Goal: Register for event/course

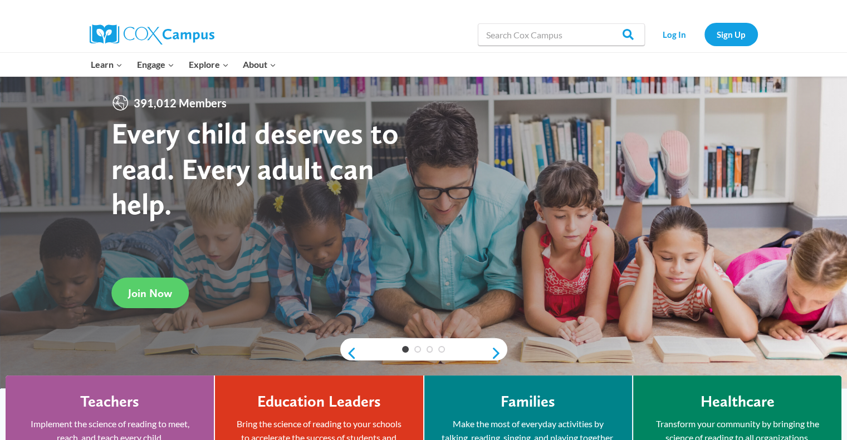
scroll to position [13, 0]
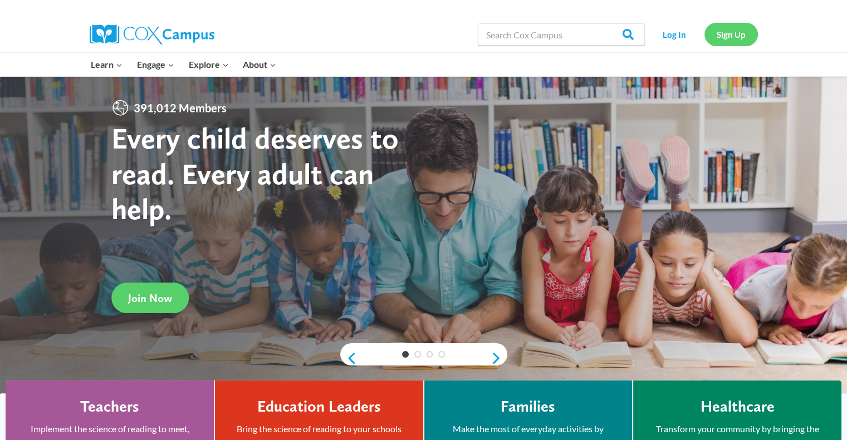
click at [732, 38] on link "Sign Up" at bounding box center [730, 34] width 53 height 23
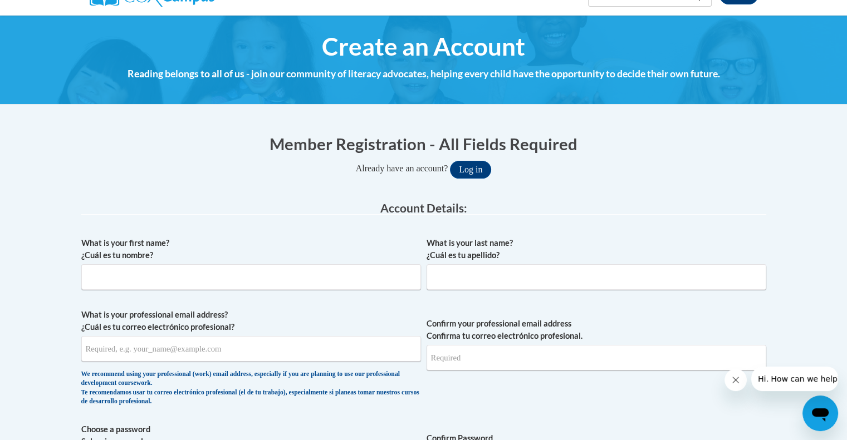
scroll to position [110, 0]
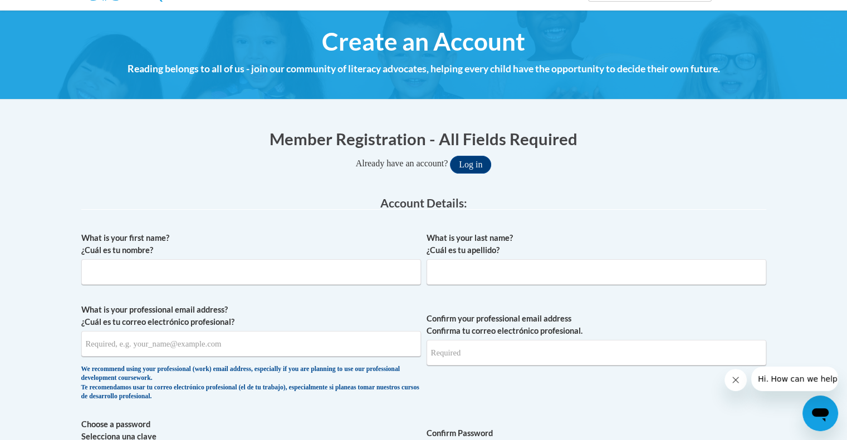
click at [365, 275] on input "What is your first name? ¿Cuál es tu nombre?" at bounding box center [251, 273] width 340 height 26
type input "cecy"
type input "marin"
type input "[EMAIL_ADDRESS]"
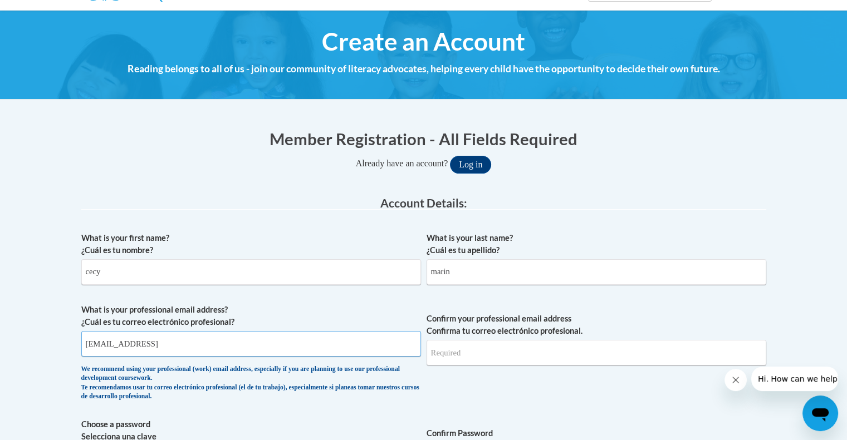
type input "[EMAIL_ADDRESS]"
click at [239, 345] on input "cecy_martin@dekalbschoolsga.og" at bounding box center [251, 344] width 340 height 26
type input "cecy_martin@dekalbschoolsga.org"
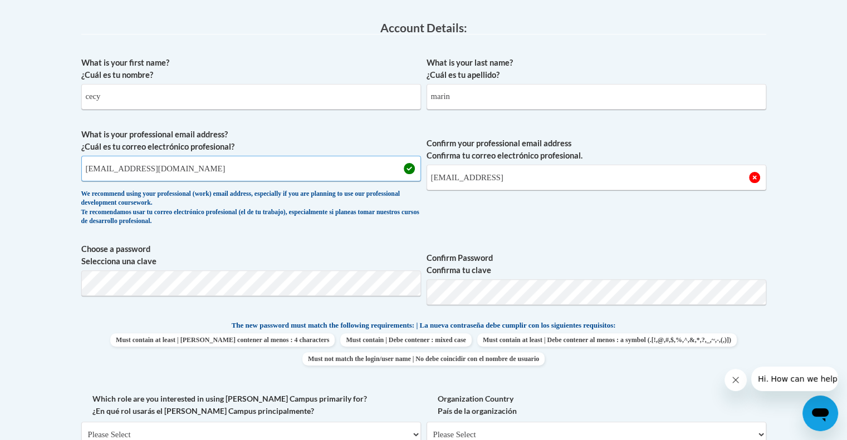
scroll to position [286, 0]
drag, startPoint x: 267, startPoint y: 382, endPoint x: 136, endPoint y: 315, distance: 146.9
click at [136, 315] on div "What is your first name? ¿Cuál es tu nombre? cecy What is your last name? ¿Cuál…" at bounding box center [423, 305] width 685 height 508
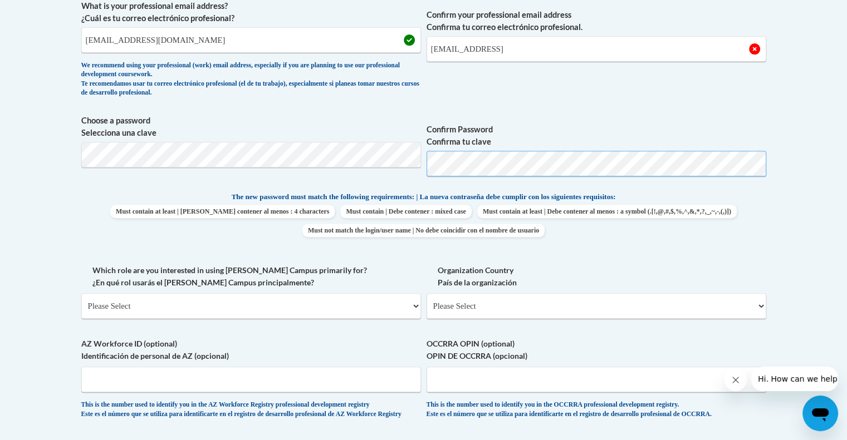
scroll to position [423, 0]
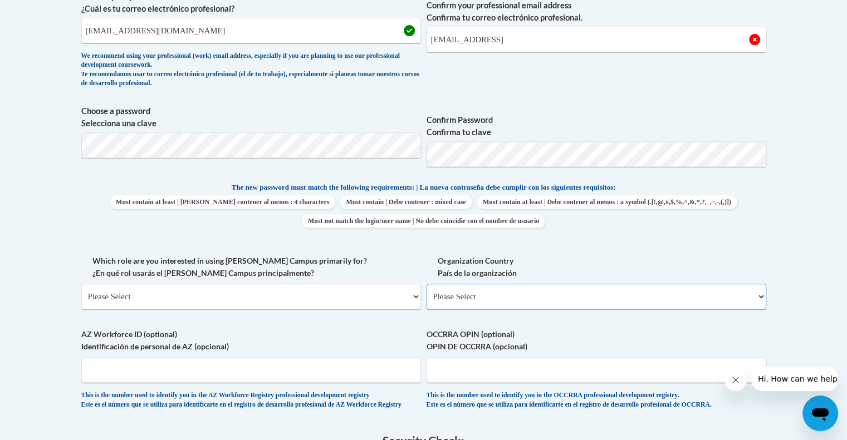
drag, startPoint x: 463, startPoint y: 305, endPoint x: 474, endPoint y: 295, distance: 15.4
click at [474, 295] on select "Please Select United States | Estados Unidos Outside of the United States | Fue…" at bounding box center [597, 297] width 340 height 26
click at [412, 297] on select "Please Select College/University | Colegio/Universidad Community/Nonprofit Part…" at bounding box center [251, 297] width 340 height 26
select select "fbf2d438-af2f-41f8-98f1-81c410e29de3"
click at [81, 284] on select "Please Select College/University | Colegio/Universidad Community/Nonprofit Part…" at bounding box center [251, 297] width 340 height 26
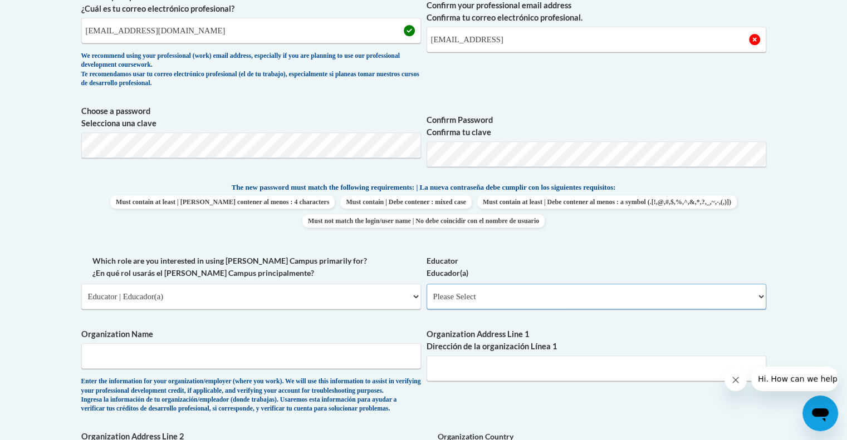
drag, startPoint x: 762, startPoint y: 291, endPoint x: 741, endPoint y: 291, distance: 21.2
click at [741, 291] on select "Please Select Early Learning/Daycare Teacher/Family Home Care Provider | Maestr…" at bounding box center [597, 297] width 340 height 26
select select "11a86997-7122-4e2e-80c7-11975180ece4"
click at [427, 284] on select "Please Select Early Learning/Daycare Teacher/Family Home Care Provider | Maestr…" at bounding box center [597, 297] width 340 height 26
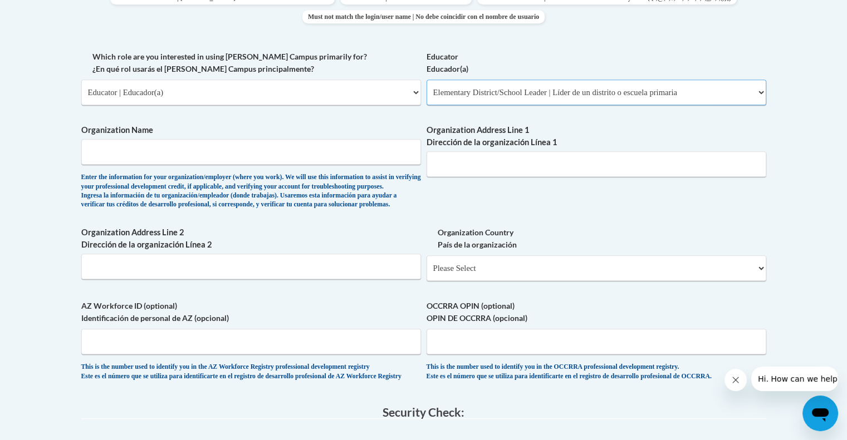
scroll to position [629, 0]
click at [363, 159] on input "Organization Name" at bounding box center [251, 151] width 340 height 26
drag, startPoint x: 363, startPoint y: 159, endPoint x: 228, endPoint y: 160, distance: 135.3
click at [228, 160] on input "Organization Name" at bounding box center [251, 151] width 340 height 26
type input "Doraville United School"
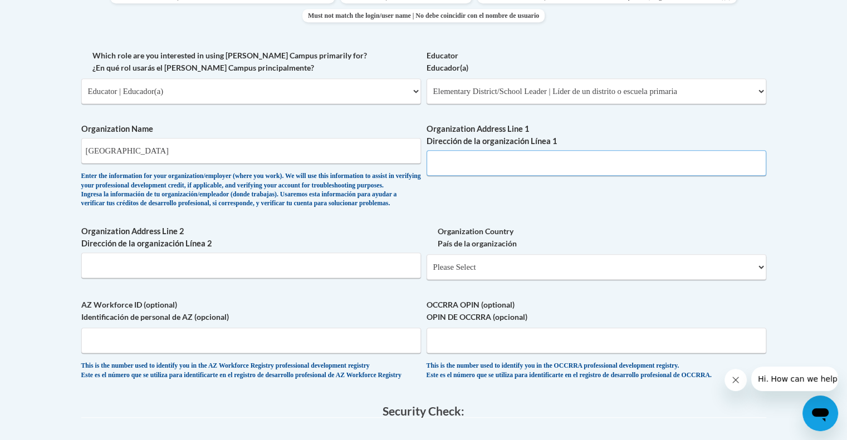
type input "3630 Shallowford Rd NE"
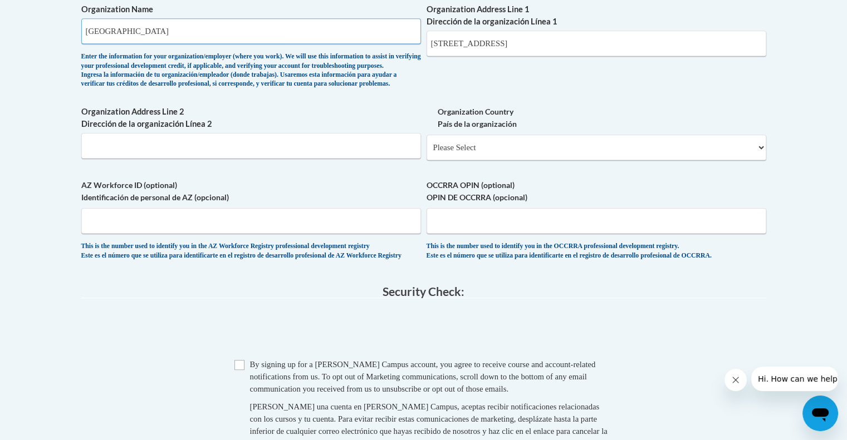
scroll to position [748, 0]
click at [766, 159] on div "Member Registration - All Fields Required Already have an account? Log in Prefe…" at bounding box center [424, 0] width 702 height 1045
select select "ad49bcad-a171-4b2e-b99c-48b446064914"
click at [427, 152] on select "Please Select United States | Estados Unidos Outside of the United States | Fue…" at bounding box center [597, 148] width 340 height 26
select select
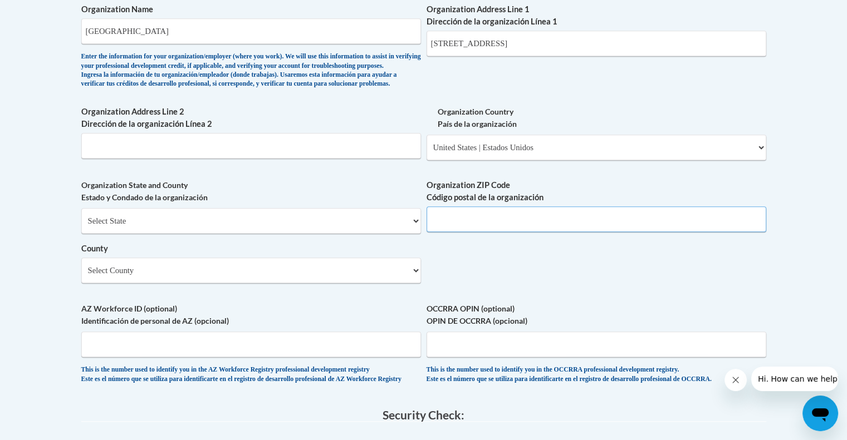
click at [650, 232] on input "Organization ZIP Code Código postal de la organización" at bounding box center [597, 220] width 340 height 26
type input "30340"
click at [263, 234] on select "Select State Alabama Alaska Arizona Arkansas California Colorado Connecticut De…" at bounding box center [251, 221] width 340 height 26
select select "Georgia"
click at [81, 226] on select "Select State Alabama Alaska Arizona Arkansas California Colorado Connecticut De…" at bounding box center [251, 221] width 340 height 26
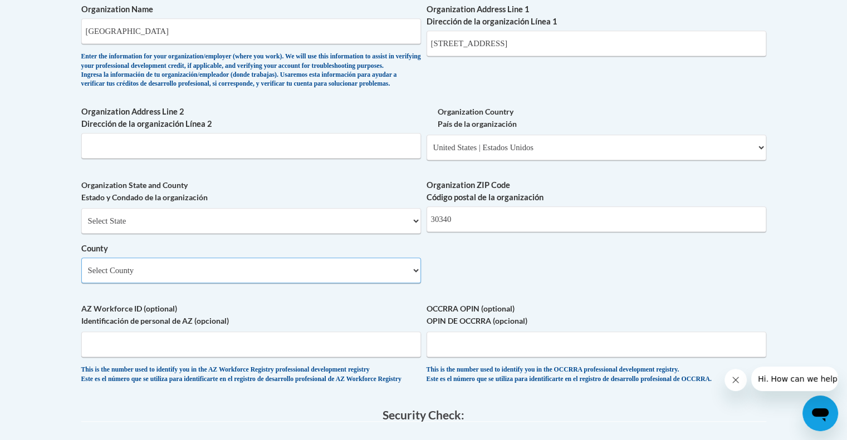
click at [413, 283] on select "Select County Appling Atkinson Bacon Baker Baldwin Banks Barrow Bartow Ben Hill…" at bounding box center [251, 271] width 340 height 26
select select "DeKalb"
click at [81, 276] on select "Select County Appling Atkinson Bacon Baker Baldwin Banks Barrow Bartow Ben Hill…" at bounding box center [251, 271] width 340 height 26
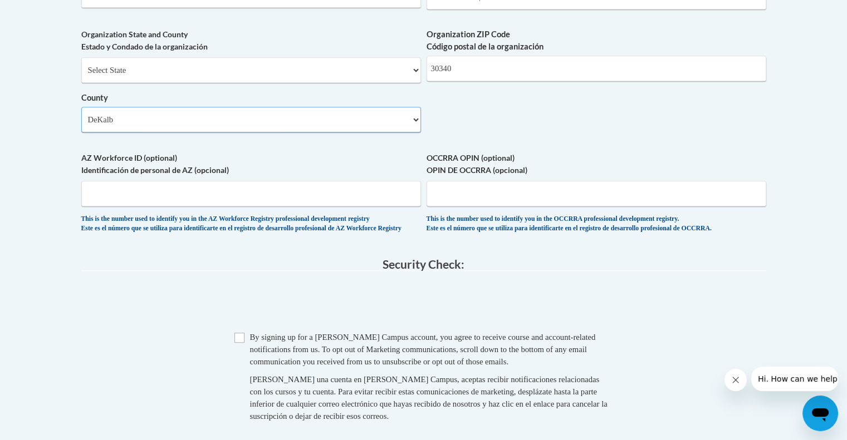
scroll to position [898, 0]
click at [97, 208] on input "AZ Workforce ID (optional) Identificación de personal de AZ (opcional)" at bounding box center [251, 195] width 340 height 26
type input "AZDUE16"
click at [239, 344] on input "Checkbox" at bounding box center [239, 339] width 10 height 10
checkbox input "true"
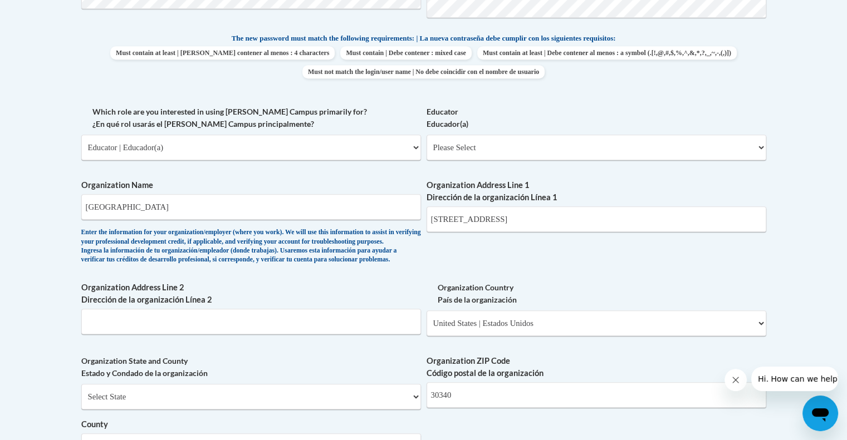
scroll to position [572, 0]
click at [667, 142] on select "Please Select Early Learning/Daycare Teacher/Family Home Care Provider | Maestr…" at bounding box center [597, 148] width 340 height 26
click at [54, 116] on body "This site uses cookies to help improve your learning experience. By continuing …" at bounding box center [423, 257] width 847 height 1659
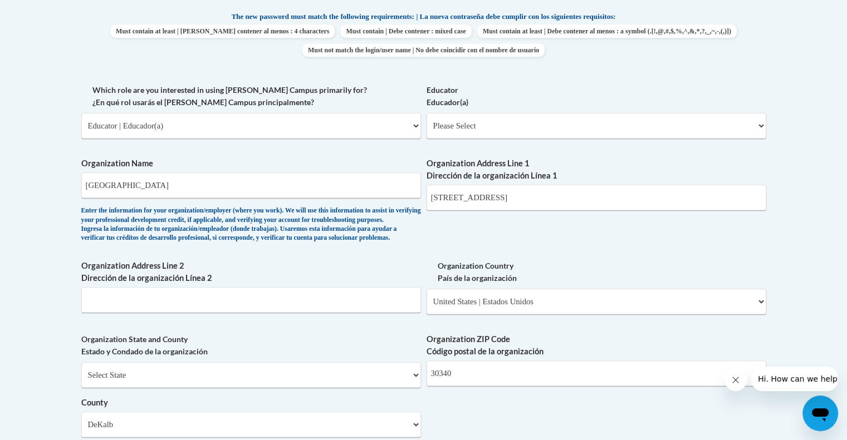
scroll to position [586, 0]
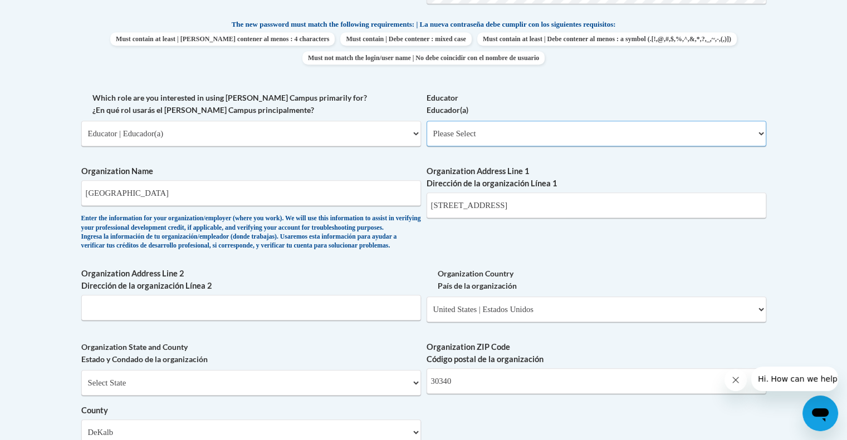
click at [606, 131] on select "Please Select Early Learning/Daycare Teacher/Family Home Care Provider | Maestr…" at bounding box center [597, 134] width 340 height 26
select select "8e40623d-54d0-45cd-9f92-5df65cd3f8cf"
click at [427, 121] on select "Please Select Early Learning/Daycare Teacher/Family Home Care Provider | Maestr…" at bounding box center [597, 134] width 340 height 26
select select "null"
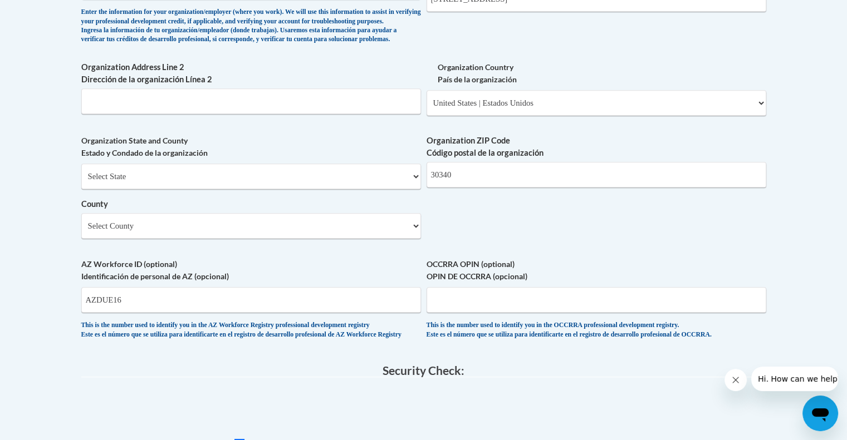
scroll to position [817, 0]
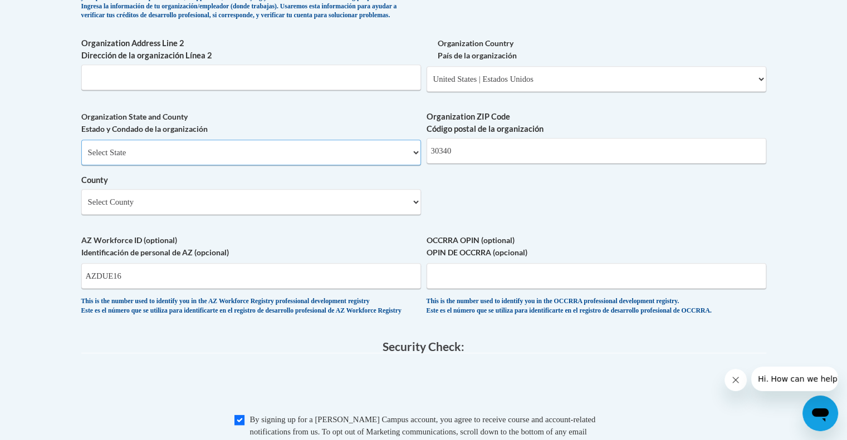
click at [99, 165] on select "Select State Alabama Alaska Arizona Arkansas California Colorado Connecticut De…" at bounding box center [251, 153] width 340 height 26
select select "Georgia"
click at [81, 158] on select "Select State Alabama Alaska Arizona Arkansas California Colorado Connecticut De…" at bounding box center [251, 153] width 340 height 26
click at [107, 215] on select "County" at bounding box center [251, 202] width 340 height 26
click at [98, 215] on select "Select County Appling Atkinson Bacon Baker Baldwin Banks Barrow Bartow Ben Hill…" at bounding box center [251, 202] width 340 height 26
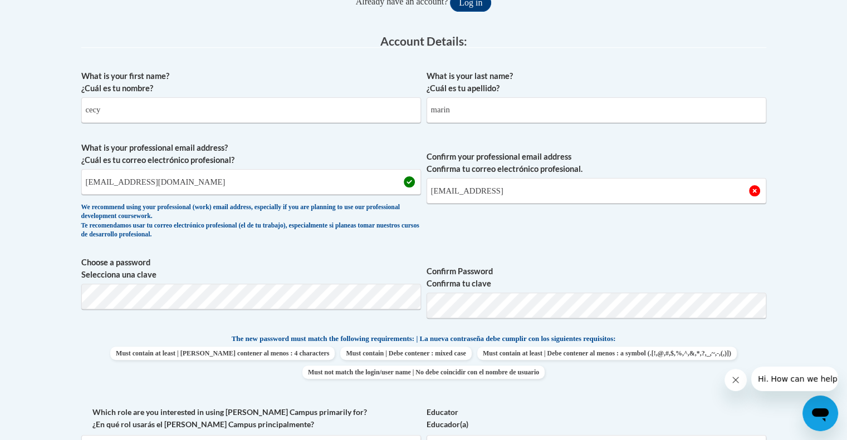
scroll to position [257, 0]
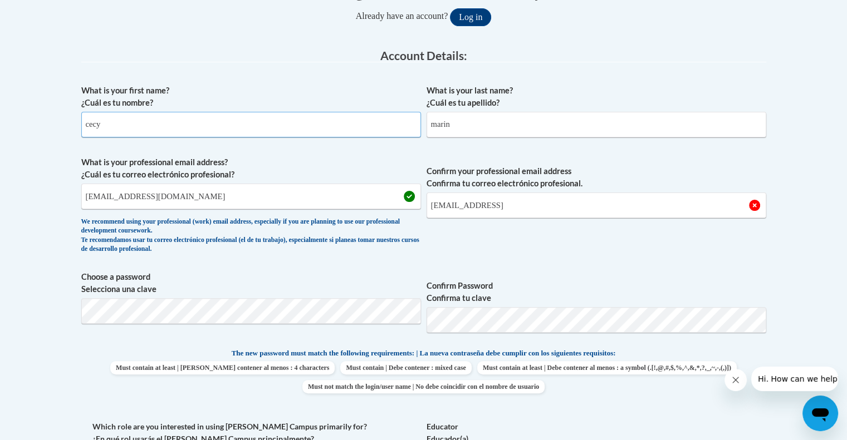
click at [116, 125] on input "cecy" at bounding box center [251, 125] width 340 height 26
type input "c"
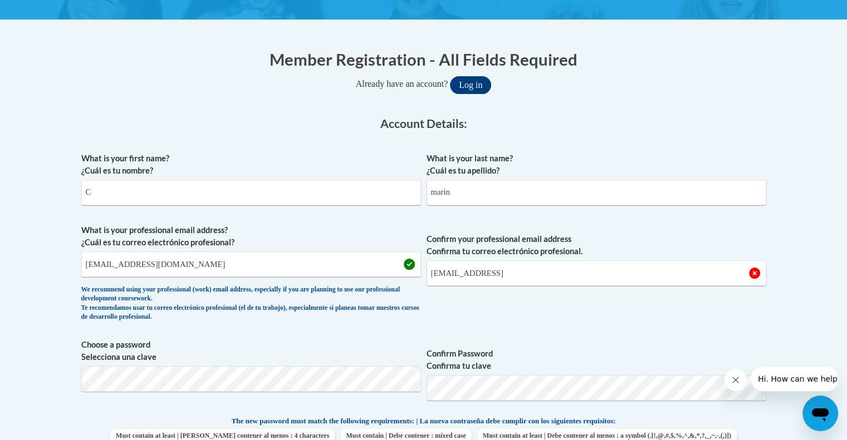
scroll to position [189, 0]
click at [116, 194] on input "C" at bounding box center [251, 193] width 340 height 26
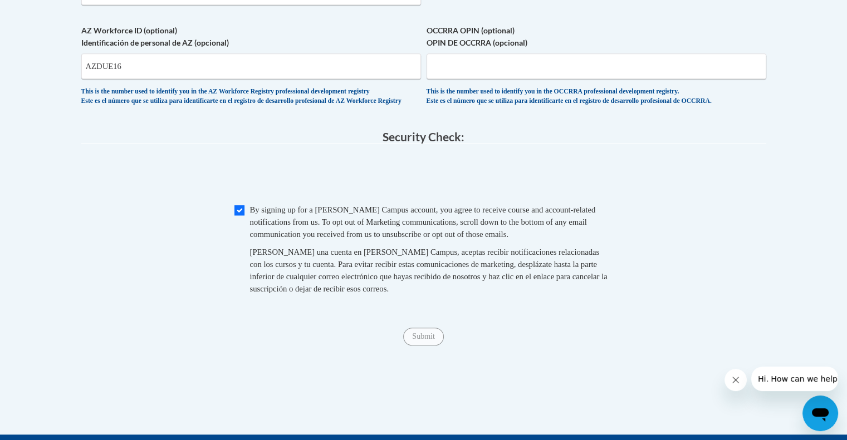
scroll to position [1027, 0]
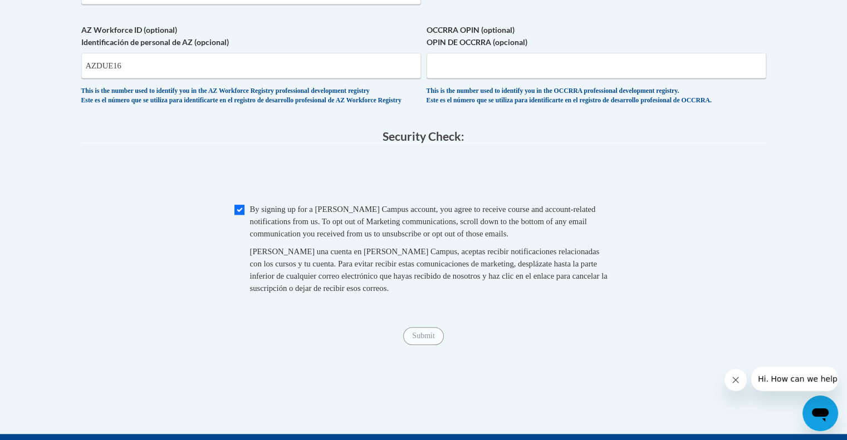
type input "Cecy"
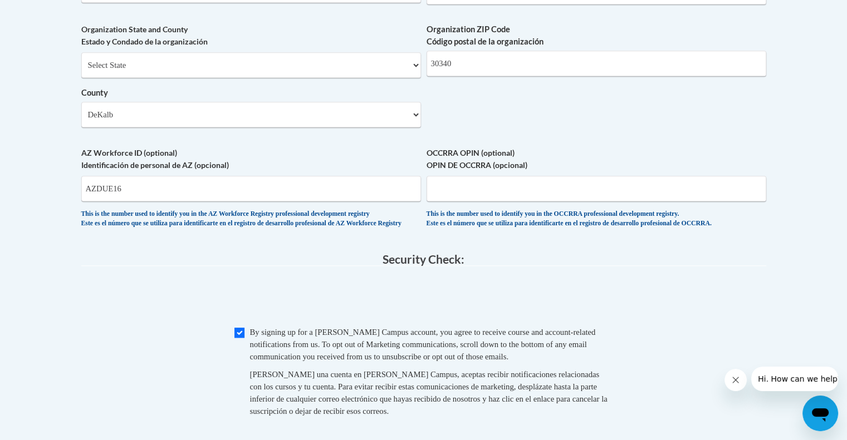
scroll to position [903, 0]
click at [134, 203] on input "AZDUE16" at bounding box center [251, 191] width 340 height 26
type input "A"
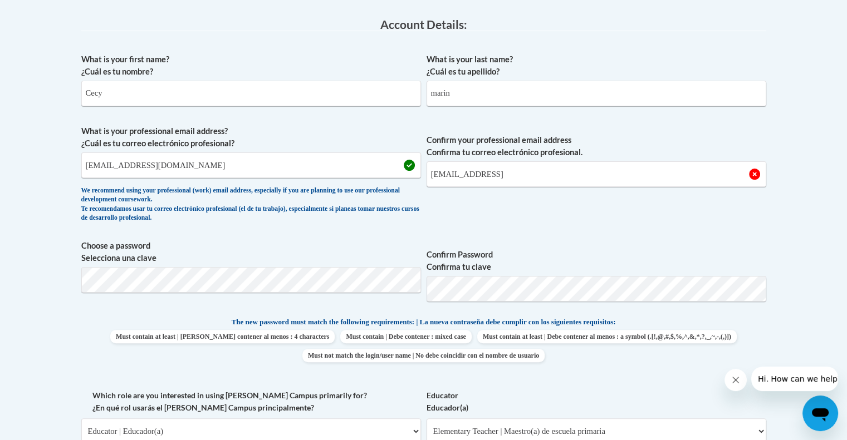
scroll to position [287, 0]
click at [592, 92] on input "marin" at bounding box center [597, 95] width 340 height 26
type input "Marin"
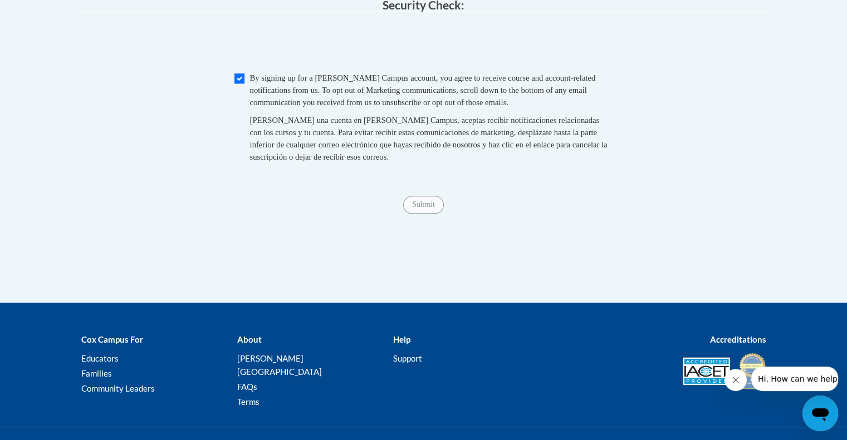
scroll to position [1156, 0]
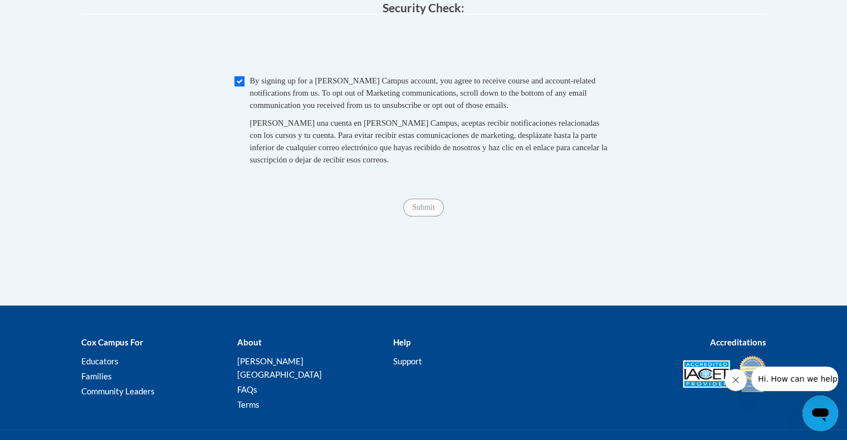
click at [430, 217] on div "Submit Submit" at bounding box center [423, 208] width 685 height 18
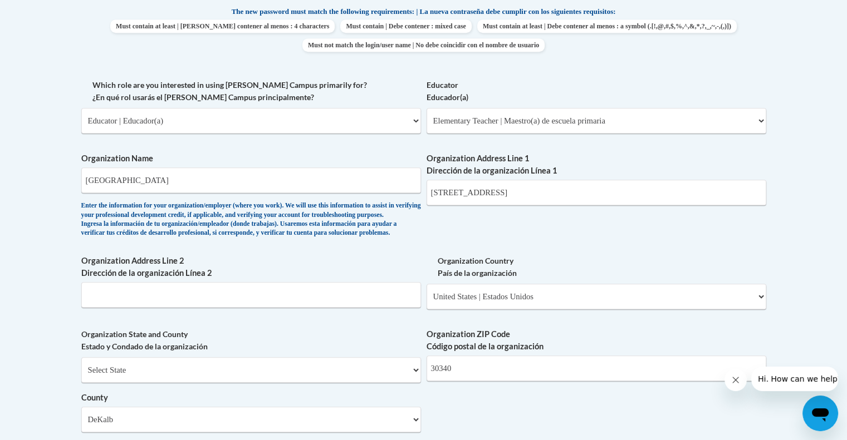
scroll to position [603, 0]
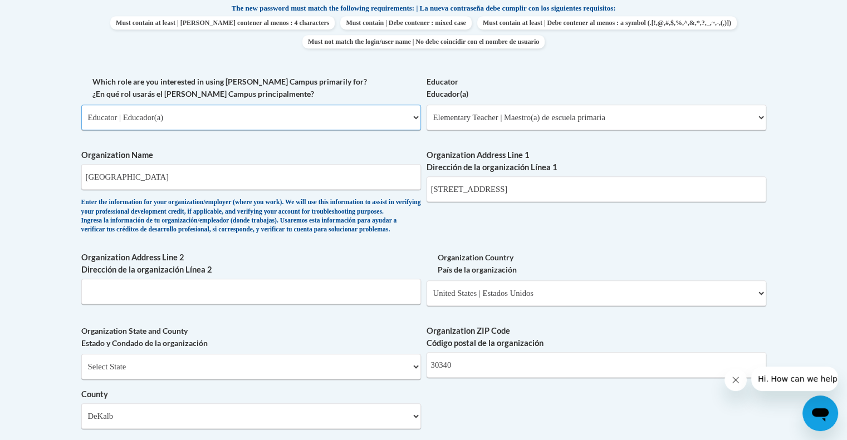
click at [105, 123] on select "Please Select College/University | Colegio/Universidad Community/Nonprofit Part…" at bounding box center [251, 118] width 340 height 26
click at [81, 105] on select "Please Select College/University | Colegio/Universidad Community/Nonprofit Part…" at bounding box center [251, 118] width 340 height 26
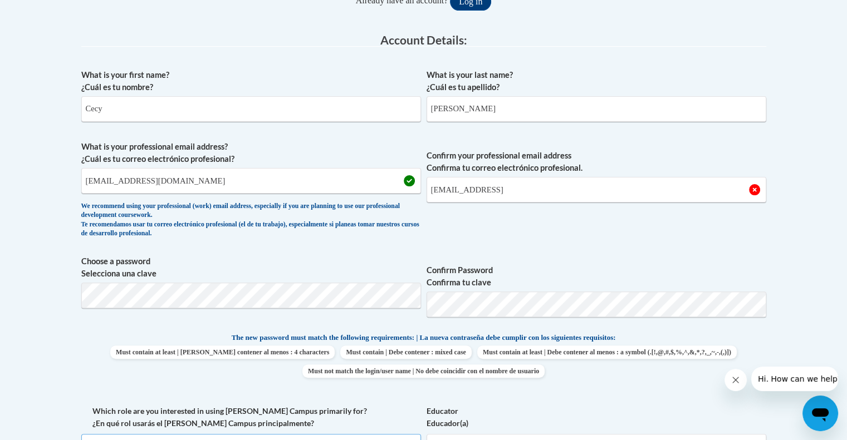
scroll to position [272, 0]
click at [399, 182] on input "cecy_martin@dekalbschoolsga.org" at bounding box center [251, 182] width 340 height 26
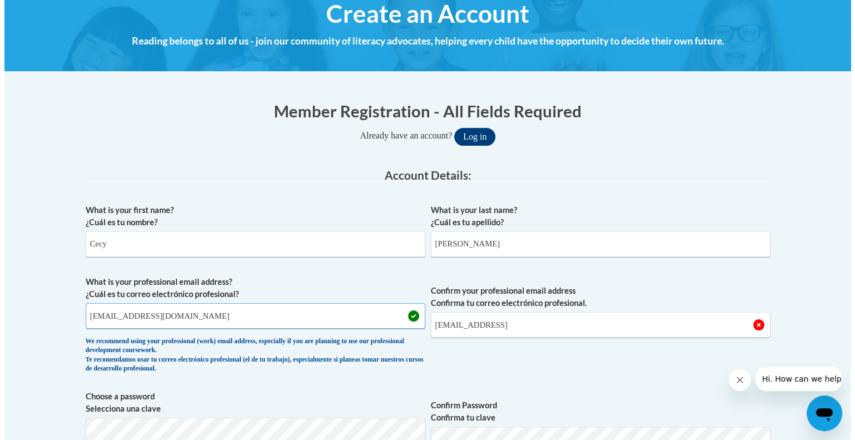
scroll to position [136, 0]
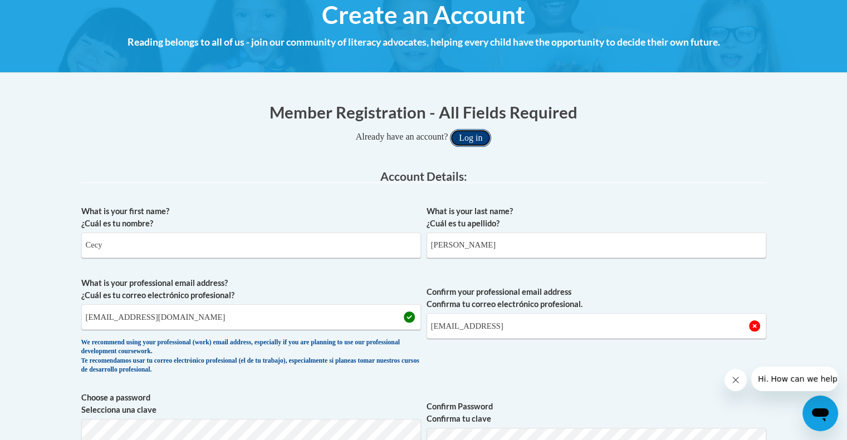
click at [481, 140] on button "Log in" at bounding box center [470, 138] width 41 height 18
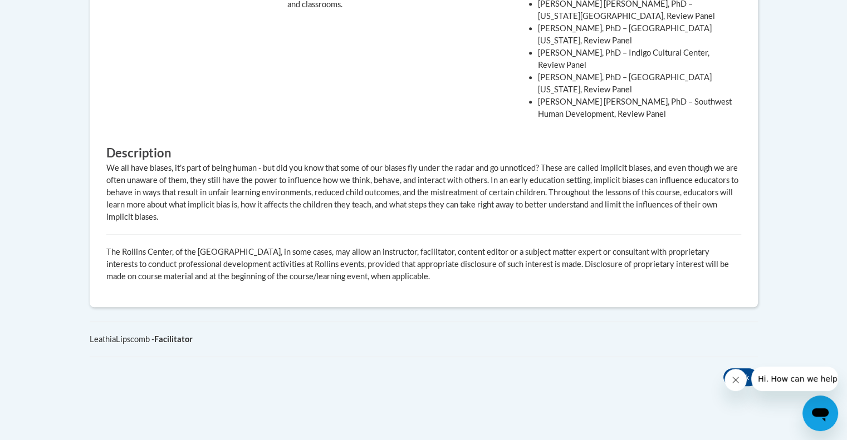
scroll to position [720, 0]
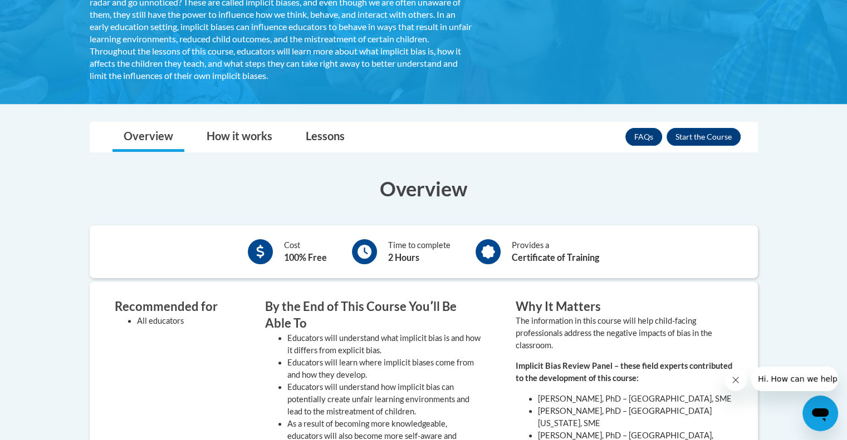
scroll to position [244, 0]
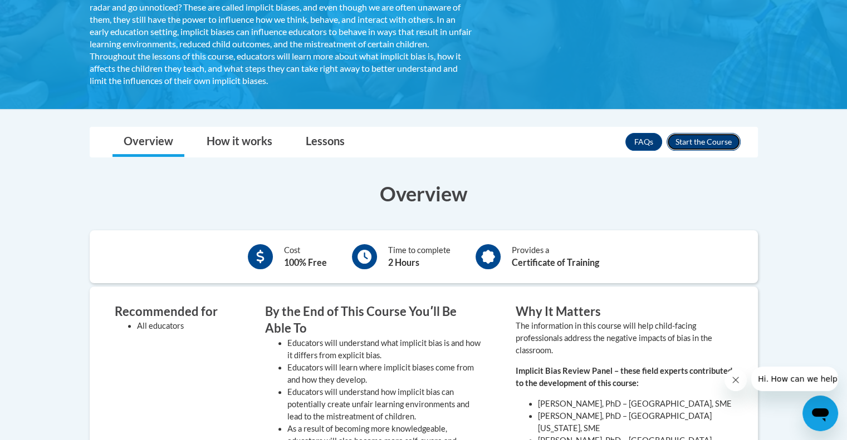
click at [712, 137] on button "Enroll" at bounding box center [704, 142] width 74 height 18
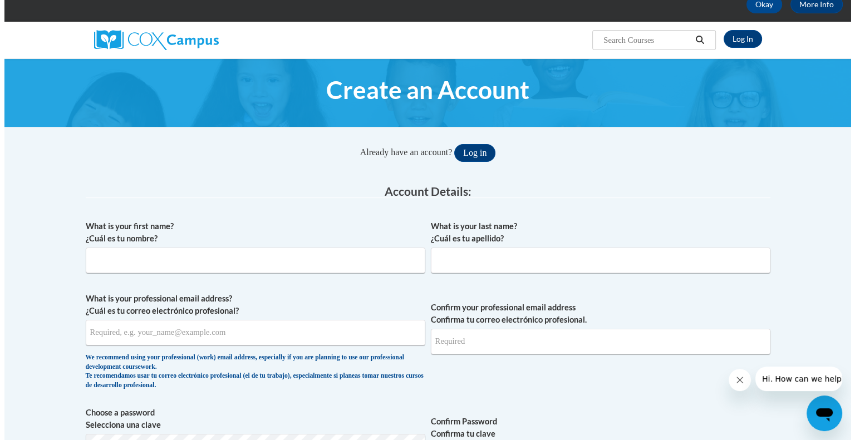
scroll to position [63, 0]
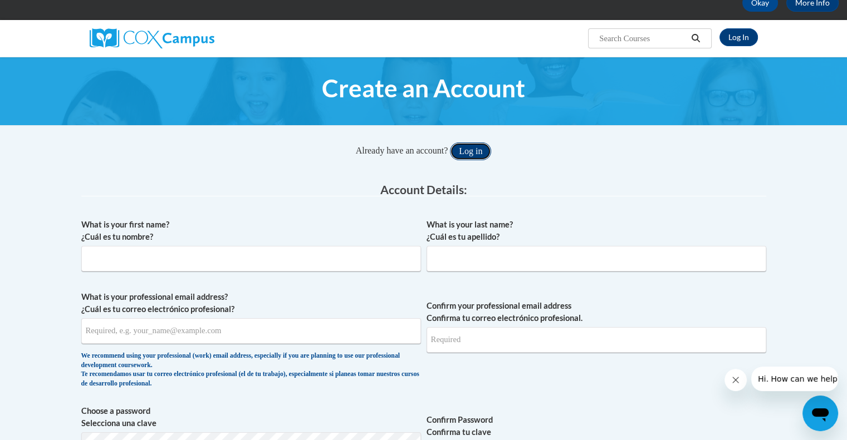
click at [484, 146] on button "Log in" at bounding box center [470, 152] width 41 height 18
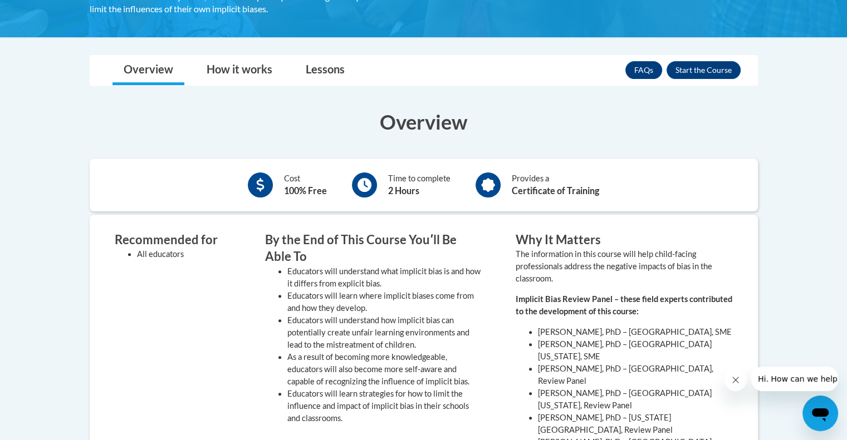
scroll to position [311, 0]
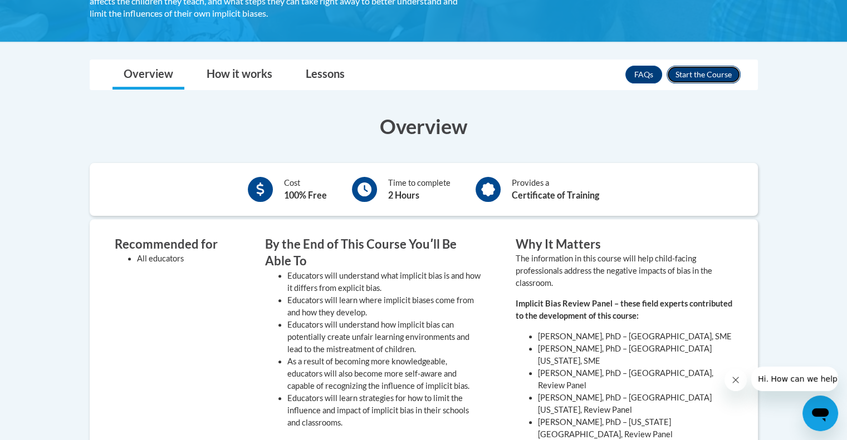
click at [711, 76] on button "Enroll" at bounding box center [704, 75] width 74 height 18
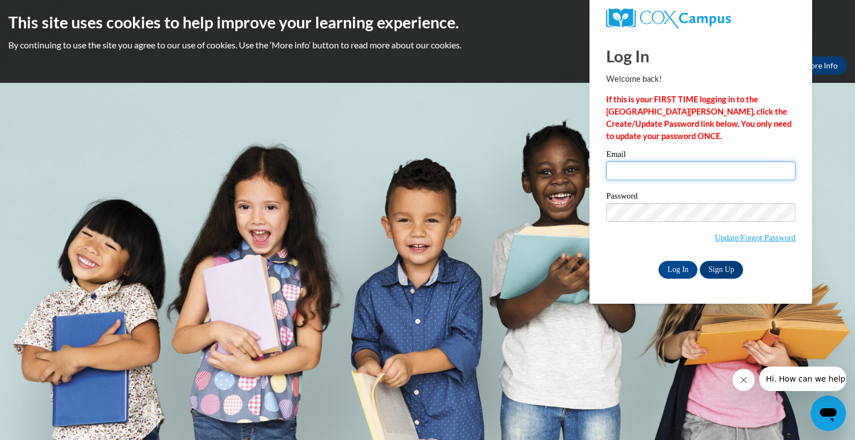
click at [657, 175] on input "Email" at bounding box center [700, 170] width 189 height 19
type input "cecy_martin@dekalbschoolsga.og"
click at [686, 267] on input "Log In" at bounding box center [678, 270] width 39 height 18
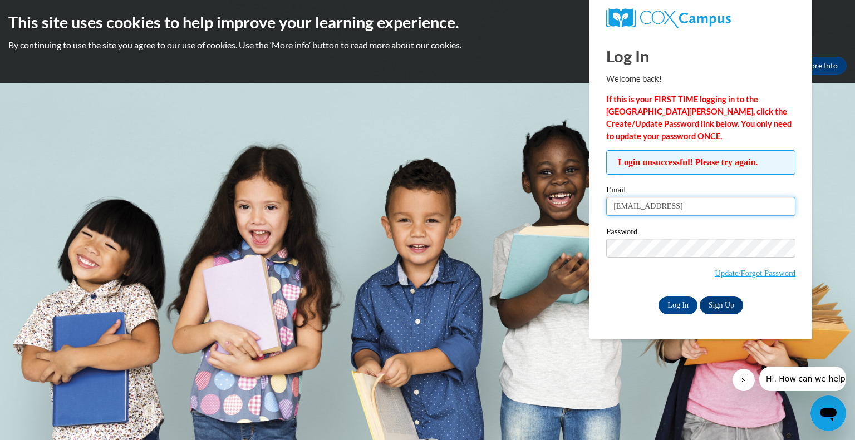
click at [735, 211] on input "[EMAIL_ADDRESS]" at bounding box center [700, 206] width 189 height 19
click at [747, 207] on input "[EMAIL_ADDRESS]" at bounding box center [700, 206] width 189 height 19
type input "[EMAIL_ADDRESS][DOMAIN_NAME]"
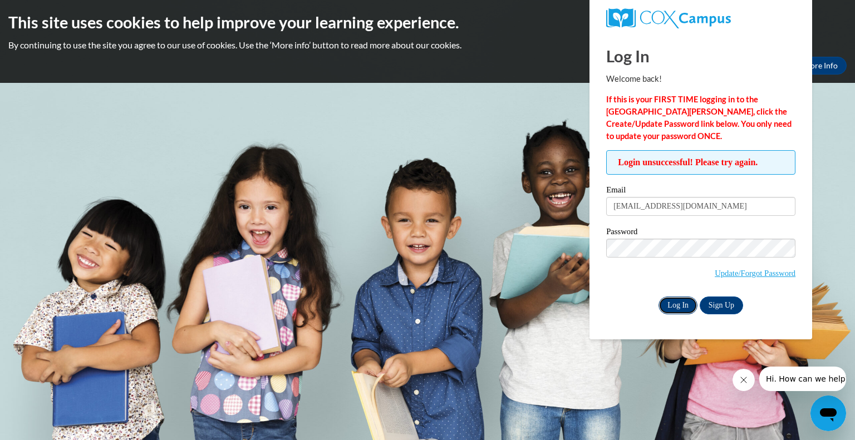
click at [675, 306] on input "Log In" at bounding box center [678, 306] width 39 height 18
click at [716, 298] on link "Sign Up" at bounding box center [721, 306] width 43 height 18
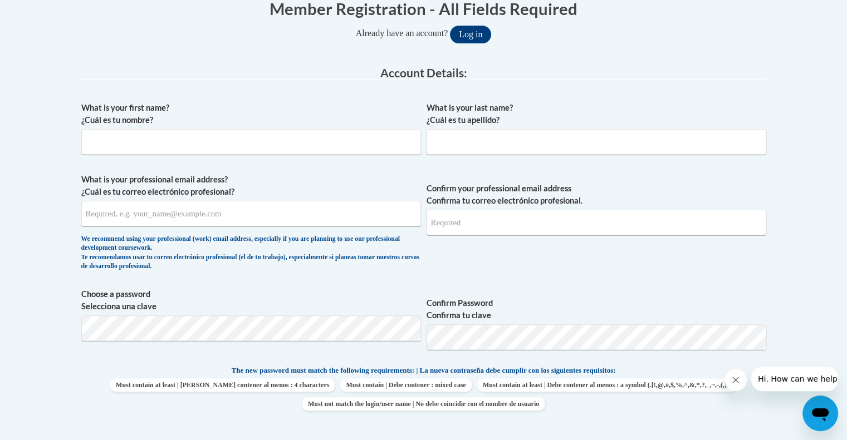
scroll to position [241, 0]
click at [351, 143] on input "What is your first name? ¿Cuál es tu nombre?" at bounding box center [251, 142] width 340 height 26
type input "cecy"
type input "marin"
type input "cecy_martin@dekalbschoolsga.og"
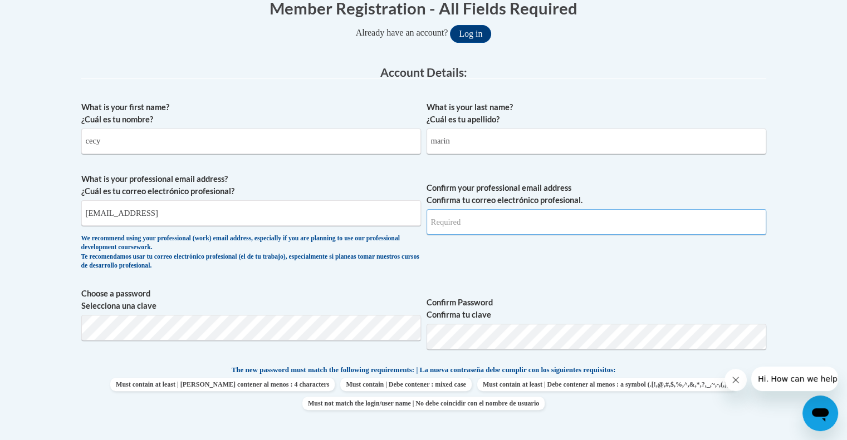
type input "cecy_martin@dekalbschoolsga.og"
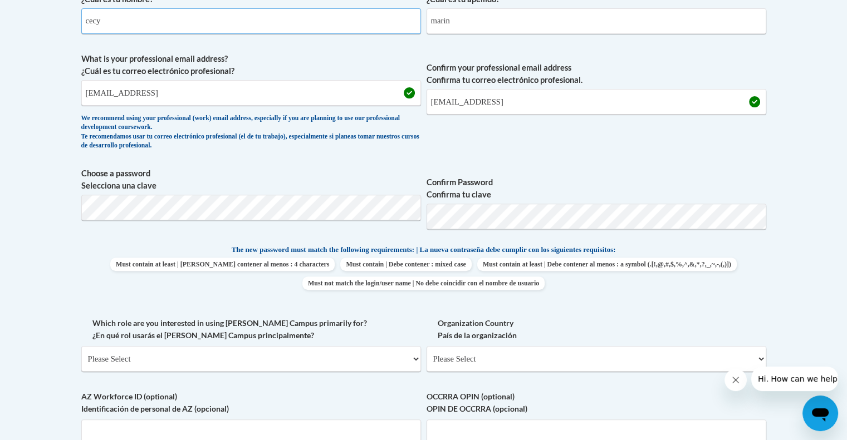
scroll to position [359, 0]
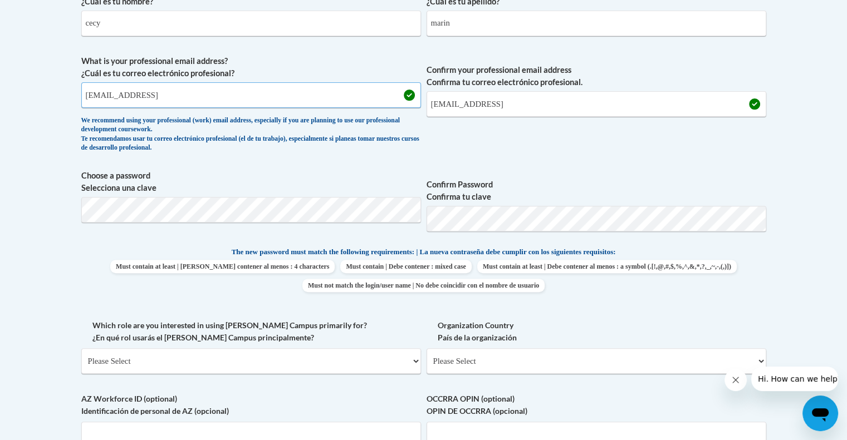
click at [393, 101] on input "cecy_martin@dekalbschoolsga.og" at bounding box center [251, 95] width 340 height 26
type input "cecy_martin@dekalbschoolsga.org"
click at [508, 106] on input "cecy_martin@dekalbschoolsga.og" at bounding box center [597, 104] width 340 height 26
type input "cecy_martin@dekalbschoolsga.org"
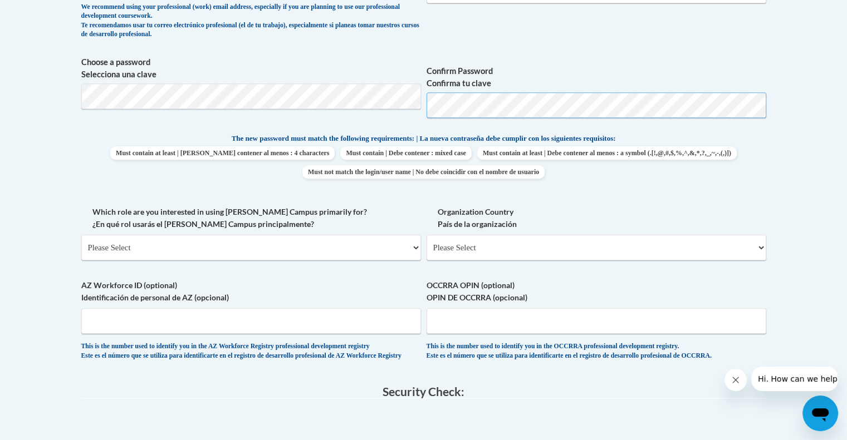
scroll to position [478, 0]
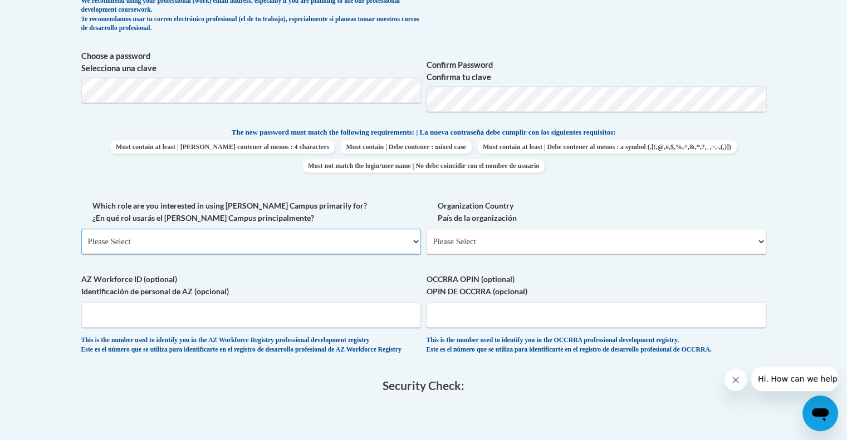
drag, startPoint x: 357, startPoint y: 243, endPoint x: 272, endPoint y: 238, distance: 85.3
click at [272, 238] on select "Please Select College/University | Colegio/Universidad Community/Nonprofit Part…" at bounding box center [251, 242] width 340 height 26
select select "fbf2d438-af2f-41f8-98f1-81c410e29de3"
click at [81, 229] on select "Please Select College/University | Colegio/Universidad Community/Nonprofit Part…" at bounding box center [251, 242] width 340 height 26
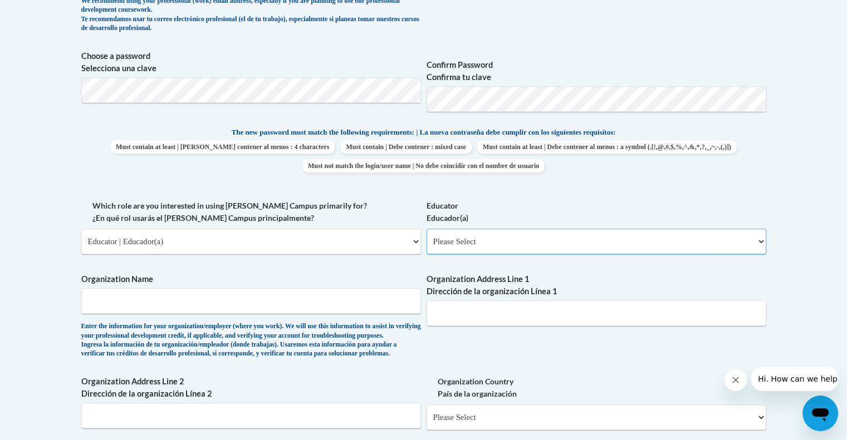
click at [543, 246] on select "Please Select Early Learning/Daycare Teacher/Family Home Care Provider | Maestr…" at bounding box center [597, 242] width 340 height 26
select select "8e40623d-54d0-45cd-9f92-5df65cd3f8cf"
click at [427, 229] on select "Please Select Early Learning/Daycare Teacher/Family Home Care Provider | Maestr…" at bounding box center [597, 242] width 340 height 26
click at [330, 313] on input "Organization Name" at bounding box center [251, 301] width 340 height 26
type input "Doraville United School"
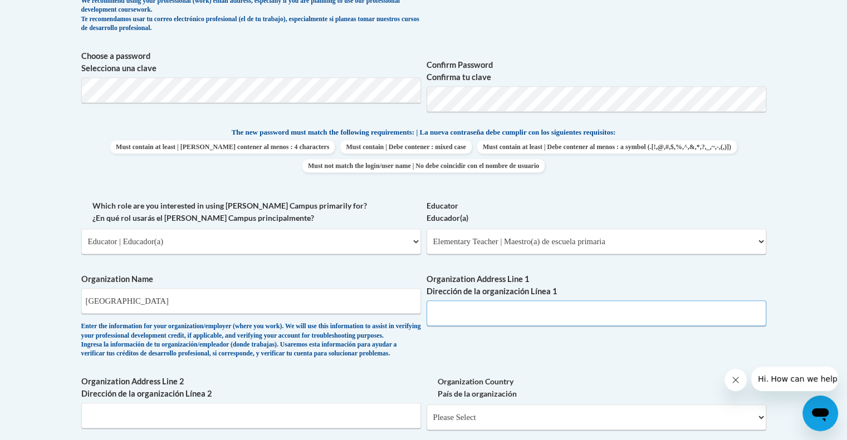
type input "3630 Shallowford Rd NE"
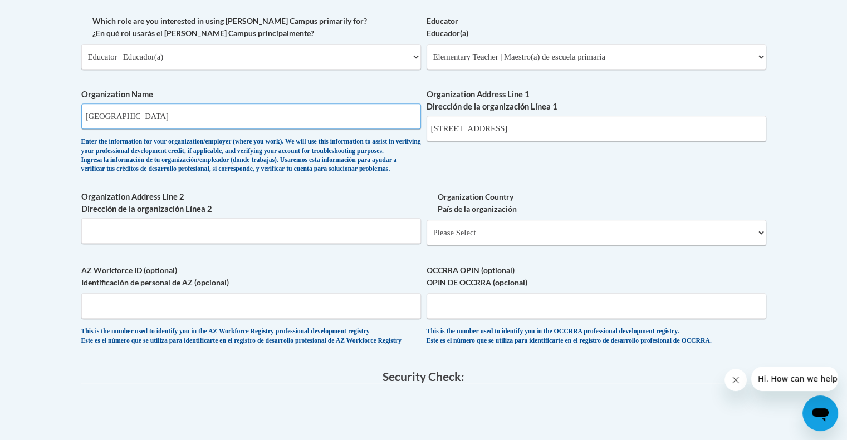
scroll to position [659, 0]
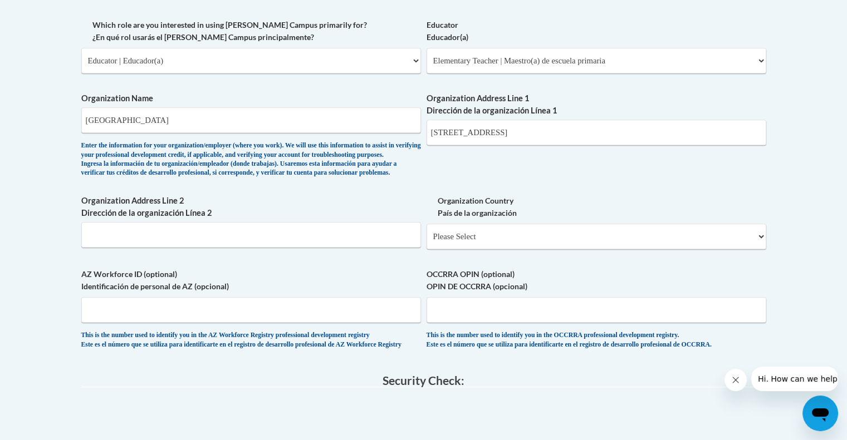
click at [376, 282] on div "What is your first name? ¿Cuál es tu nombre? cecy What is your last name? ¿Cuál…" at bounding box center [423, 19] width 685 height 684
click at [474, 249] on select "Please Select United States | Estados Unidos Outside of the United States | Fue…" at bounding box center [597, 237] width 340 height 26
select select "ad49bcad-a171-4b2e-b99c-48b446064914"
click at [427, 241] on select "Please Select United States | Estados Unidos Outside of the United States | Fue…" at bounding box center [597, 237] width 340 height 26
select select
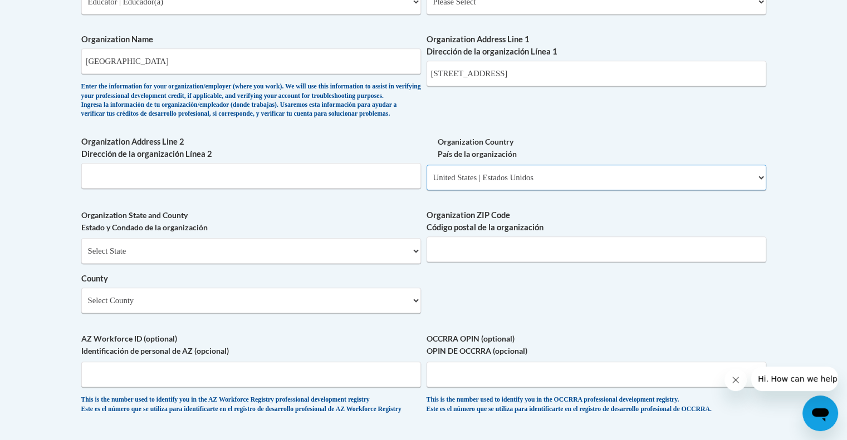
scroll to position [719, 0]
click at [390, 263] on select "Select State Alabama Alaska Arizona Arkansas California Colorado Connecticut De…" at bounding box center [251, 250] width 340 height 26
select select "Georgia"
click at [81, 256] on select "Select State Alabama Alaska Arizona Arkansas California Colorado Connecticut De…" at bounding box center [251, 250] width 340 height 26
click at [218, 312] on select "Select County Appling Atkinson Bacon Baker Baldwin Banks Barrow Bartow Ben Hill…" at bounding box center [251, 300] width 340 height 26
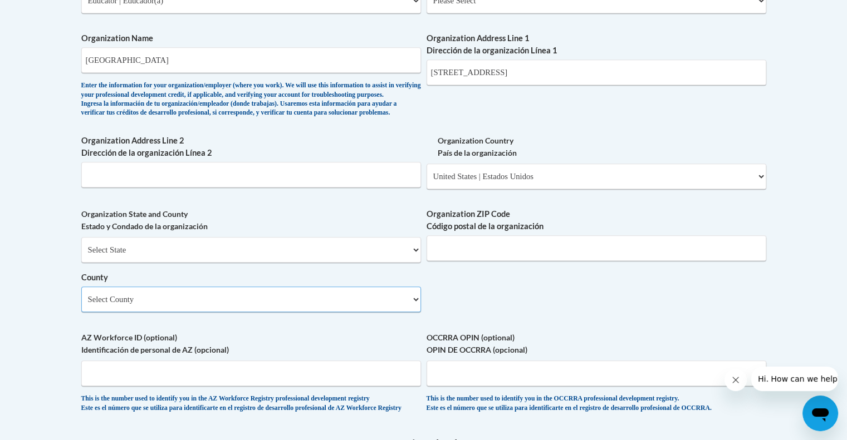
select select "DeKalb"
click at [81, 305] on select "Select County Appling Atkinson Bacon Baker Baldwin Banks Barrow Bartow Ben Hill…" at bounding box center [251, 300] width 340 height 26
click at [480, 261] on input "Organization ZIP Code Código postal de la organización" at bounding box center [597, 249] width 340 height 26
type input "30340"
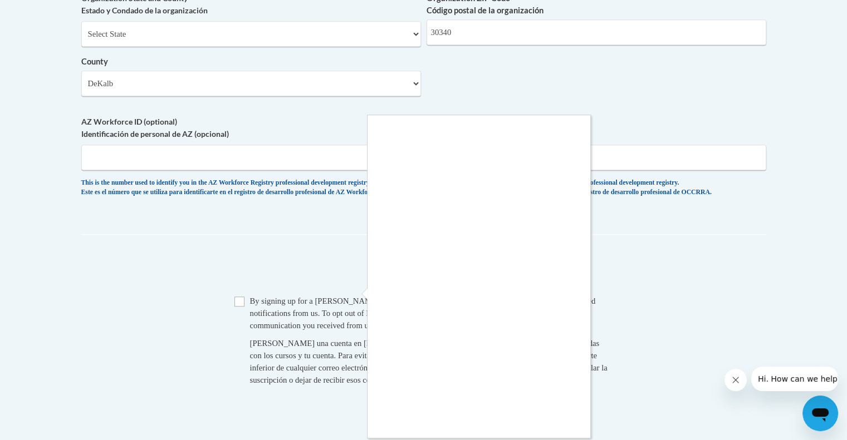
scroll to position [939, 0]
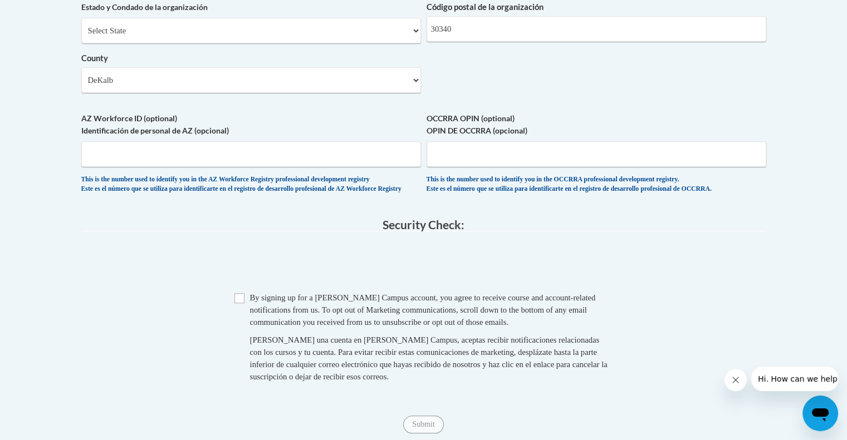
click at [244, 327] on span "Checkbox By signing up for a Cox Campus account, you agree to receive course an…" at bounding box center [423, 343] width 379 height 102
click at [242, 304] on input "Checkbox" at bounding box center [239, 298] width 10 height 10
checkbox input "true"
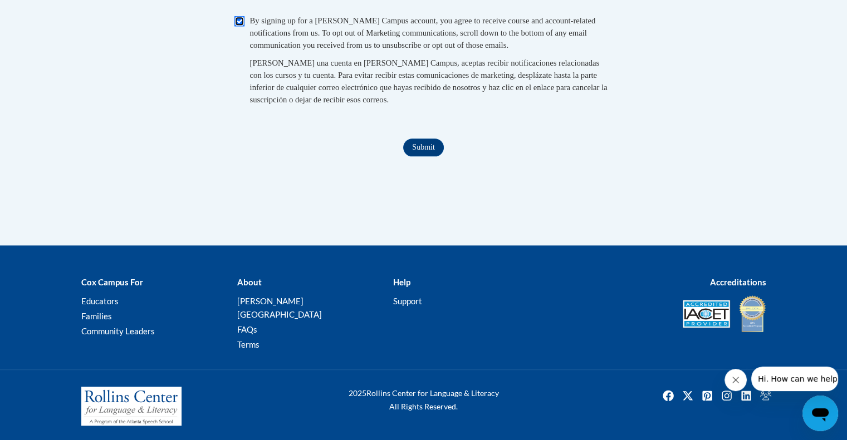
scroll to position [1162, 0]
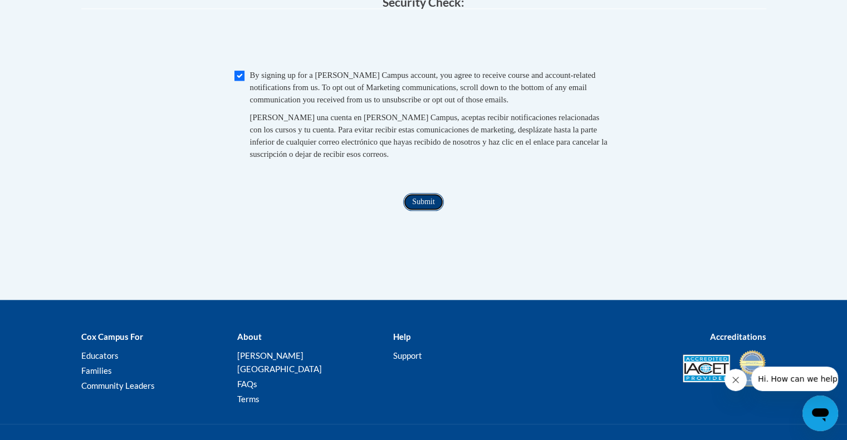
click at [431, 211] on input "Submit" at bounding box center [423, 202] width 40 height 18
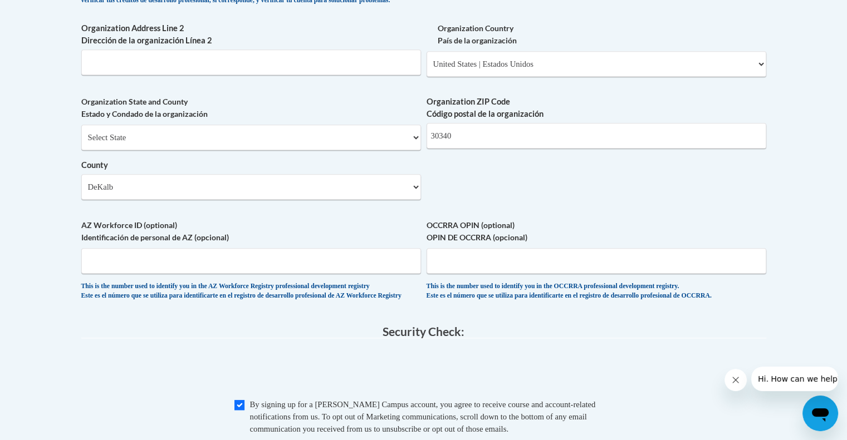
scroll to position [831, 0]
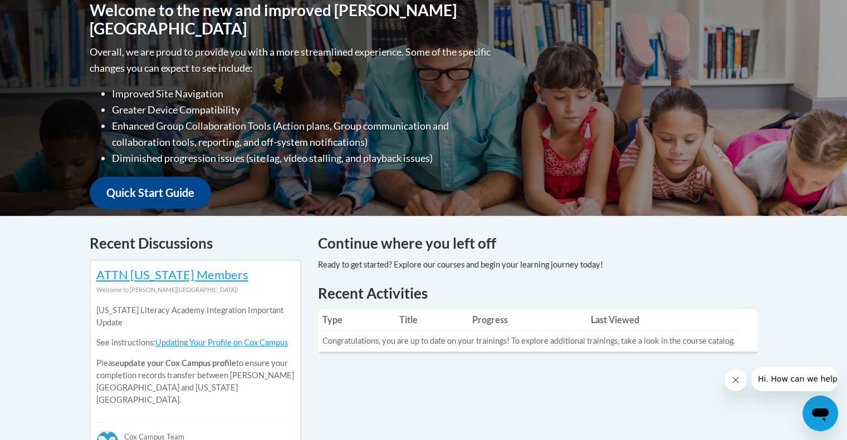
scroll to position [266, 0]
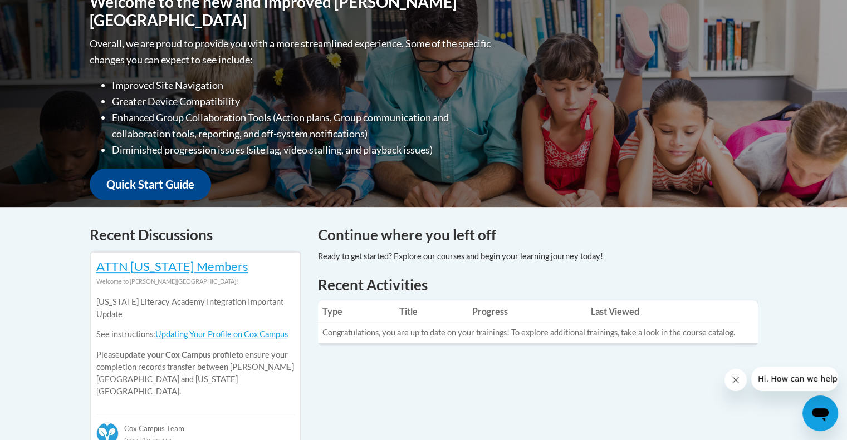
click at [462, 276] on h1 "Recent Activities" at bounding box center [538, 285] width 440 height 20
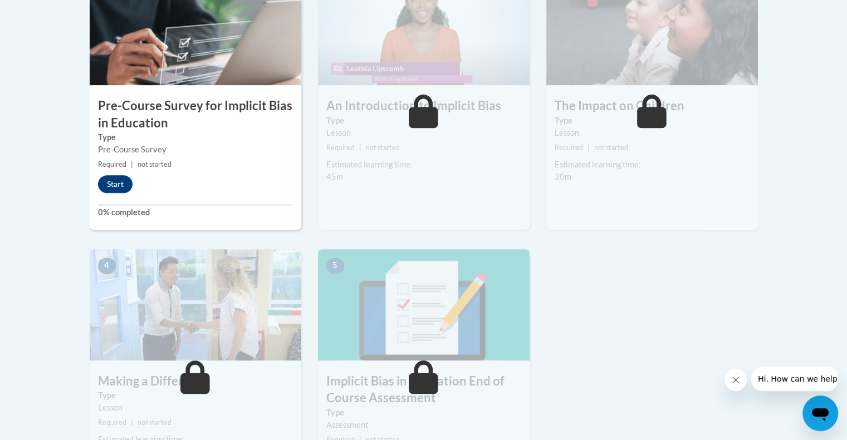
scroll to position [397, 0]
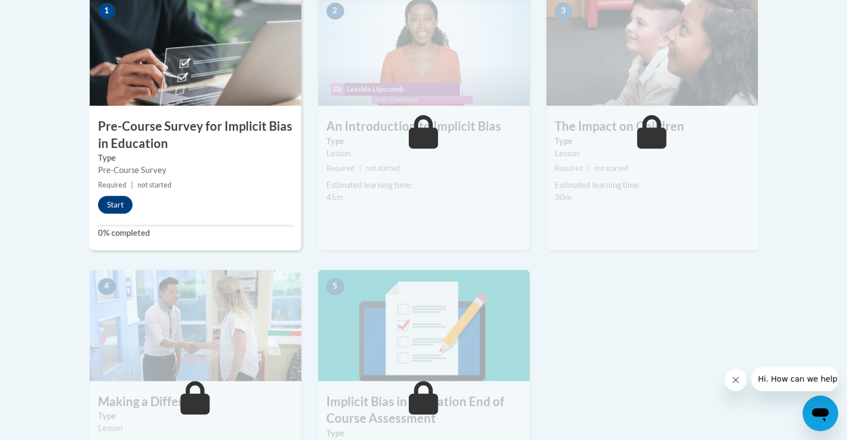
click at [254, 330] on img at bounding box center [196, 325] width 212 height 111
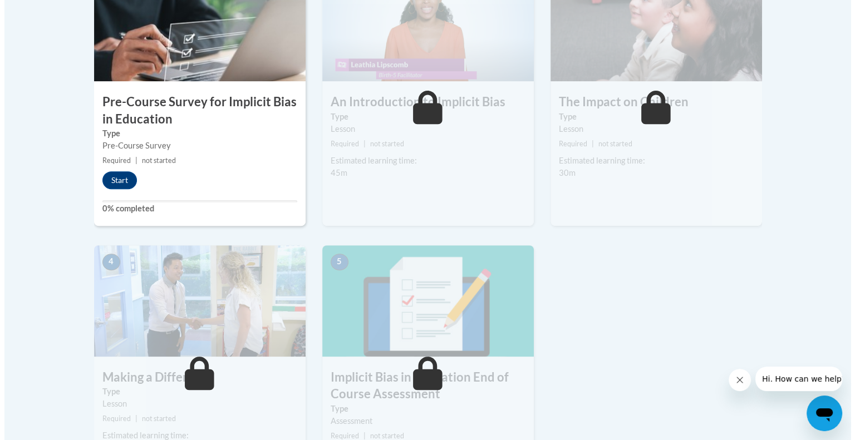
scroll to position [419, 0]
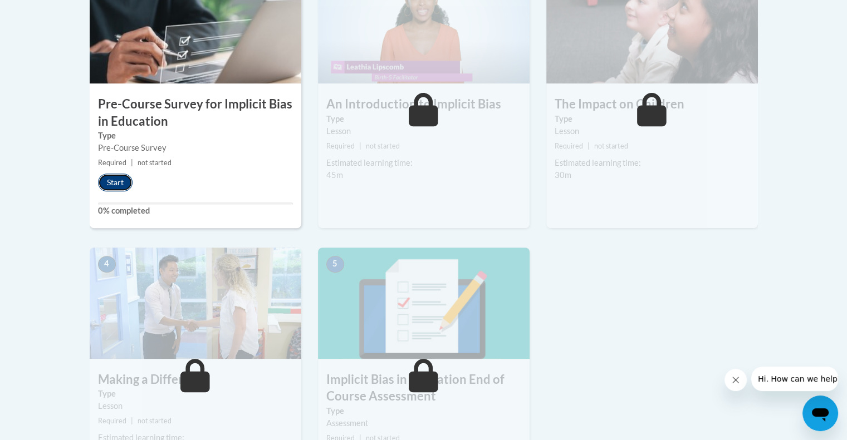
click at [111, 180] on button "Start" at bounding box center [115, 183] width 35 height 18
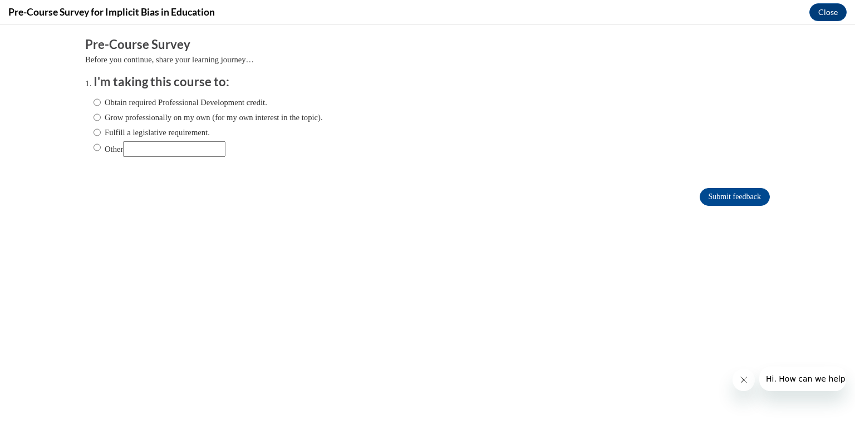
scroll to position [0, 0]
click at [111, 180] on form "Pre-Course Survey Before you continue, share your learning journey… I'm taking …" at bounding box center [427, 127] width 685 height 182
click at [94, 100] on input "Obtain required Professional Development credit." at bounding box center [97, 102] width 7 height 12
radio input "true"
click at [94, 100] on input "Obtain required Professional Development credit." at bounding box center [97, 102] width 7 height 12
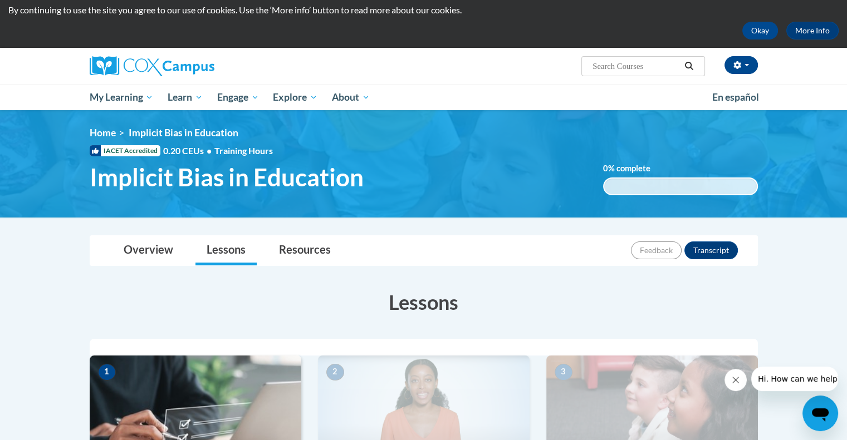
scroll to position [29, 0]
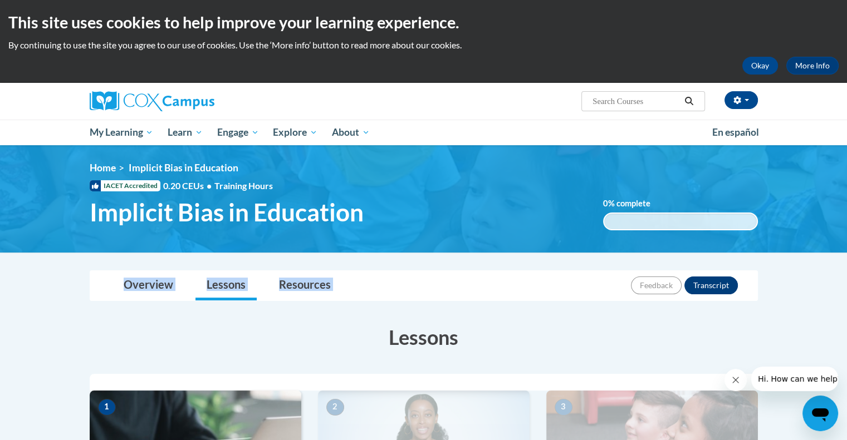
drag, startPoint x: 708, startPoint y: 234, endPoint x: 713, endPoint y: 291, distance: 57.6
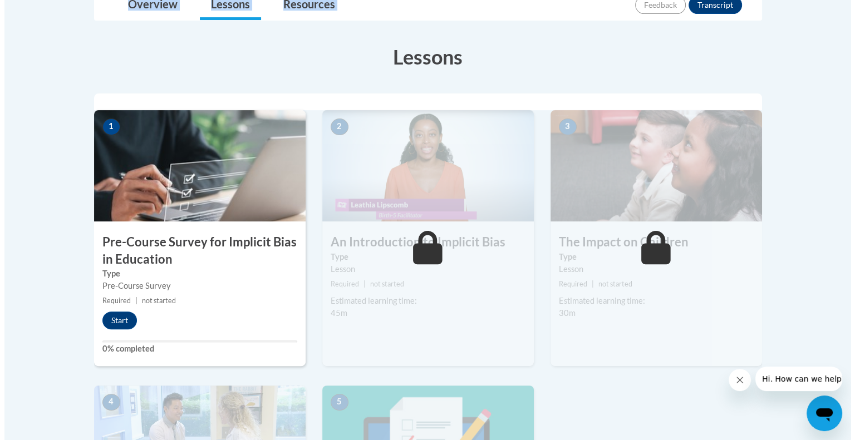
scroll to position [278, 0]
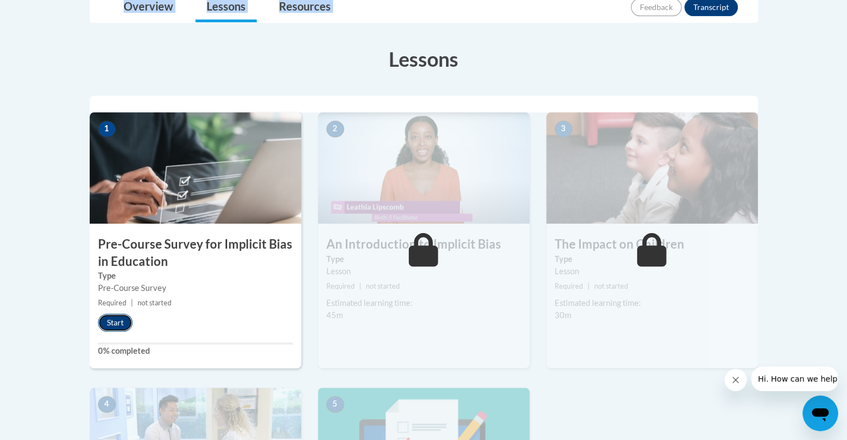
click at [104, 322] on button "Start" at bounding box center [115, 323] width 35 height 18
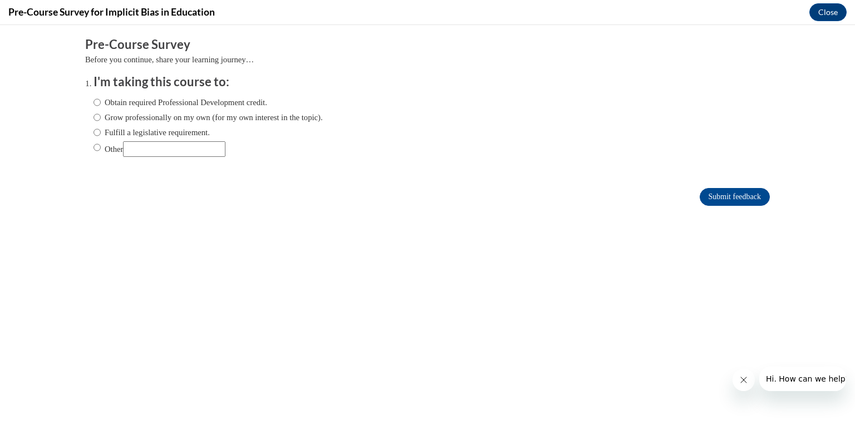
scroll to position [0, 0]
click at [179, 184] on form "Pre-Course Survey Before you continue, share your learning journey… I'm taking …" at bounding box center [427, 127] width 685 height 182
click at [94, 101] on input "Obtain required Professional Development credit." at bounding box center [97, 102] width 7 height 12
radio input "true"
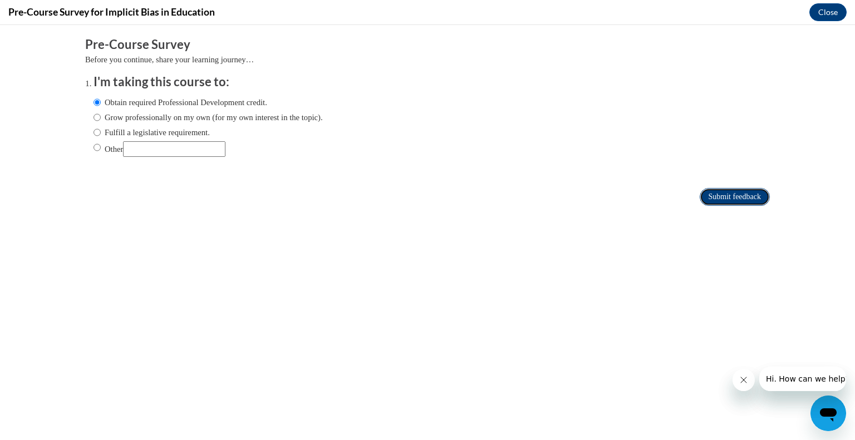
click at [715, 192] on input "Submit feedback" at bounding box center [735, 197] width 70 height 18
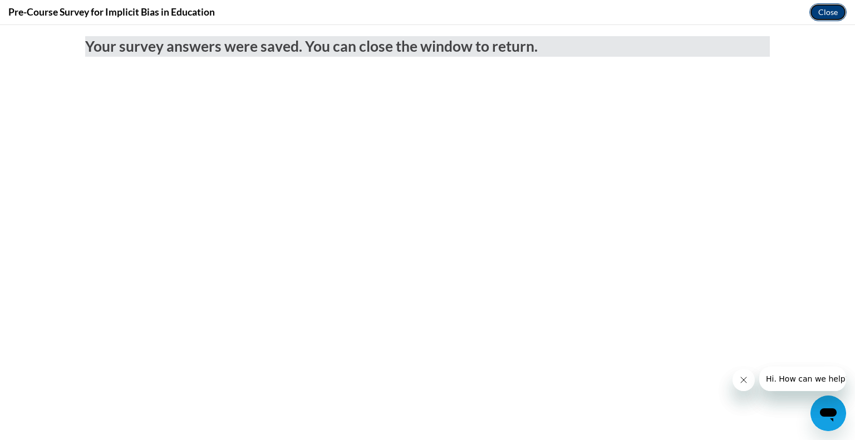
click at [822, 12] on button "Close" at bounding box center [828, 12] width 37 height 18
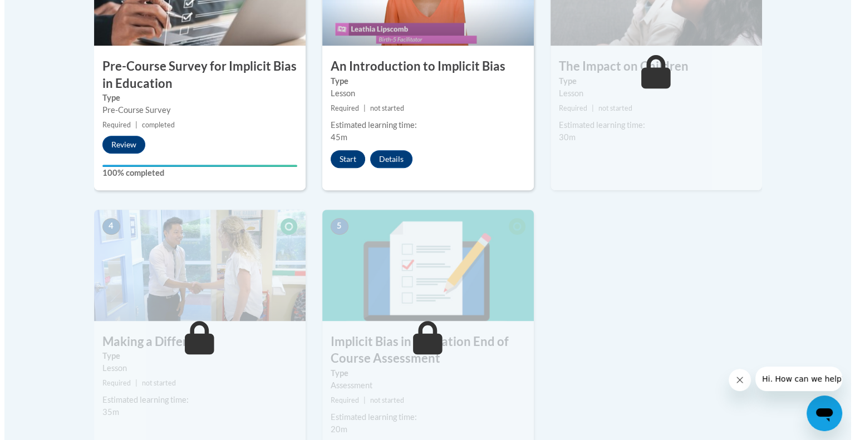
scroll to position [449, 0]
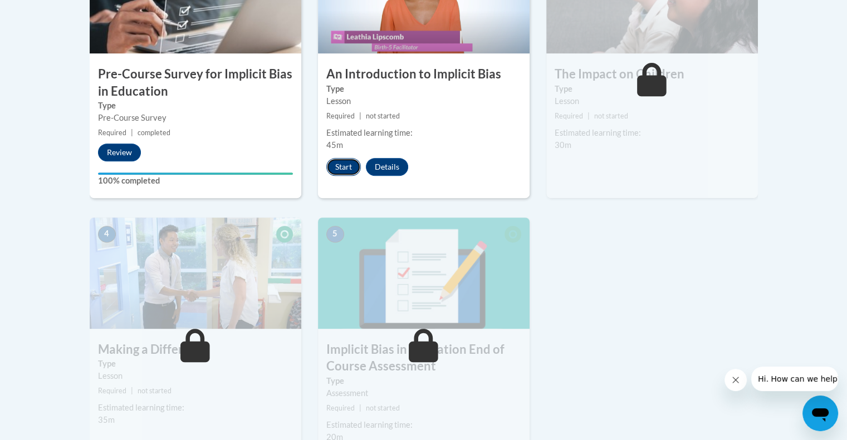
click at [339, 168] on button "Start" at bounding box center [343, 167] width 35 height 18
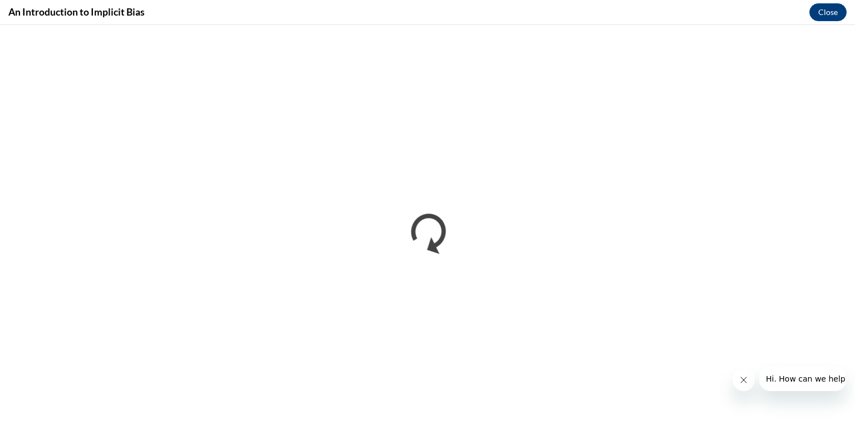
scroll to position [0, 0]
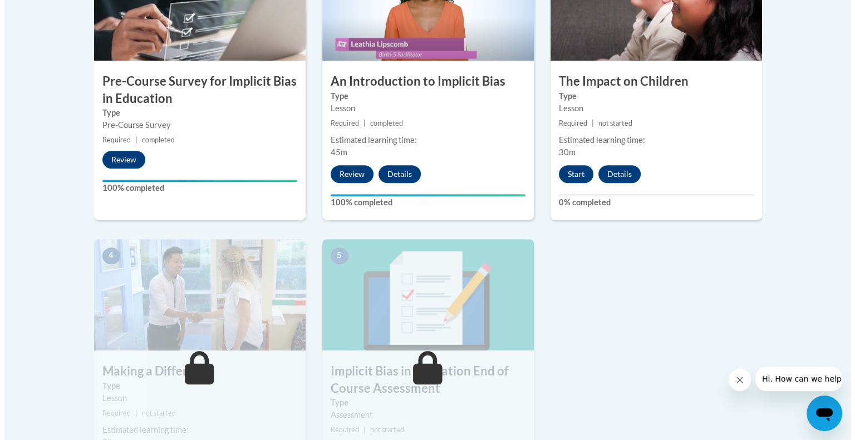
scroll to position [447, 0]
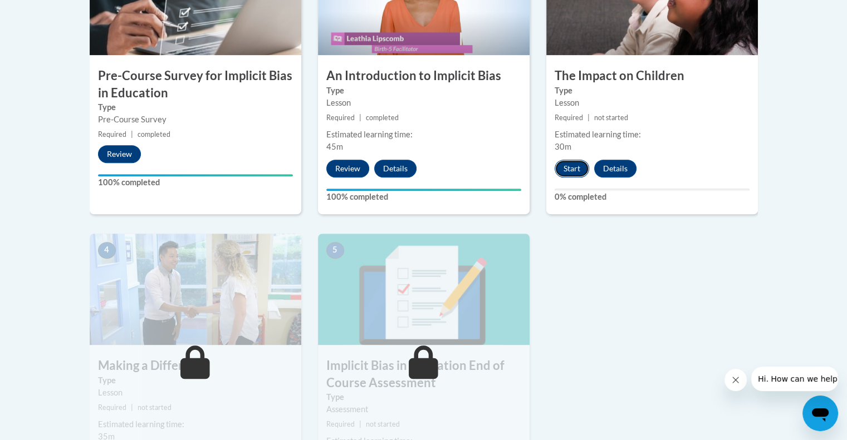
click at [561, 167] on button "Start" at bounding box center [572, 169] width 35 height 18
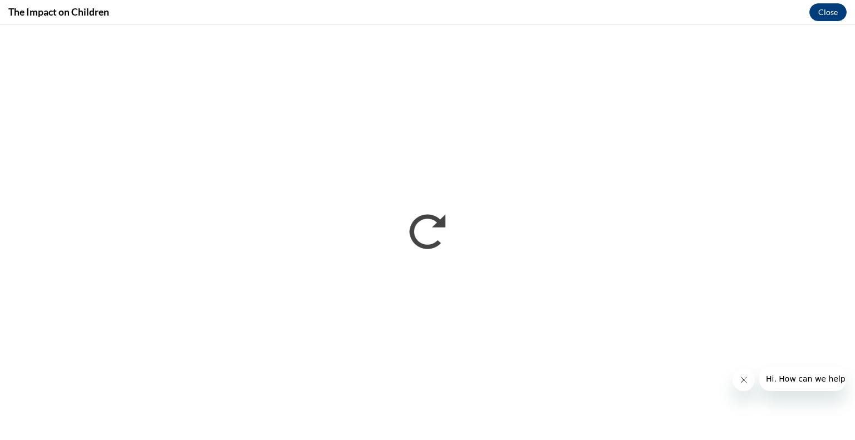
scroll to position [0, 0]
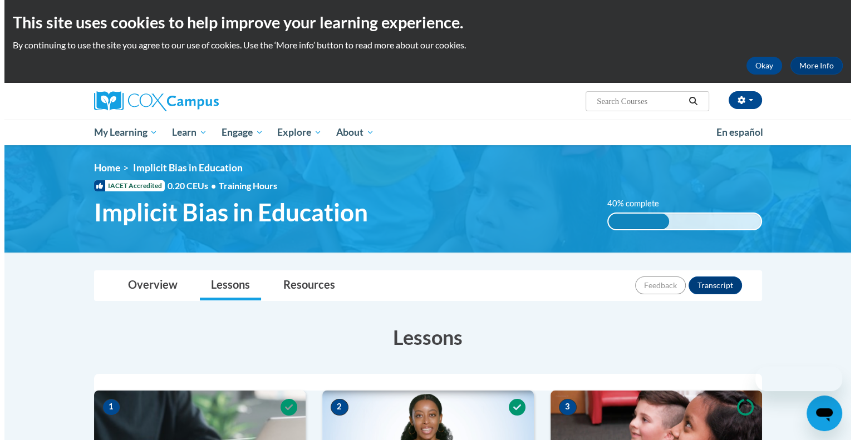
scroll to position [447, 0]
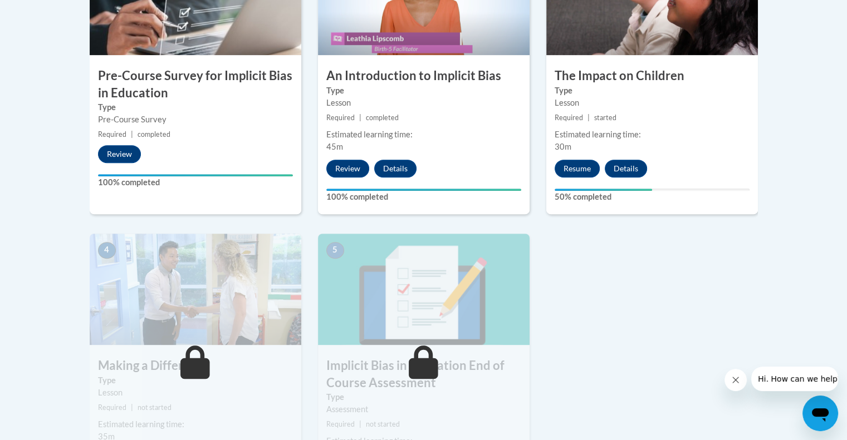
click at [692, 129] on div "Estimated learning time:" at bounding box center [652, 135] width 195 height 12
click at [659, 194] on label "50% completed" at bounding box center [652, 197] width 195 height 12
click at [581, 169] on button "Resume" at bounding box center [577, 169] width 45 height 18
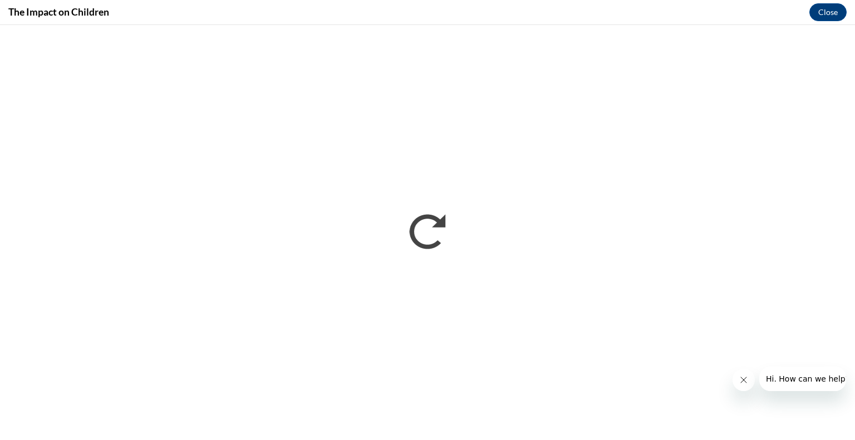
scroll to position [0, 0]
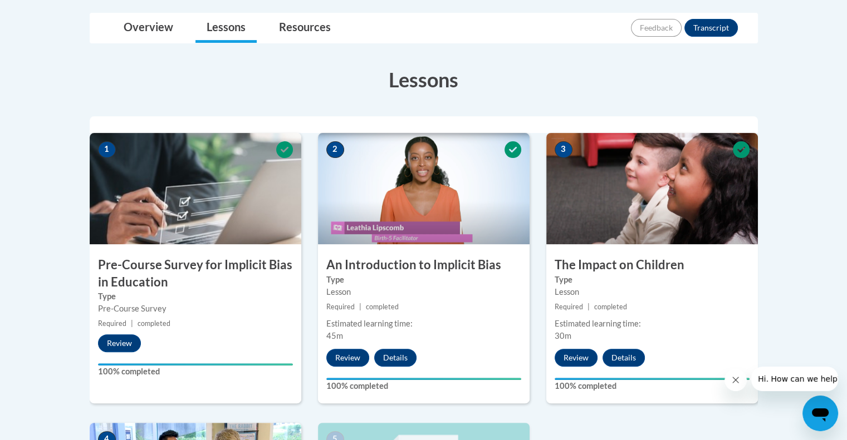
scroll to position [257, 0]
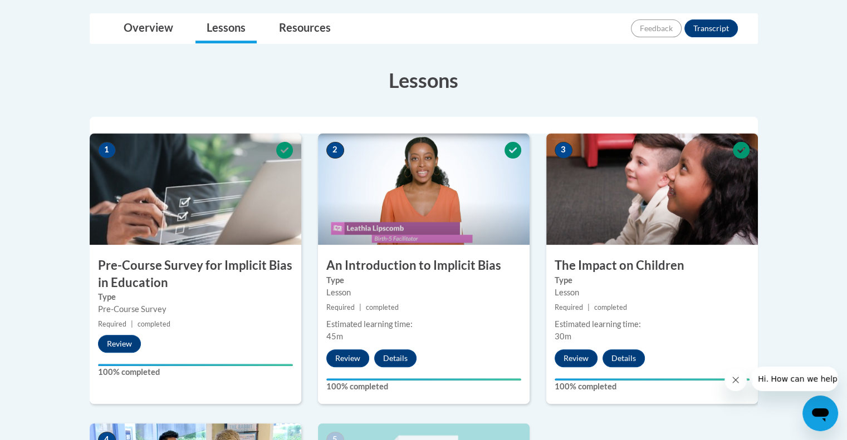
drag, startPoint x: 719, startPoint y: 25, endPoint x: 751, endPoint y: 36, distance: 34.2
click at [751, 36] on div "Toggle navigation Overview Lessons Resources Feedback Transcript" at bounding box center [423, 29] width 667 height 30
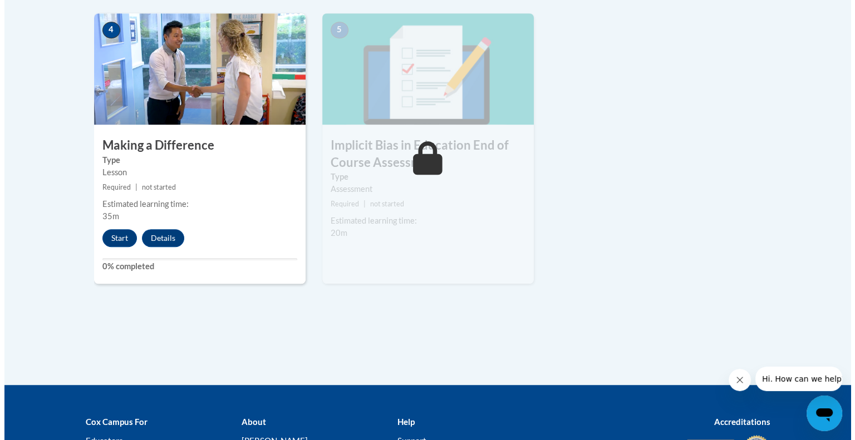
scroll to position [668, 0]
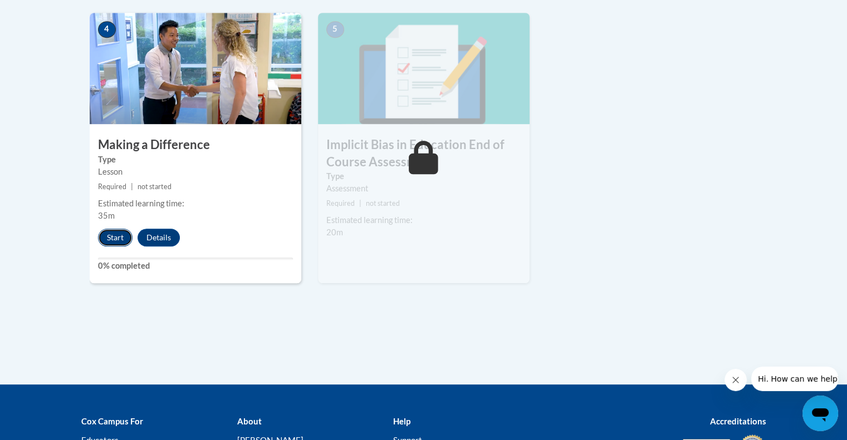
click at [108, 237] on button "Start" at bounding box center [115, 238] width 35 height 18
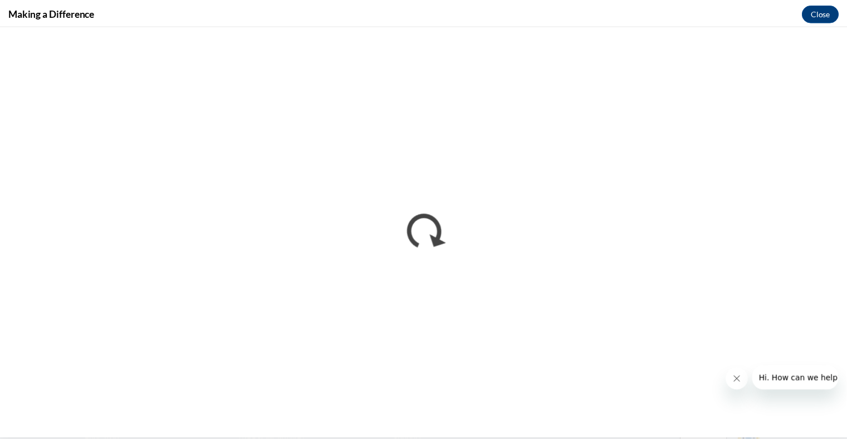
scroll to position [447, 0]
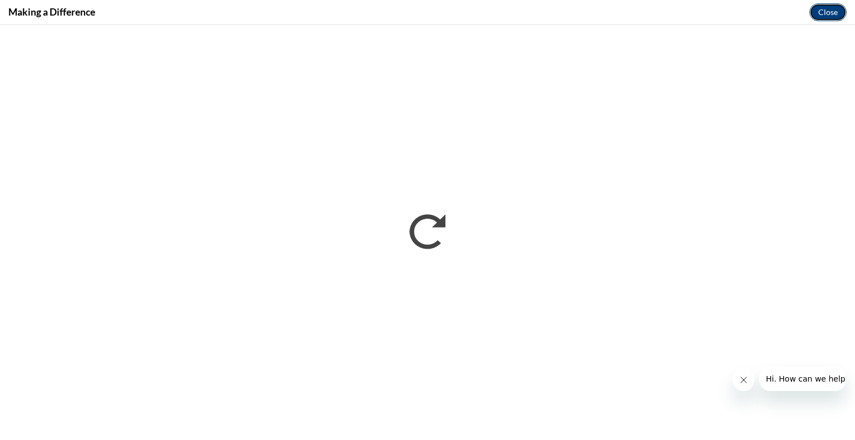
click at [820, 11] on button "Close" at bounding box center [828, 12] width 37 height 18
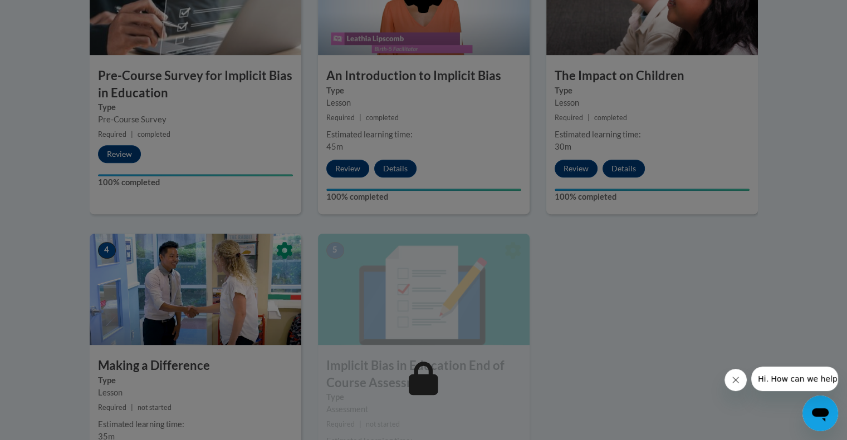
click at [668, 358] on div at bounding box center [423, 220] width 847 height 440
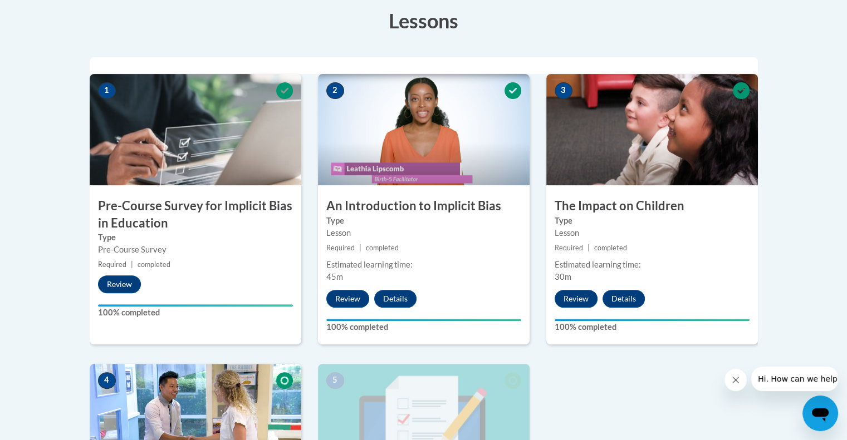
scroll to position [316, 0]
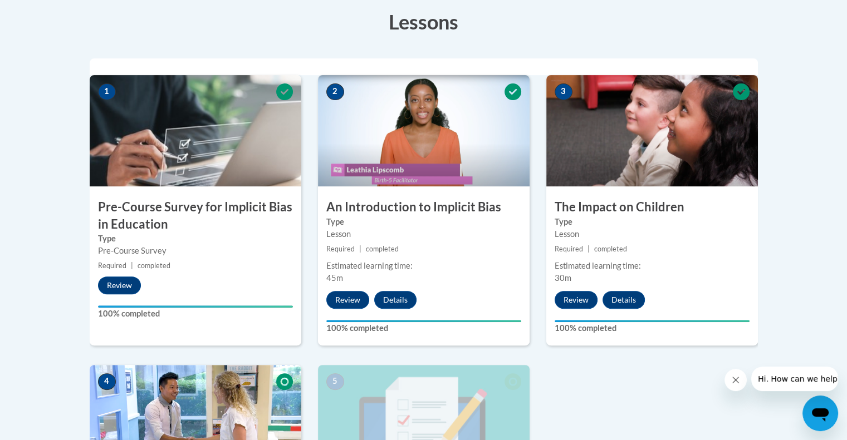
click at [583, 213] on h3 "The Impact on Children" at bounding box center [652, 207] width 212 height 17
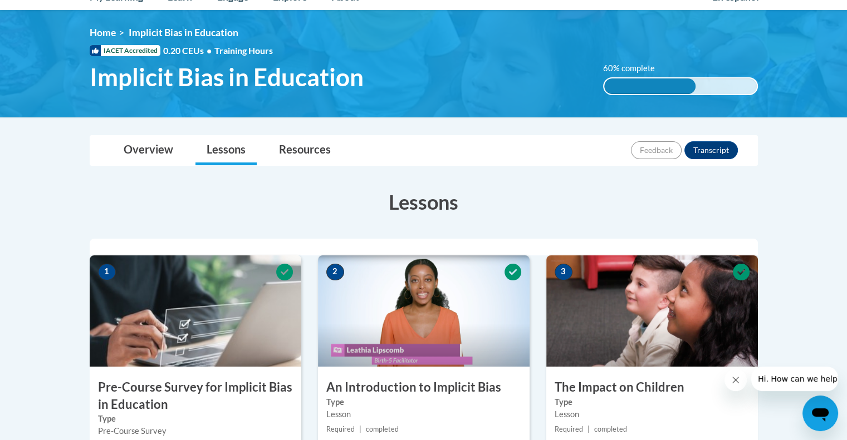
scroll to position [134, 0]
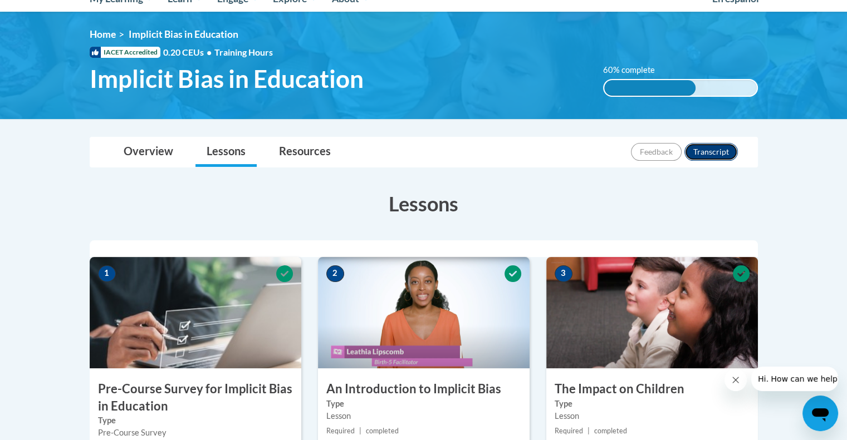
click at [703, 154] on button "Transcript" at bounding box center [710, 152] width 53 height 18
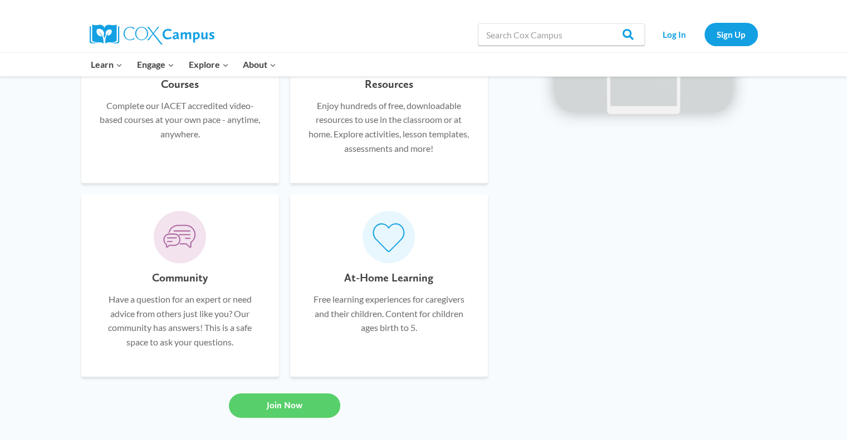
scroll to position [766, 0]
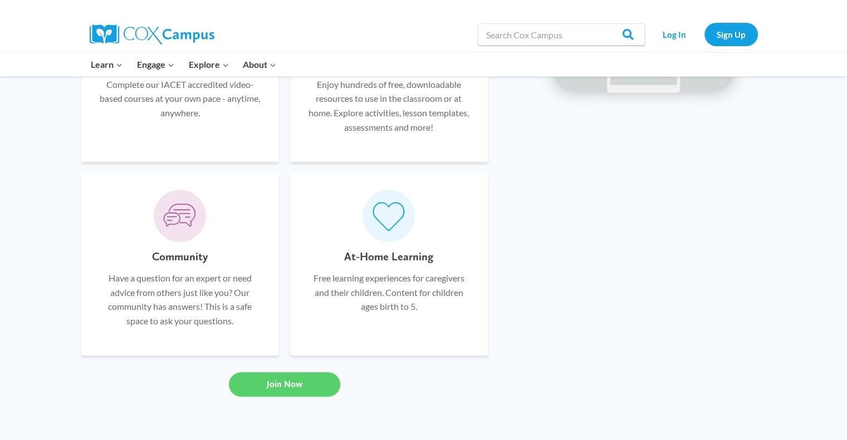
click at [381, 416] on div "Courses Complete our IACET accredited video-based courses at your own pace - an…" at bounding box center [423, 202] width 847 height 479
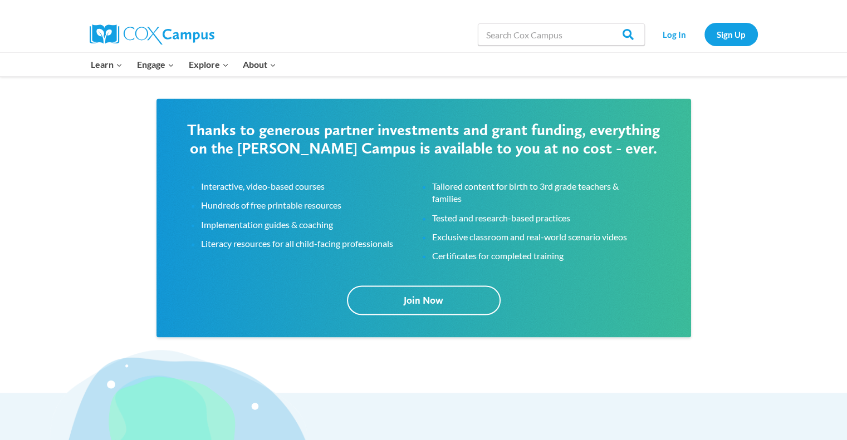
scroll to position [1715, 0]
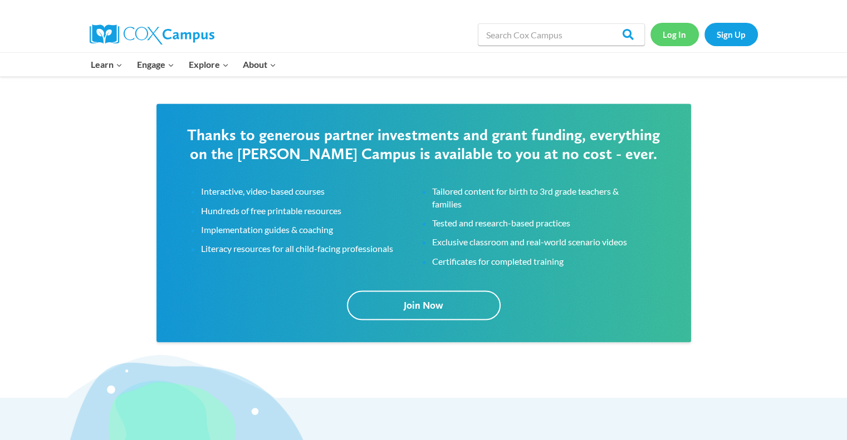
click at [684, 40] on link "Log In" at bounding box center [674, 34] width 48 height 23
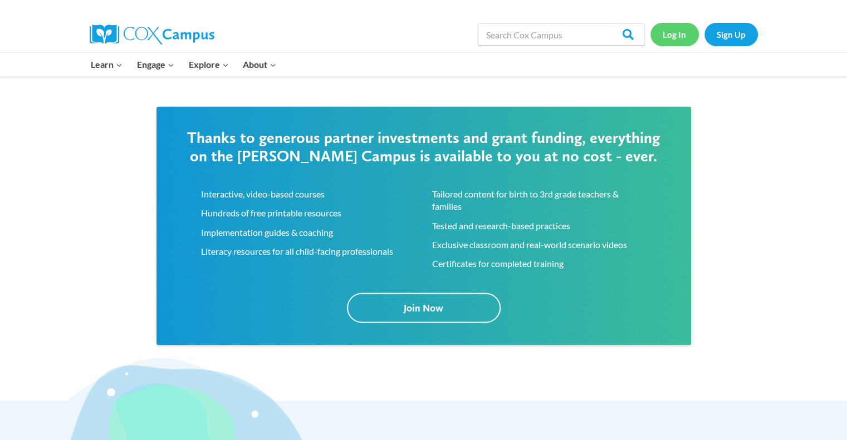
scroll to position [1724, 0]
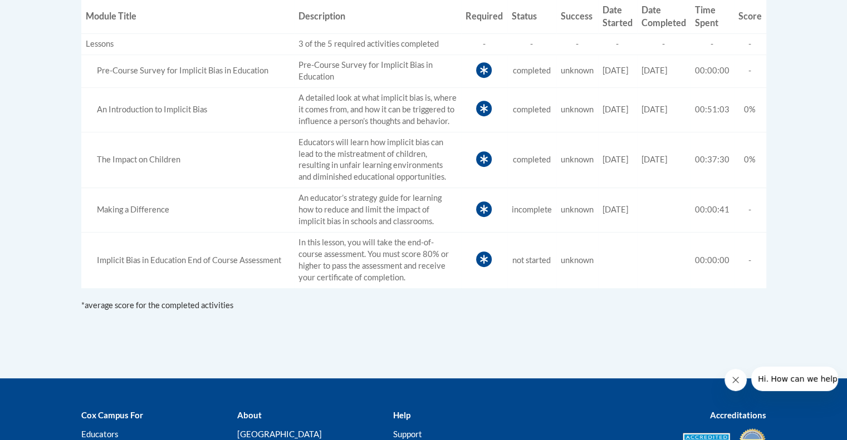
scroll to position [489, 0]
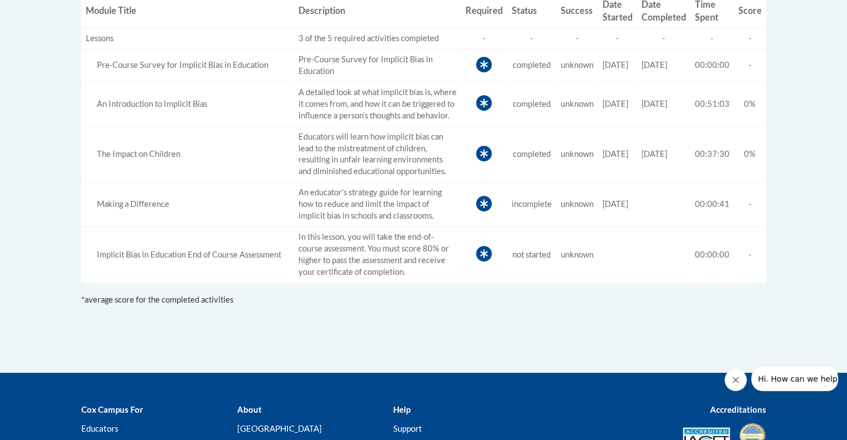
click at [160, 211] on div "Making a Difference" at bounding box center [188, 205] width 204 height 12
click at [399, 216] on td "An educator’s strategy guide for learning how to reduce and limit the impact of…" at bounding box center [377, 205] width 167 height 45
click at [476, 212] on icon at bounding box center [484, 204] width 16 height 16
click at [129, 211] on div "Making a Difference" at bounding box center [188, 205] width 204 height 12
click at [125, 211] on div "Making a Difference" at bounding box center [188, 205] width 204 height 12
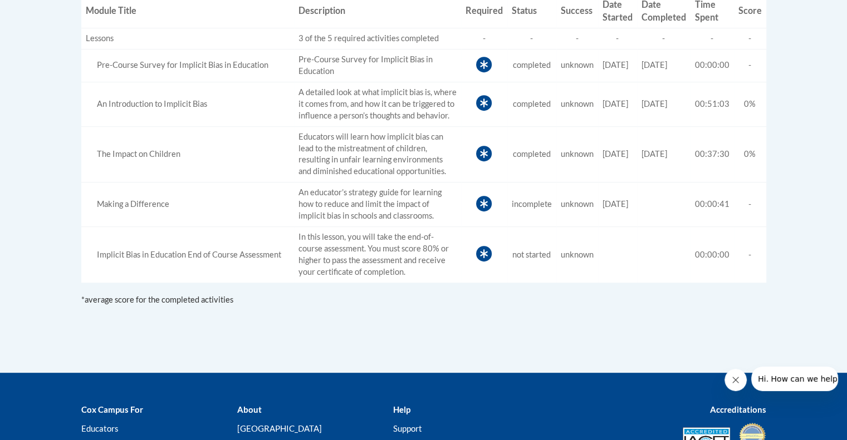
click at [461, 213] on td "Required" at bounding box center [484, 205] width 46 height 45
drag, startPoint x: 472, startPoint y: 214, endPoint x: 444, endPoint y: 217, distance: 28.0
click at [444, 217] on td "An educator’s strategy guide for learning how to reduce and limit the impact of…" at bounding box center [377, 205] width 167 height 45
click at [476, 212] on icon at bounding box center [484, 204] width 16 height 16
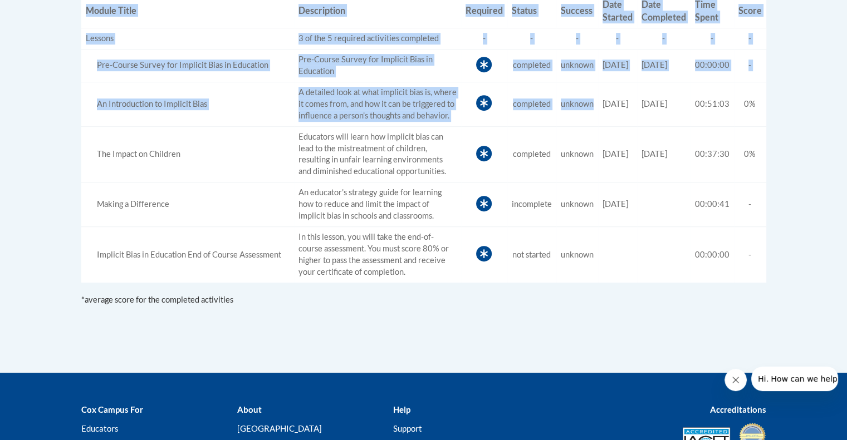
scroll to position [59, 0]
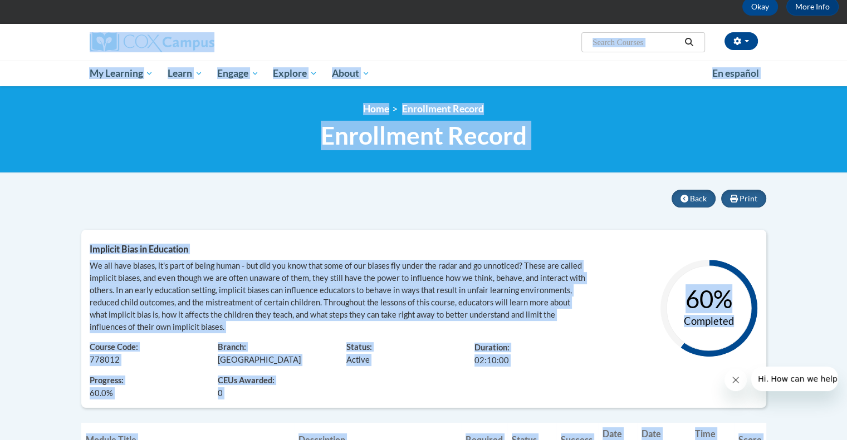
drag, startPoint x: 585, startPoint y: 134, endPoint x: 626, endPoint y: -67, distance: 205.9
click at [626, 0] on html "This site uses cookies to help improve your learning experience. By continuing …" at bounding box center [423, 161] width 847 height 440
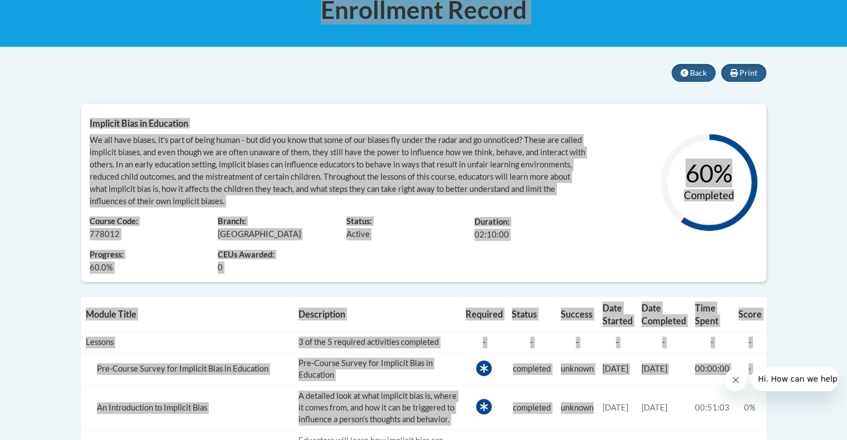
scroll to position [187, 0]
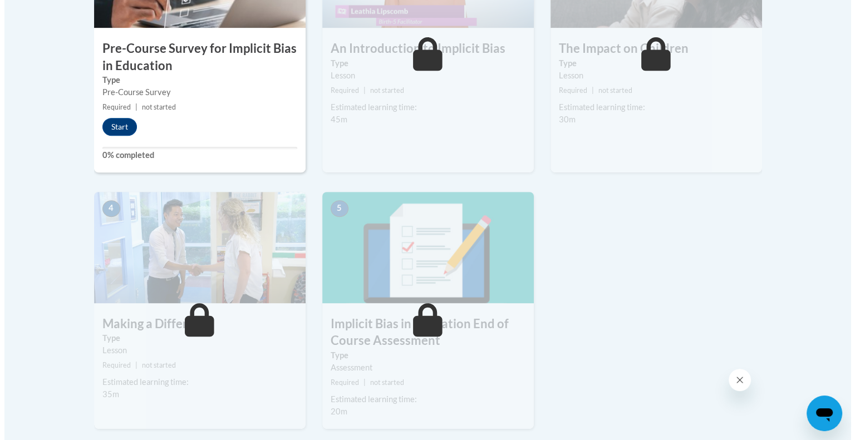
scroll to position [478, 0]
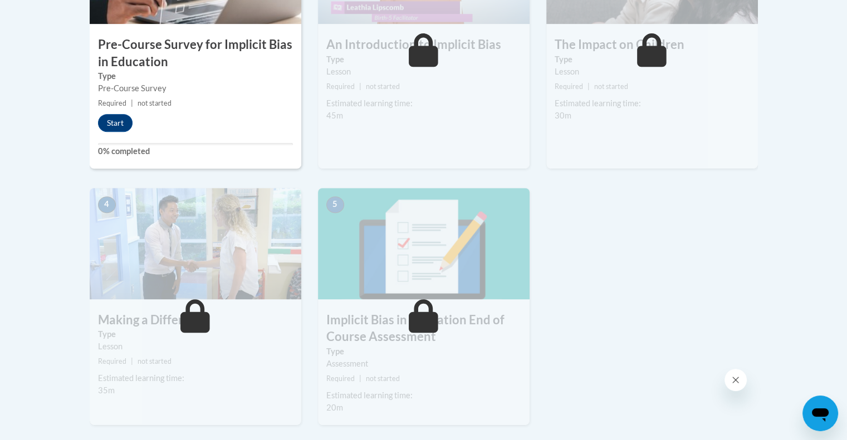
click at [640, 309] on div "1 Pre-Course Survey for Implicit Bias in Education Type Pre-Course Survey Requi…" at bounding box center [423, 179] width 685 height 533
click at [625, 327] on div "1 Pre-Course Survey for Implicit Bias in Education Type Pre-Course Survey Requi…" at bounding box center [423, 179] width 685 height 533
click at [617, 331] on div "1 Pre-Course Survey for Implicit Bias in Education Type Pre-Course Survey Requi…" at bounding box center [423, 179] width 685 height 533
click at [614, 336] on div "1 Pre-Course Survey for Implicit Bias in Education Type Pre-Course Survey Requi…" at bounding box center [423, 179] width 685 height 533
click at [424, 371] on div "5 Implicit Bias in Education End of Course Assessment Type Assessment Required …" at bounding box center [424, 307] width 212 height 238
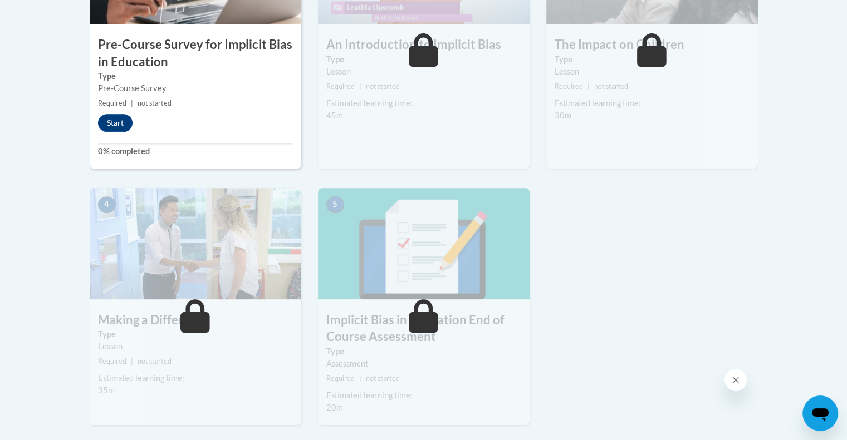
click at [276, 359] on small "Required | not started" at bounding box center [196, 362] width 212 height 12
click at [121, 124] on button "Start" at bounding box center [115, 123] width 35 height 18
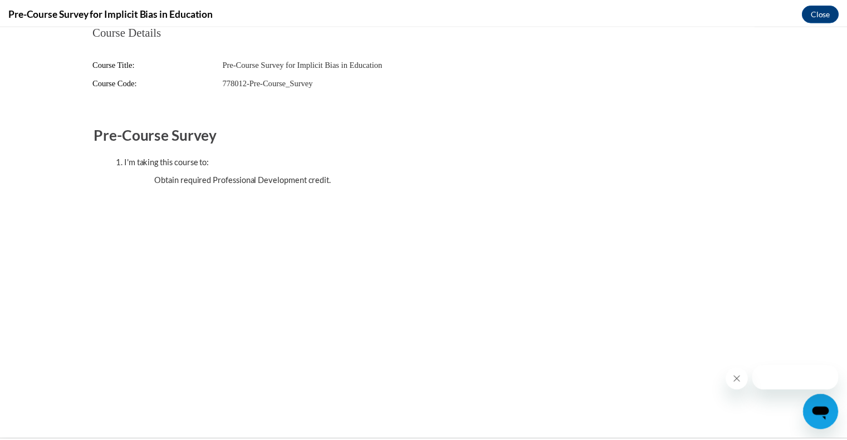
scroll to position [0, 0]
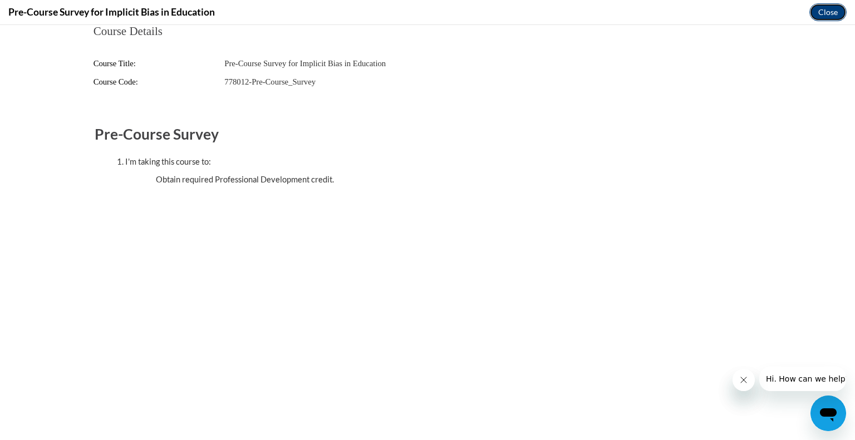
click at [831, 12] on button "Close" at bounding box center [828, 12] width 37 height 18
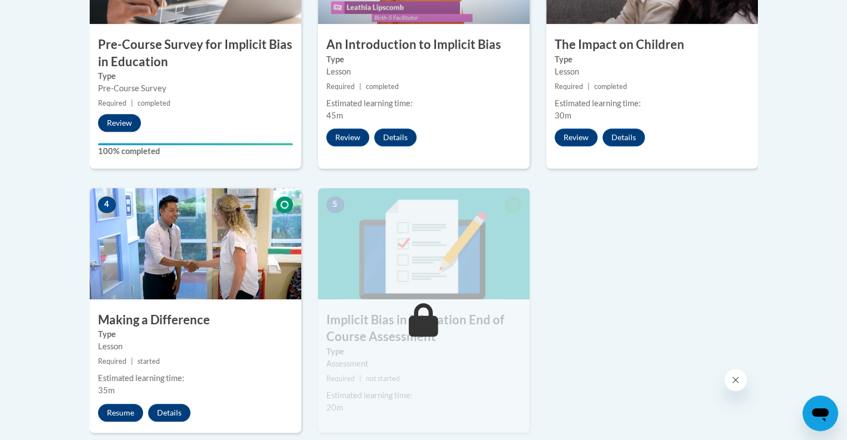
click at [486, 131] on div "2 An Introduction to Implicit Bias Type Lesson Required | completed Estimated l…" at bounding box center [424, 41] width 212 height 256
click at [549, 158] on div "3 The Impact on Children Type Lesson Required | completed Estimated learning ti…" at bounding box center [652, 41] width 212 height 256
click at [558, 145] on div "Review Details Feedback" at bounding box center [602, 138] width 112 height 18
click at [548, 156] on div "3 The Impact on Children Type Lesson Required | completed Estimated learning ti…" at bounding box center [652, 41] width 212 height 256
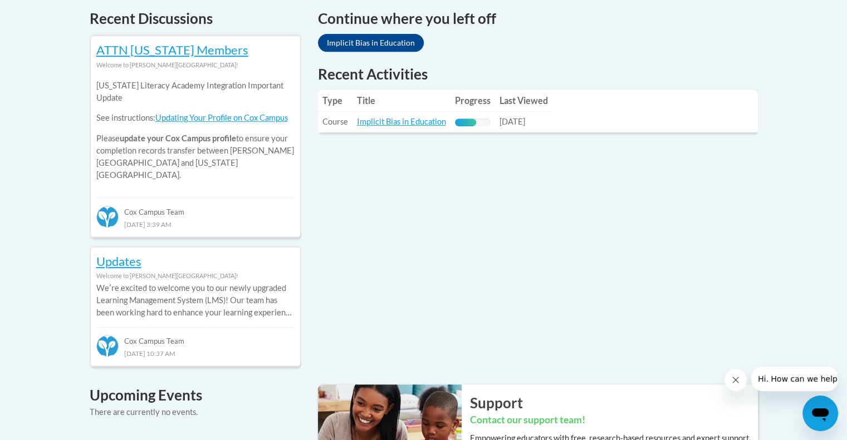
scroll to position [481, 0]
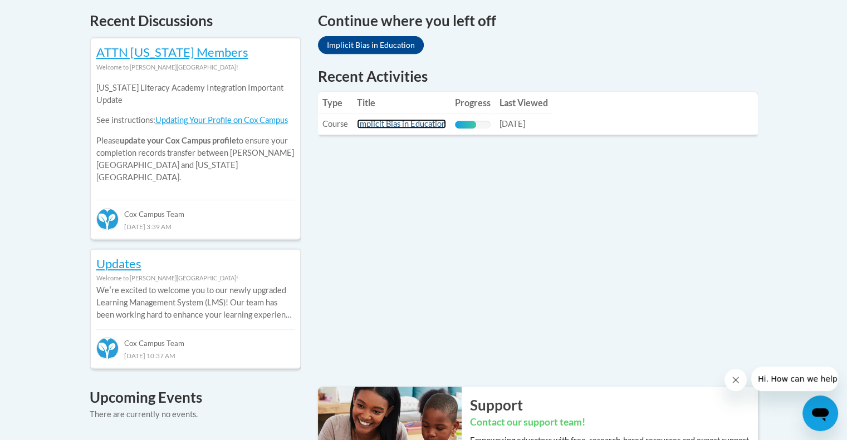
click at [396, 124] on link "Implicit Bias in Education" at bounding box center [401, 123] width 89 height 9
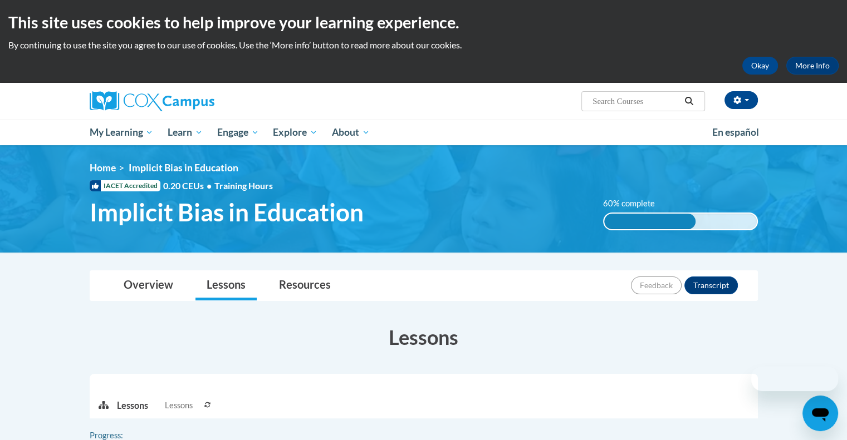
click at [395, 125] on ul "My Learning My Learning My Course Progress Certificates My Action Plans Group D…" at bounding box center [393, 133] width 623 height 26
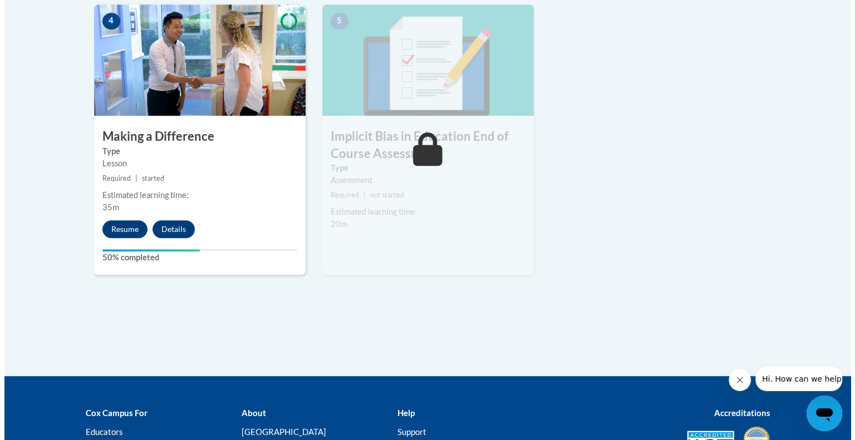
scroll to position [678, 0]
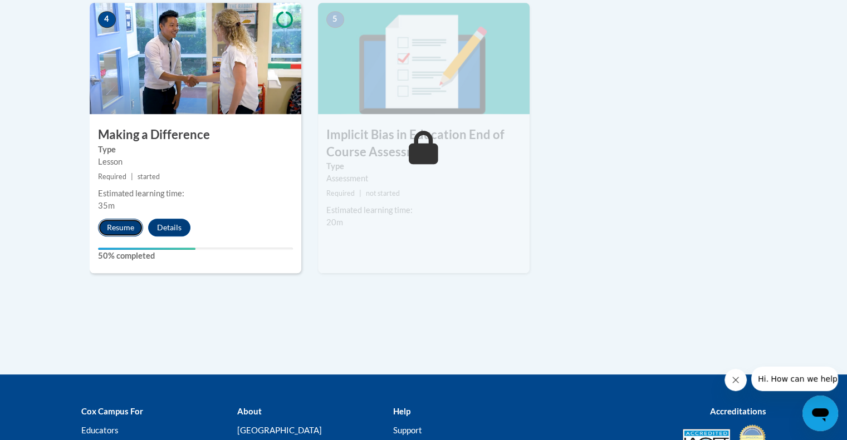
click at [116, 225] on button "Resume" at bounding box center [120, 228] width 45 height 18
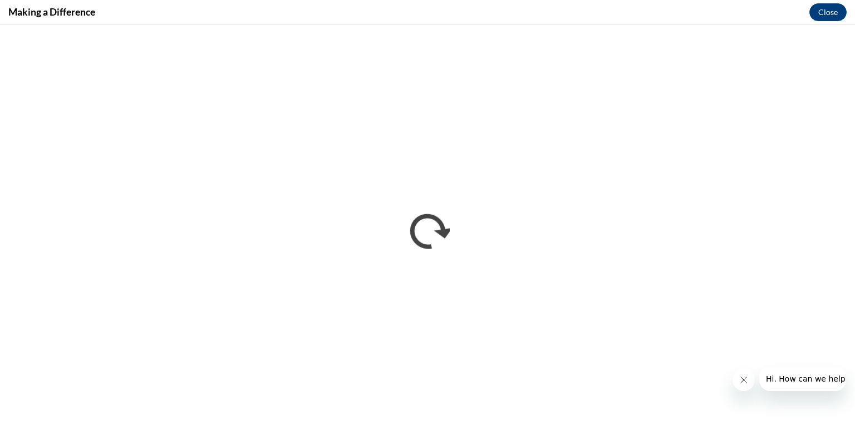
scroll to position [0, 0]
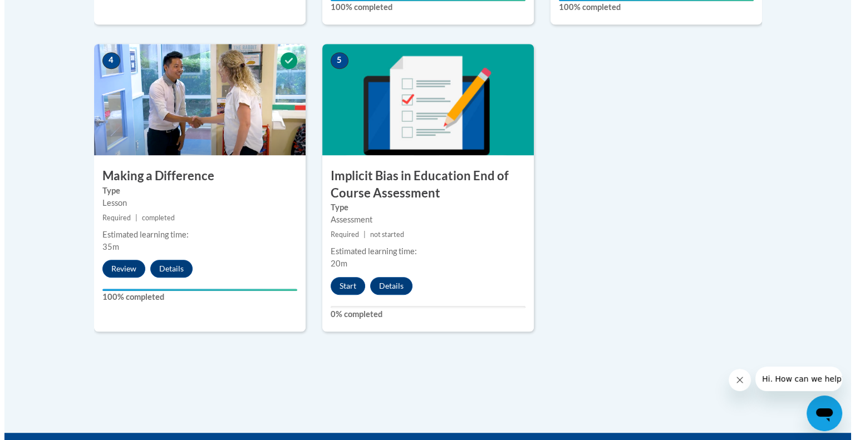
scroll to position [637, 0]
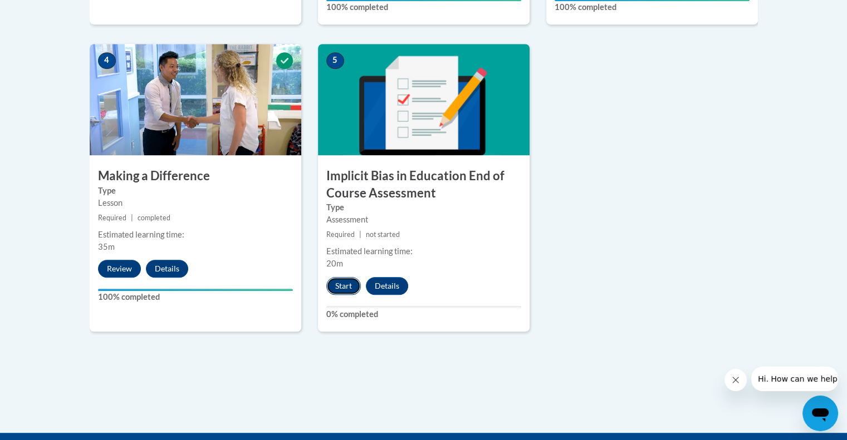
click at [347, 280] on button "Start" at bounding box center [343, 286] width 35 height 18
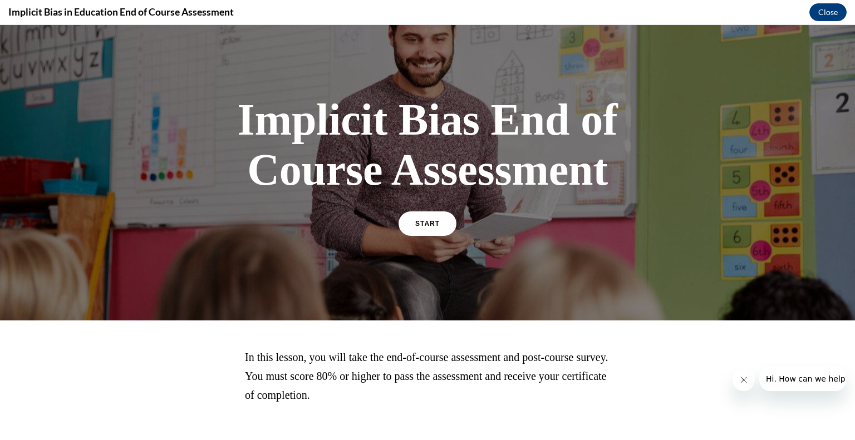
scroll to position [12, 0]
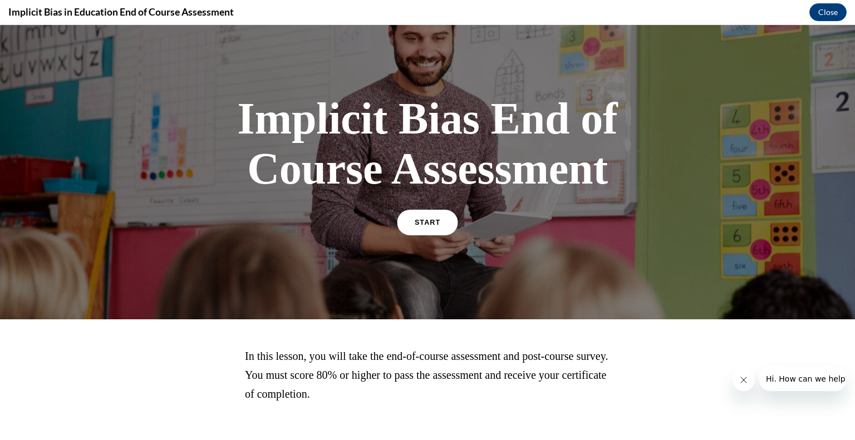
click at [419, 224] on span "START" at bounding box center [428, 223] width 26 height 8
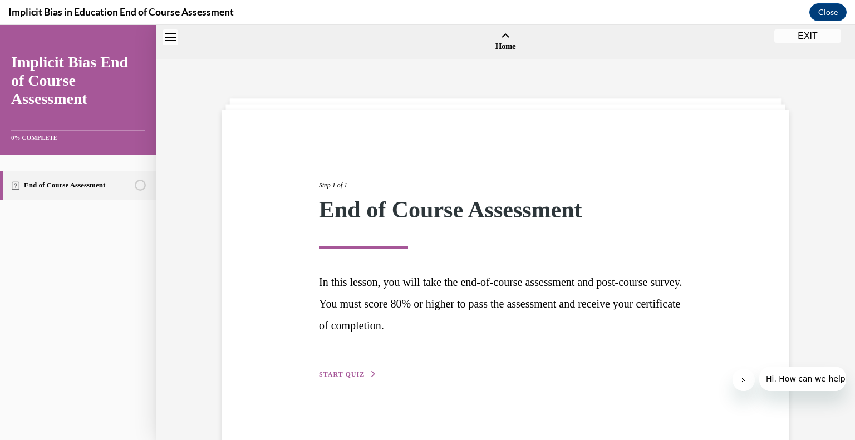
scroll to position [35, 0]
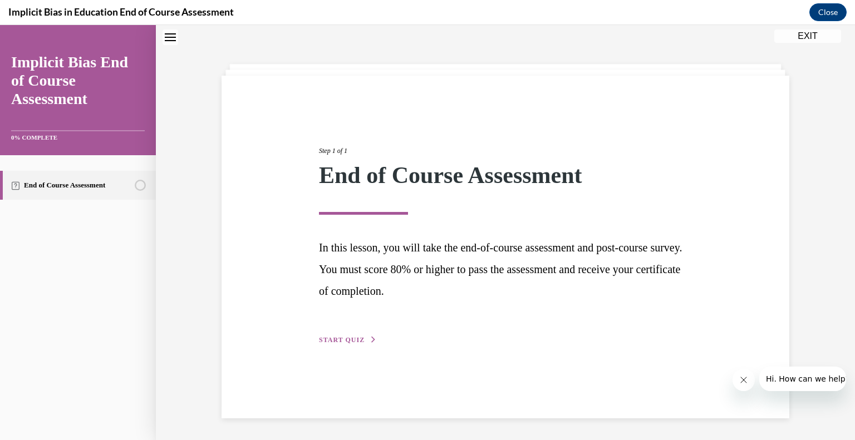
click at [333, 338] on span "START QUIZ" at bounding box center [342, 340] width 46 height 8
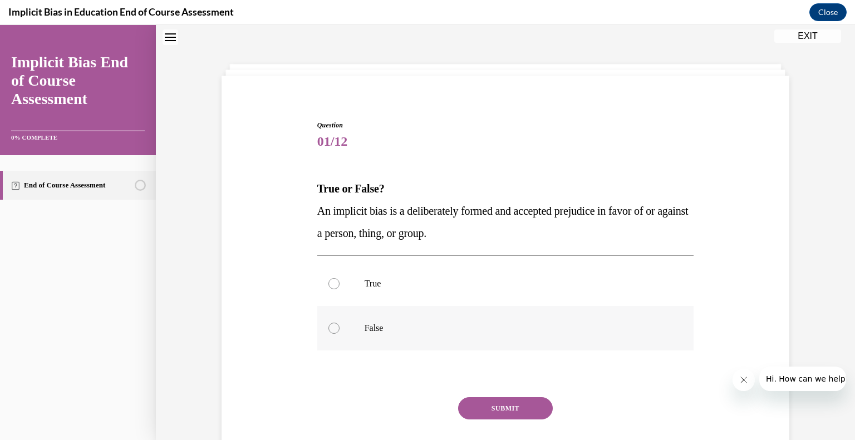
click at [340, 323] on label "False" at bounding box center [505, 328] width 377 height 45
click at [340, 323] on input "False" at bounding box center [334, 328] width 11 height 11
radio input "true"
click at [520, 408] on button "SUBMIT" at bounding box center [505, 409] width 95 height 22
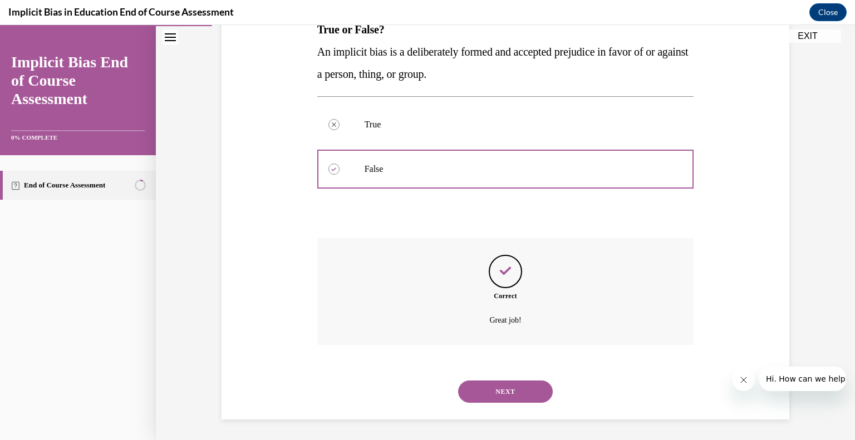
scroll to position [195, 0]
click at [535, 399] on button "NEXT" at bounding box center [505, 391] width 95 height 22
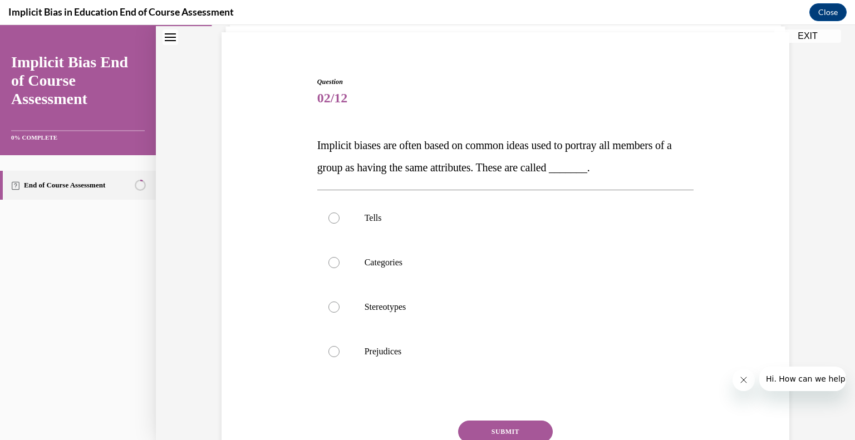
scroll to position [78, 0]
click at [331, 318] on label "Stereotypes" at bounding box center [505, 307] width 377 height 45
click at [331, 313] on input "Stereotypes" at bounding box center [334, 307] width 11 height 11
radio input "true"
click at [519, 432] on button "SUBMIT" at bounding box center [505, 432] width 95 height 22
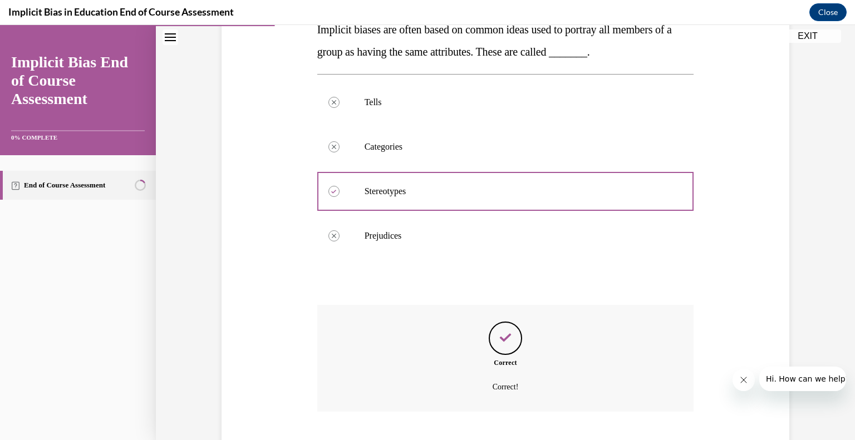
scroll to position [262, 0]
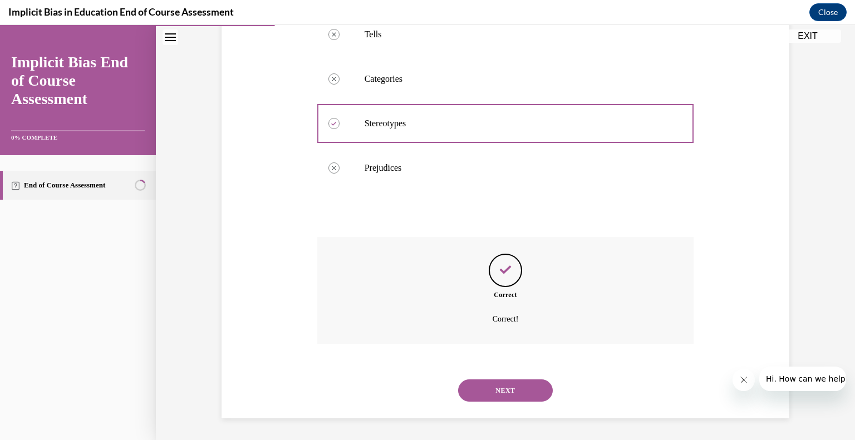
click at [531, 393] on button "NEXT" at bounding box center [505, 391] width 95 height 22
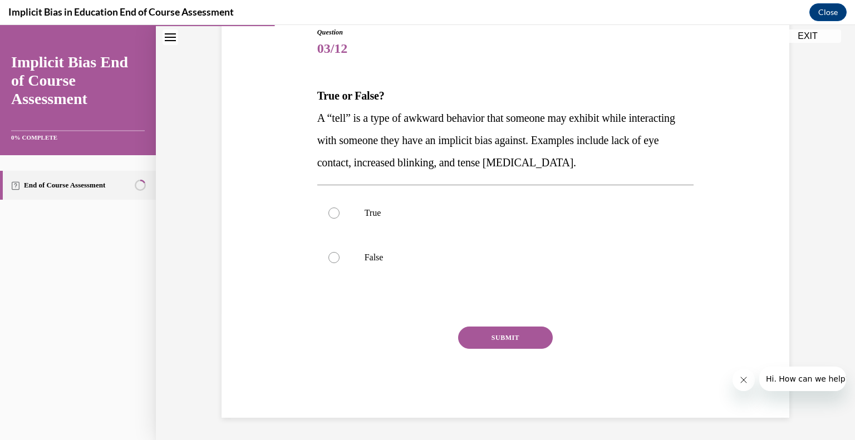
scroll to position [124, 0]
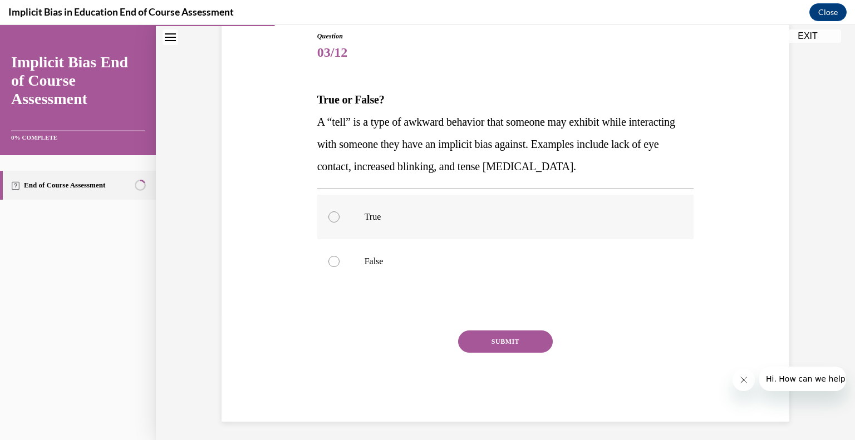
click at [329, 219] on div at bounding box center [334, 217] width 11 height 11
click at [329, 219] on input "True" at bounding box center [334, 217] width 11 height 11
radio input "true"
click at [527, 344] on button "SUBMIT" at bounding box center [505, 342] width 95 height 22
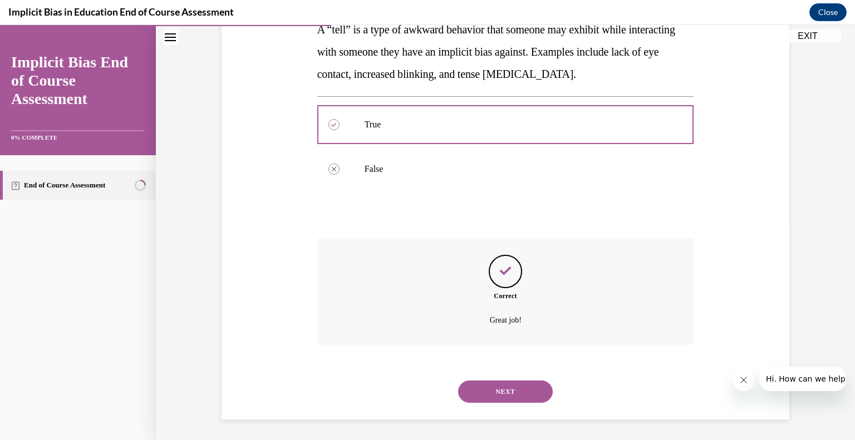
scroll to position [217, 0]
click at [528, 400] on button "NEXT" at bounding box center [505, 391] width 95 height 22
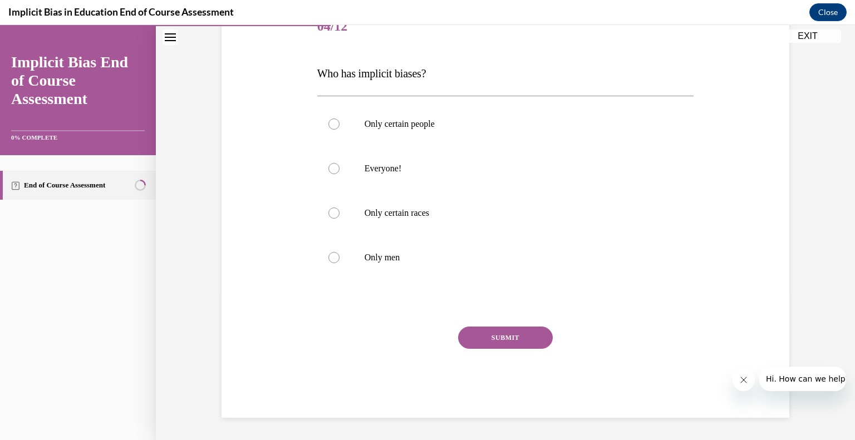
scroll to position [124, 0]
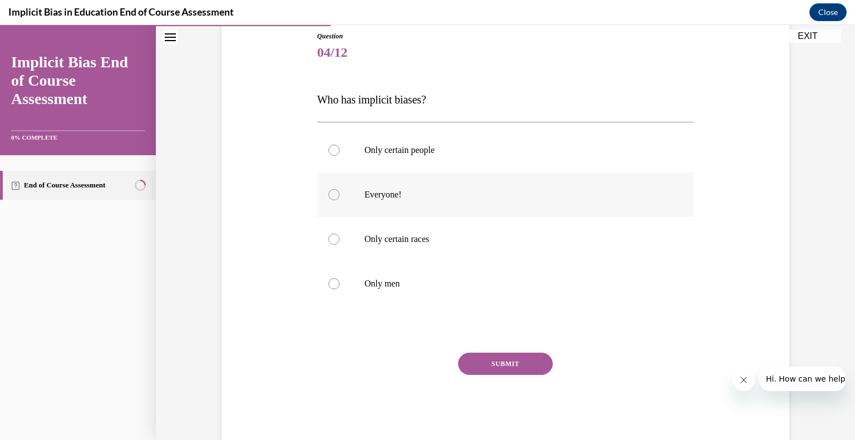
click at [335, 198] on label "Everyone!" at bounding box center [505, 195] width 377 height 45
click at [335, 198] on input "Everyone!" at bounding box center [334, 194] width 11 height 11
radio input "true"
click at [517, 365] on button "SUBMIT" at bounding box center [505, 364] width 95 height 22
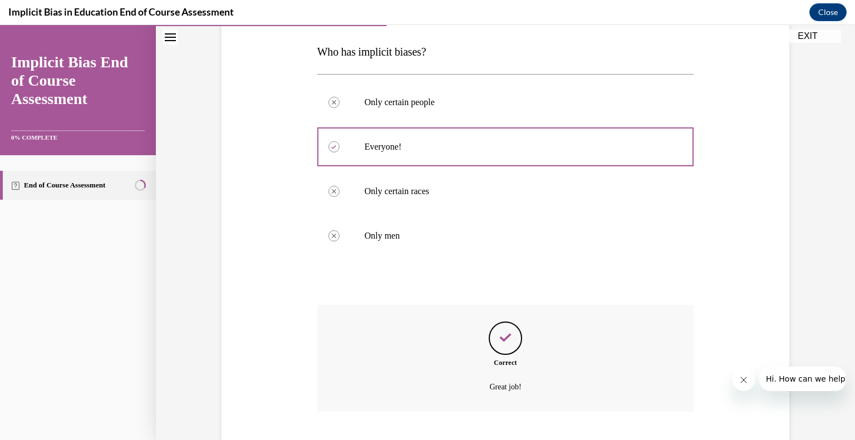
scroll to position [239, 0]
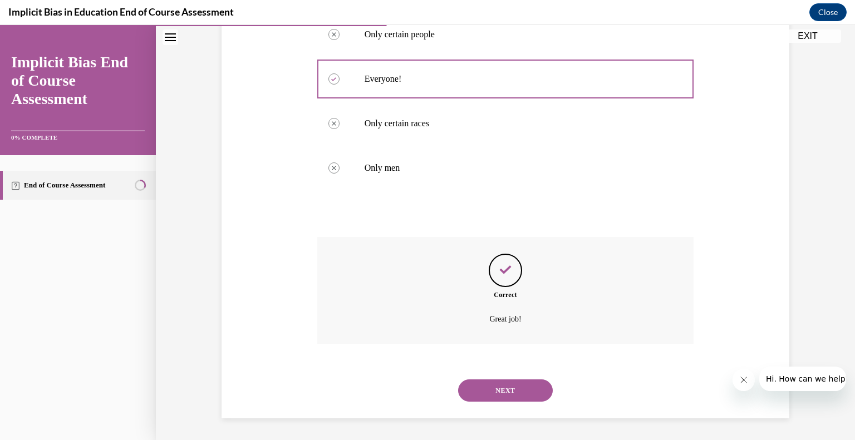
click at [525, 387] on button "NEXT" at bounding box center [505, 391] width 95 height 22
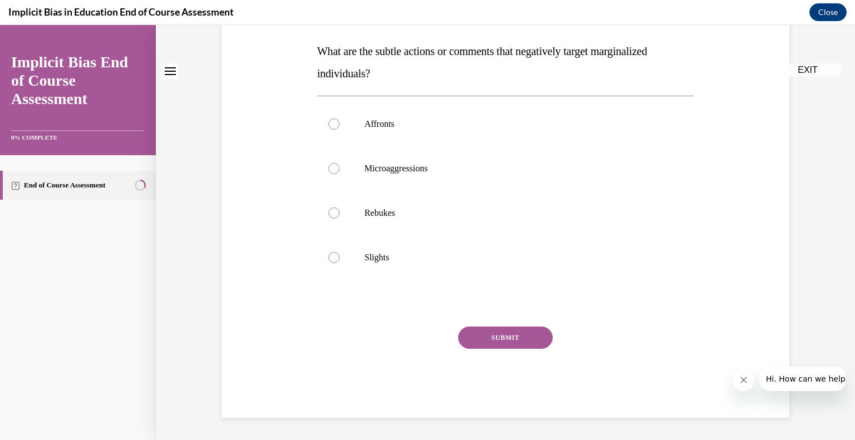
scroll to position [0, 0]
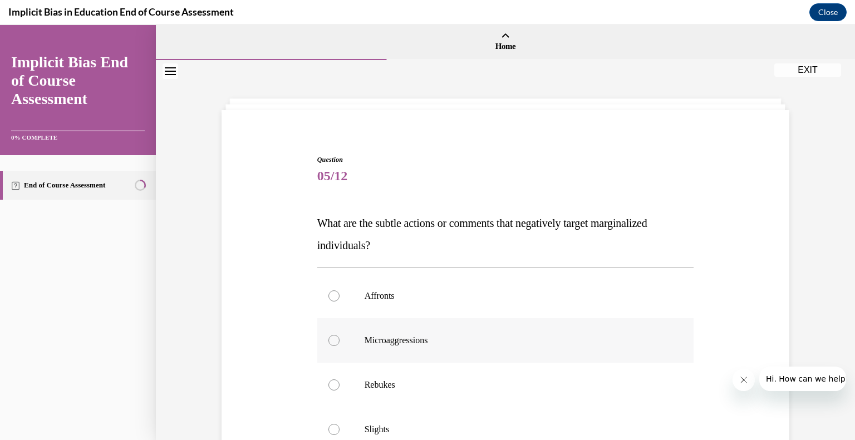
click at [432, 346] on label "Microaggressions" at bounding box center [505, 341] width 377 height 45
click at [340, 346] on input "Microaggressions" at bounding box center [334, 340] width 11 height 11
radio input "true"
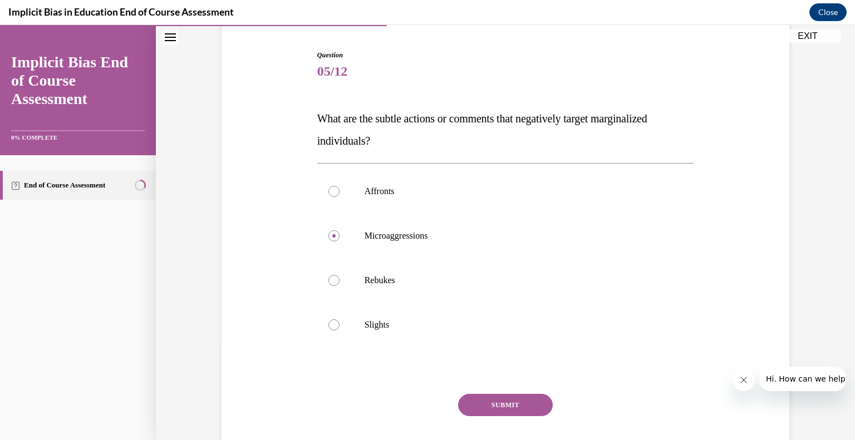
click at [522, 405] on button "SUBMIT" at bounding box center [505, 405] width 95 height 22
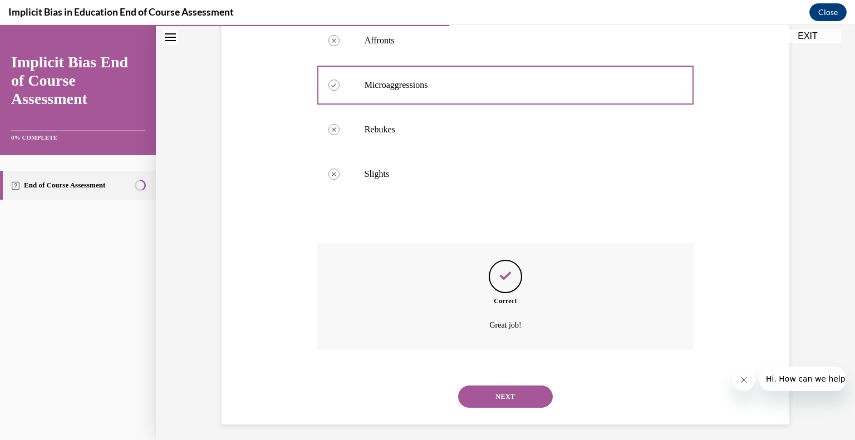
scroll to position [262, 0]
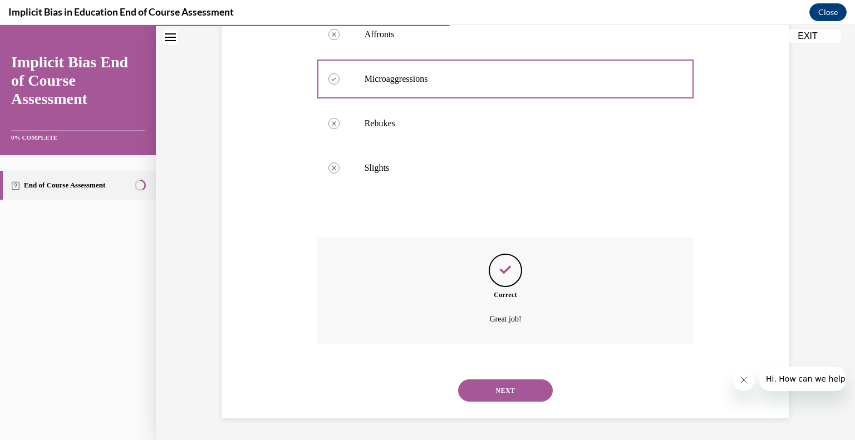
click at [533, 394] on button "NEXT" at bounding box center [505, 391] width 95 height 22
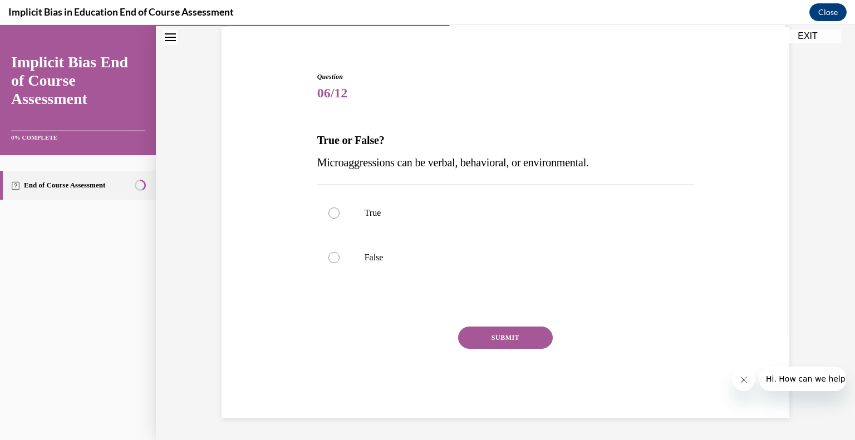
scroll to position [82, 0]
click at [331, 215] on div at bounding box center [334, 213] width 11 height 11
click at [331, 215] on input "True" at bounding box center [334, 213] width 11 height 11
radio input "true"
click at [524, 339] on button "SUBMIT" at bounding box center [505, 338] width 95 height 22
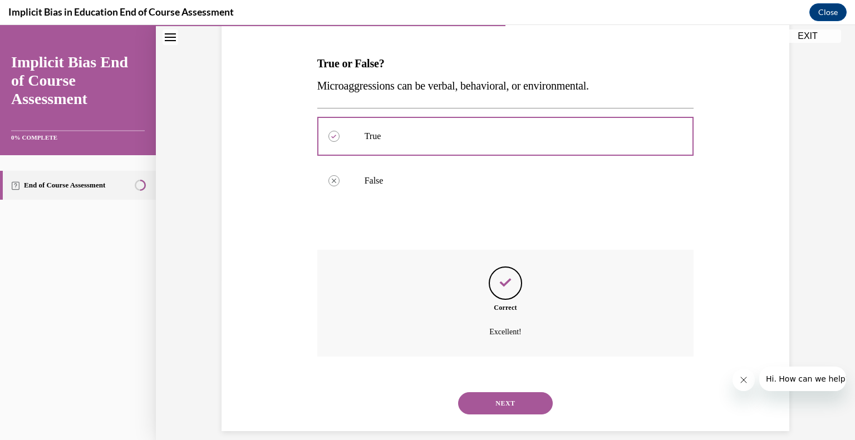
scroll to position [173, 0]
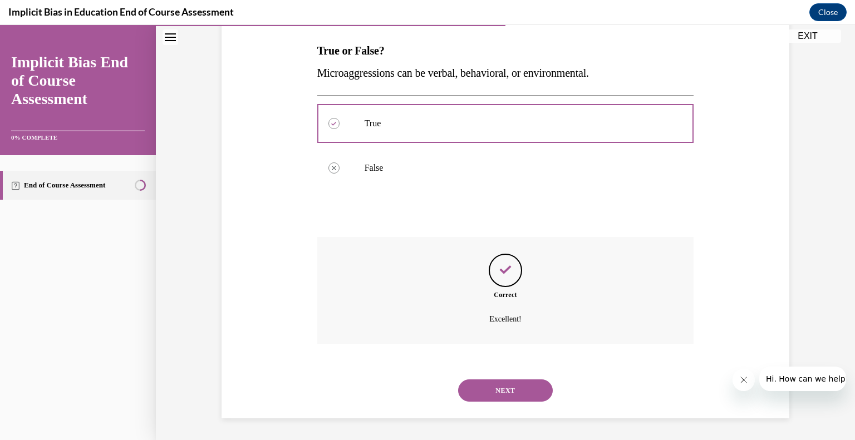
click at [527, 390] on button "NEXT" at bounding box center [505, 391] width 95 height 22
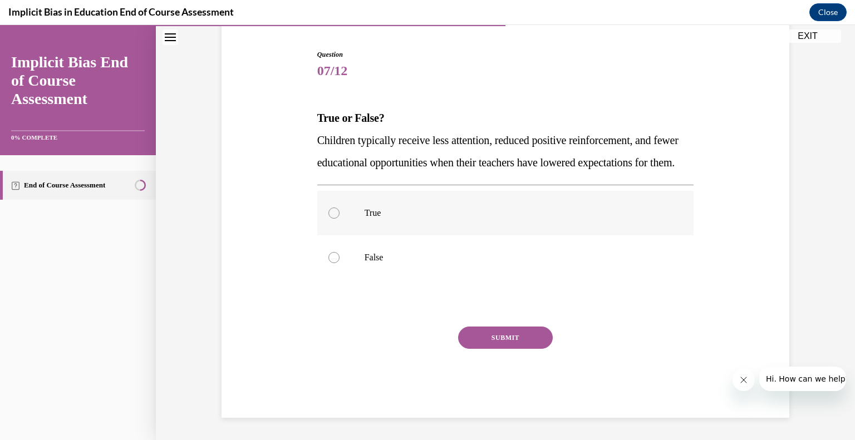
click at [358, 216] on label "True" at bounding box center [505, 213] width 377 height 45
click at [340, 216] on input "True" at bounding box center [334, 213] width 11 height 11
radio input "true"
click at [520, 345] on button "SUBMIT" at bounding box center [505, 338] width 95 height 22
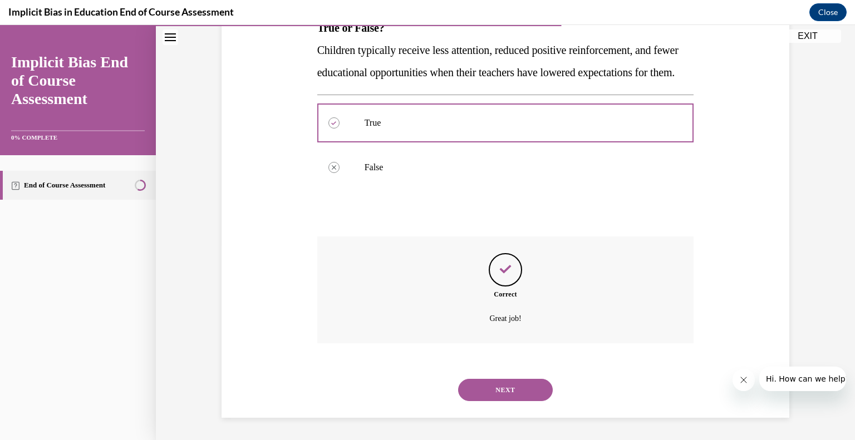
scroll to position [217, 0]
click at [513, 391] on button "NEXT" at bounding box center [505, 390] width 95 height 22
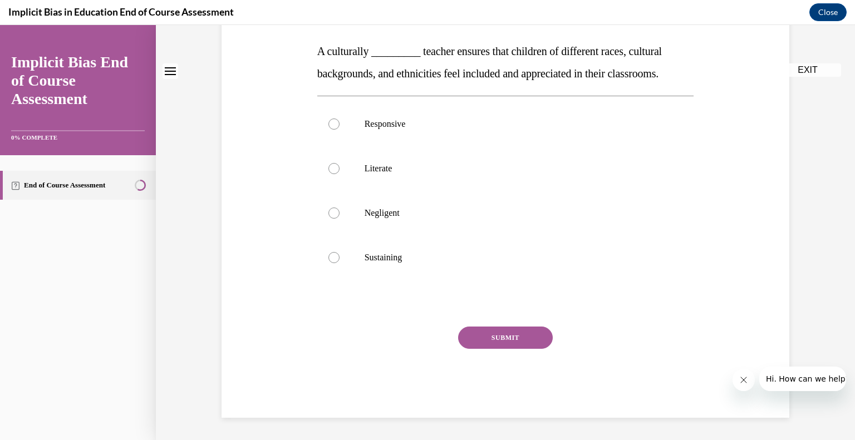
scroll to position [0, 0]
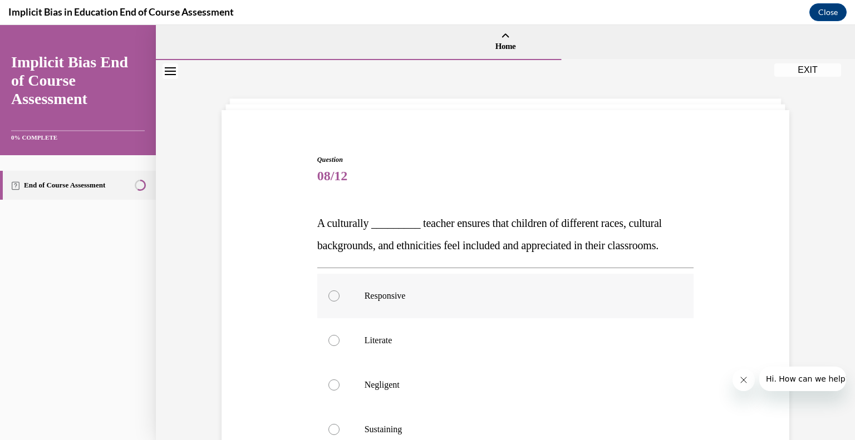
click at [347, 297] on label "Responsive" at bounding box center [505, 296] width 377 height 45
click at [340, 297] on input "Responsive" at bounding box center [334, 296] width 11 height 11
radio input "true"
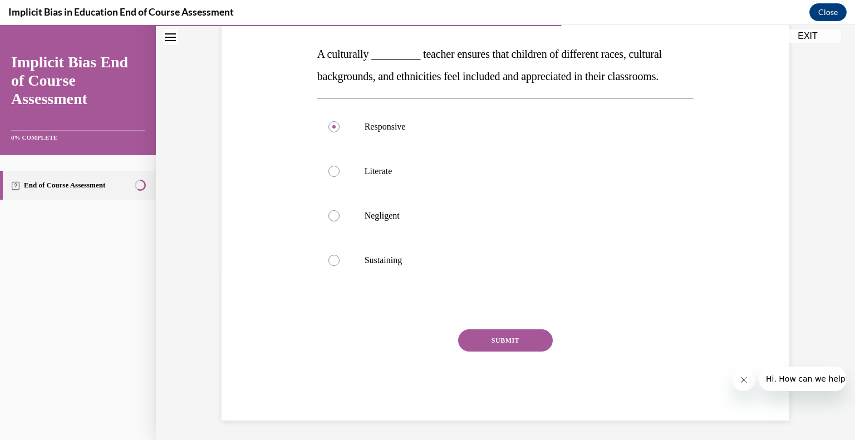
click at [529, 336] on button "SUBMIT" at bounding box center [505, 341] width 95 height 22
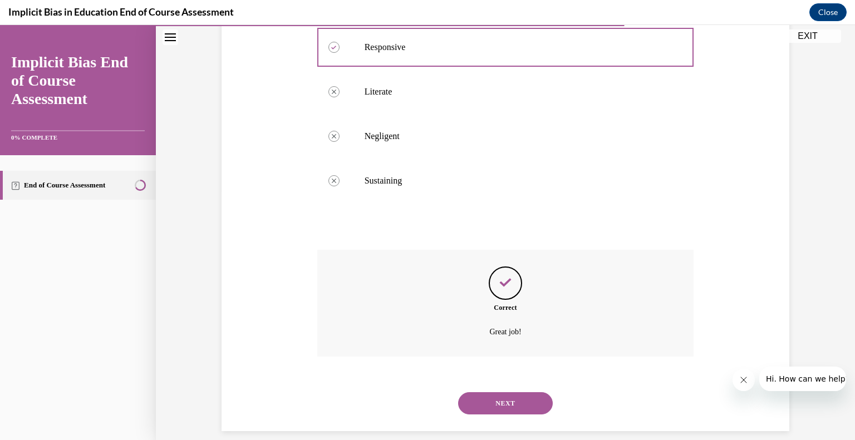
scroll to position [262, 0]
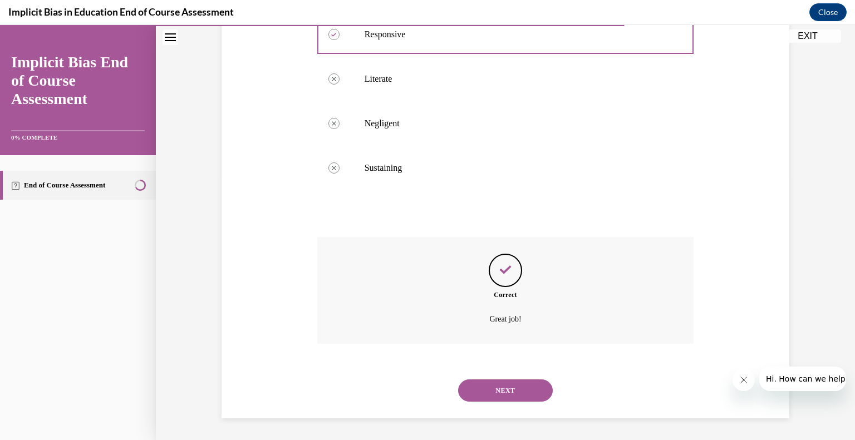
click at [518, 392] on button "NEXT" at bounding box center [505, 391] width 95 height 22
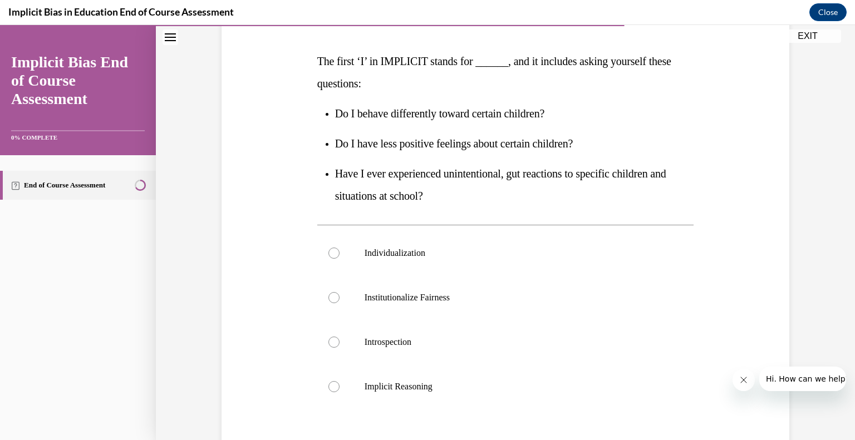
scroll to position [165, 0]
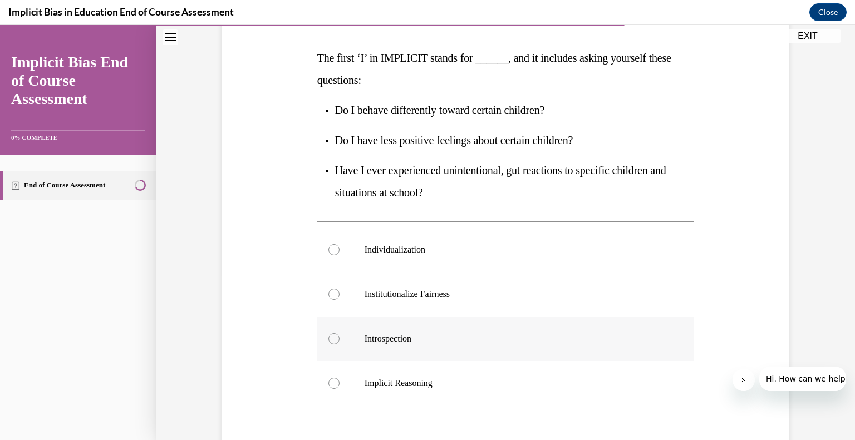
click at [334, 340] on div at bounding box center [334, 339] width 11 height 11
click at [334, 340] on input "Introspection" at bounding box center [334, 339] width 11 height 11
radio input "true"
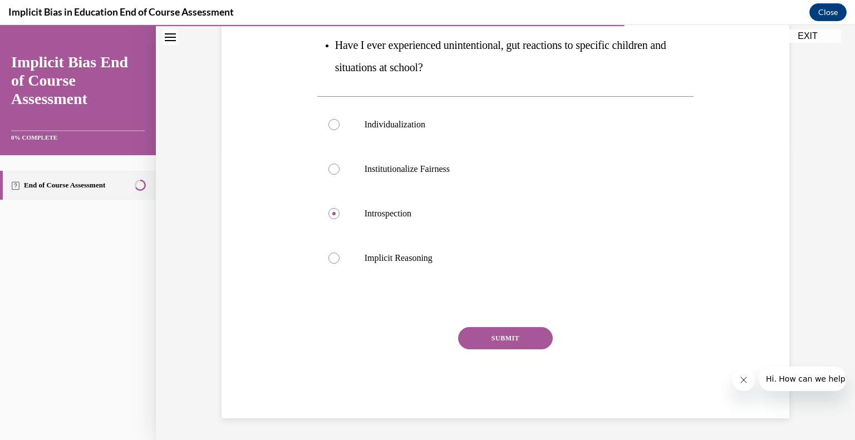
click at [531, 344] on button "SUBMIT" at bounding box center [505, 338] width 95 height 22
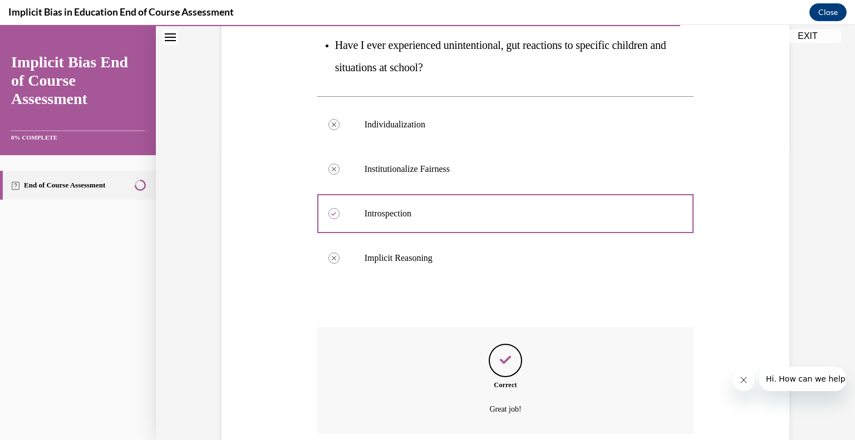
scroll to position [381, 0]
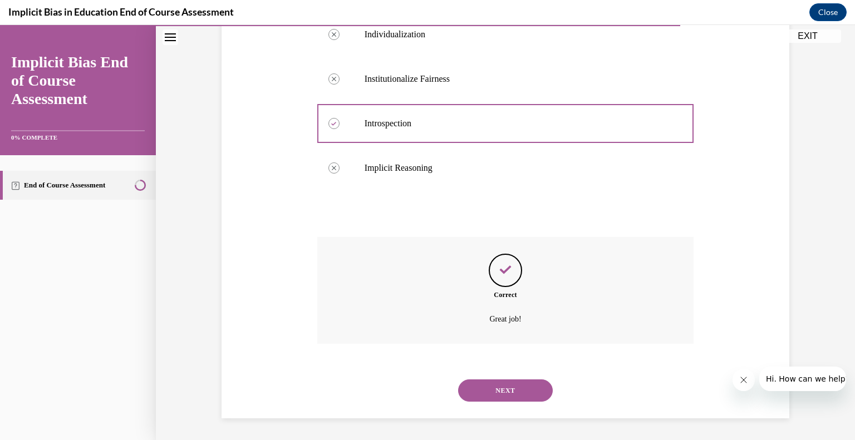
click at [532, 395] on button "NEXT" at bounding box center [505, 391] width 95 height 22
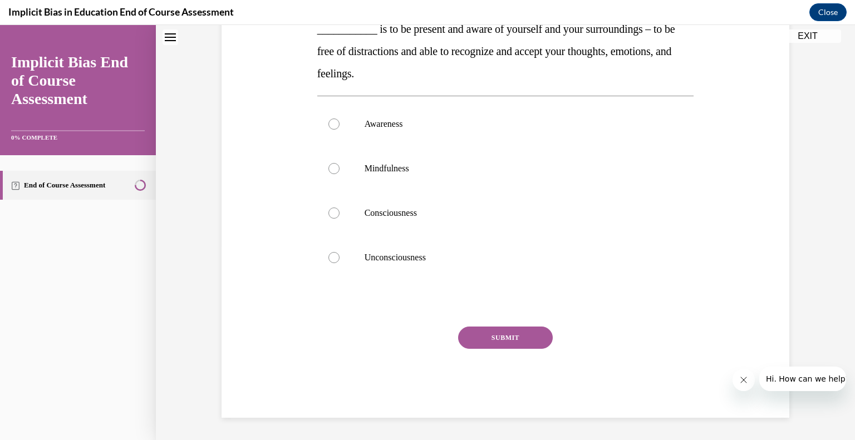
scroll to position [0, 0]
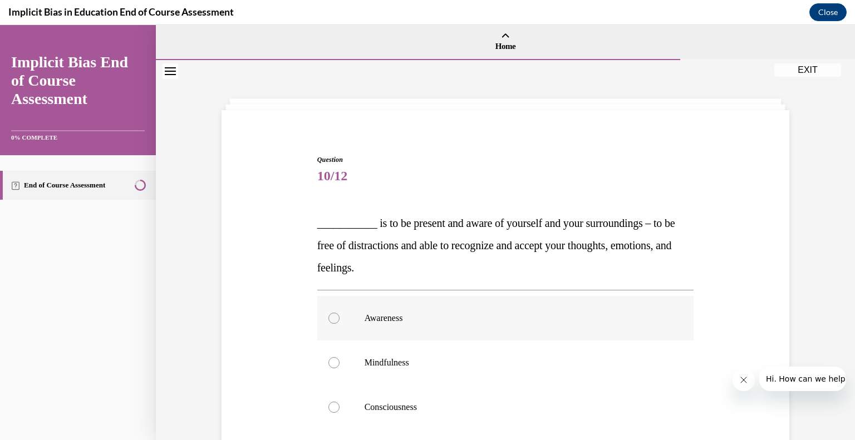
click at [332, 317] on div at bounding box center [334, 318] width 11 height 11
click at [332, 317] on input "Awareness" at bounding box center [334, 318] width 11 height 11
radio input "true"
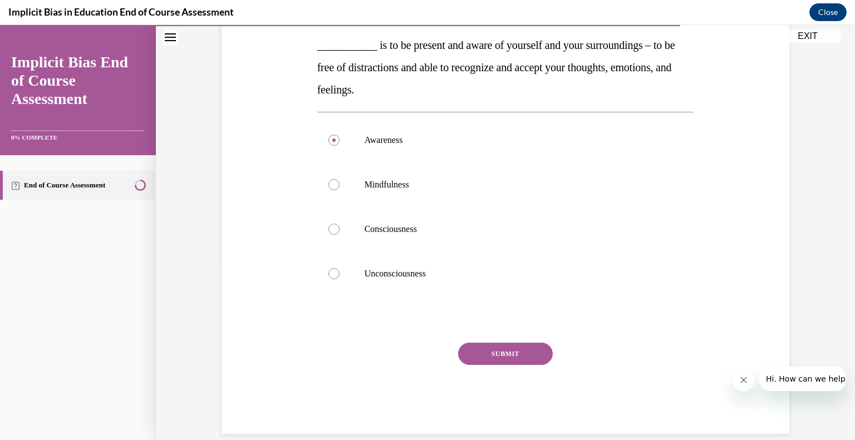
click at [515, 360] on button "SUBMIT" at bounding box center [505, 354] width 95 height 22
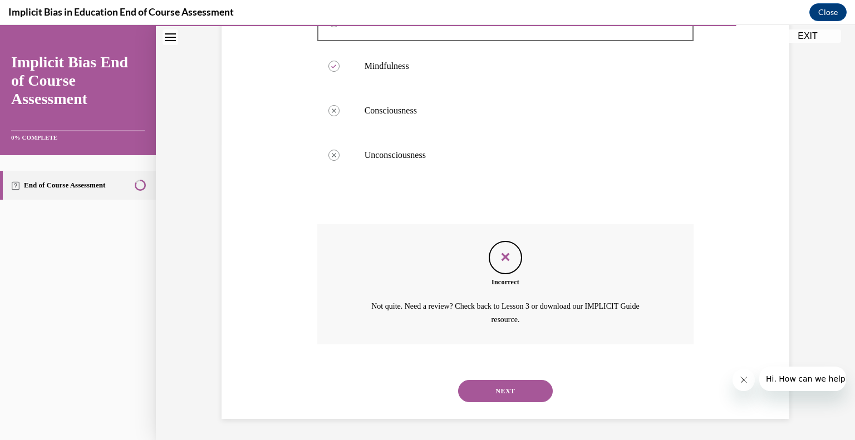
scroll to position [297, 0]
click at [530, 394] on button "NEXT" at bounding box center [505, 391] width 95 height 22
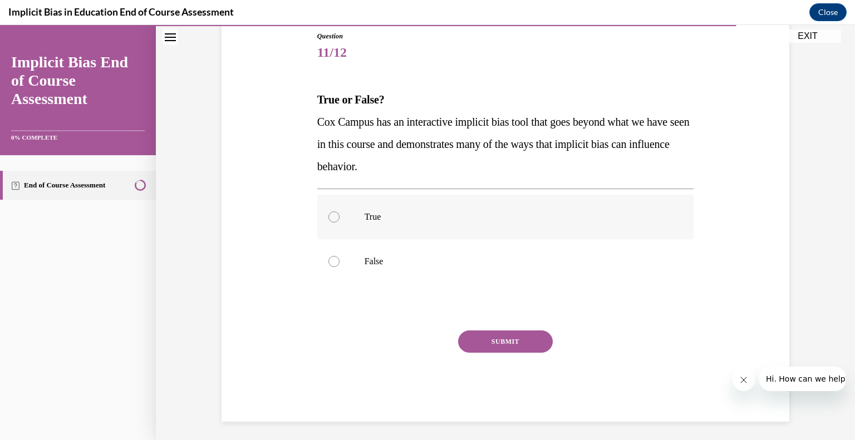
click at [333, 224] on label "True" at bounding box center [505, 217] width 377 height 45
click at [333, 223] on input "True" at bounding box center [334, 217] width 11 height 11
radio input "true"
click at [521, 345] on button "SUBMIT" at bounding box center [505, 342] width 95 height 22
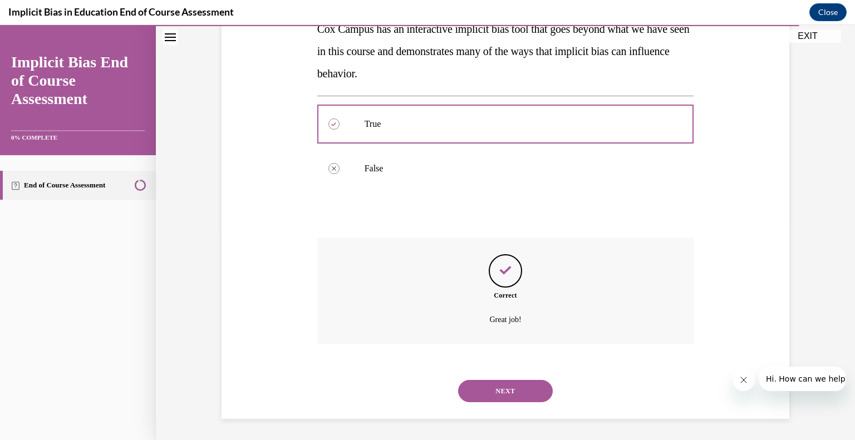
scroll to position [217, 0]
click at [526, 392] on button "NEXT" at bounding box center [505, 391] width 95 height 22
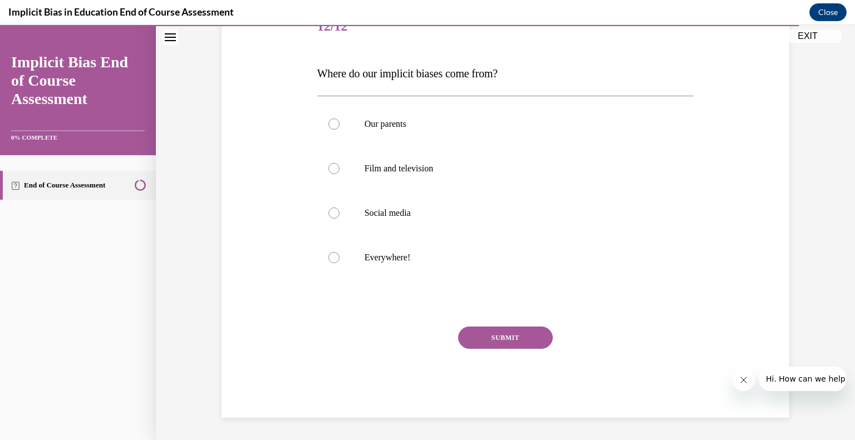
scroll to position [124, 0]
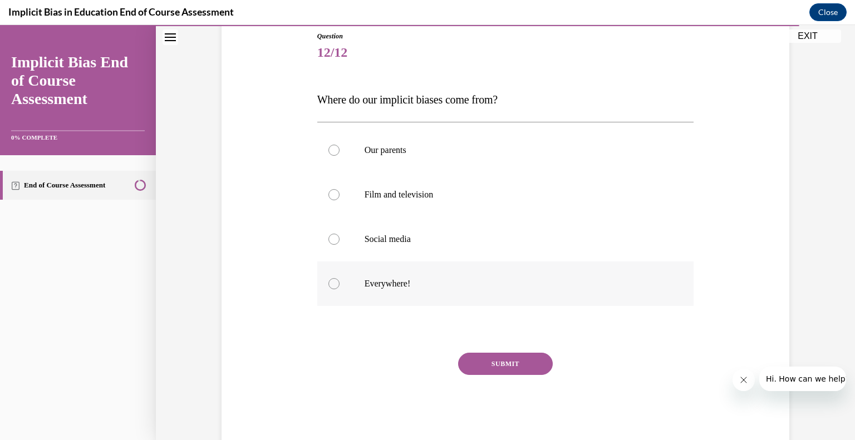
click at [329, 280] on div at bounding box center [334, 283] width 11 height 11
click at [329, 280] on input "Everywhere!" at bounding box center [334, 283] width 11 height 11
radio input "true"
click at [528, 369] on button "SUBMIT" at bounding box center [505, 364] width 95 height 22
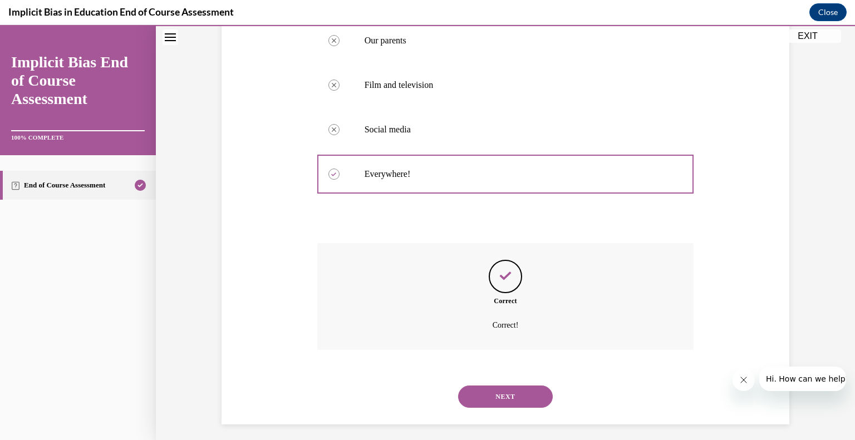
scroll to position [239, 0]
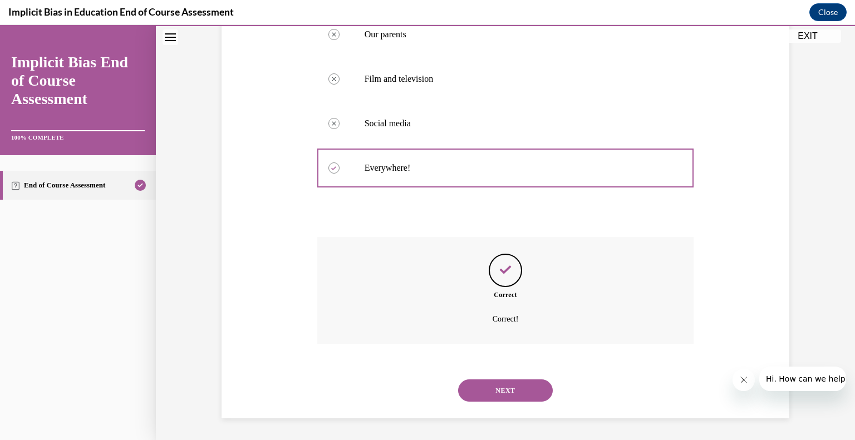
click at [535, 392] on button "NEXT" at bounding box center [505, 391] width 95 height 22
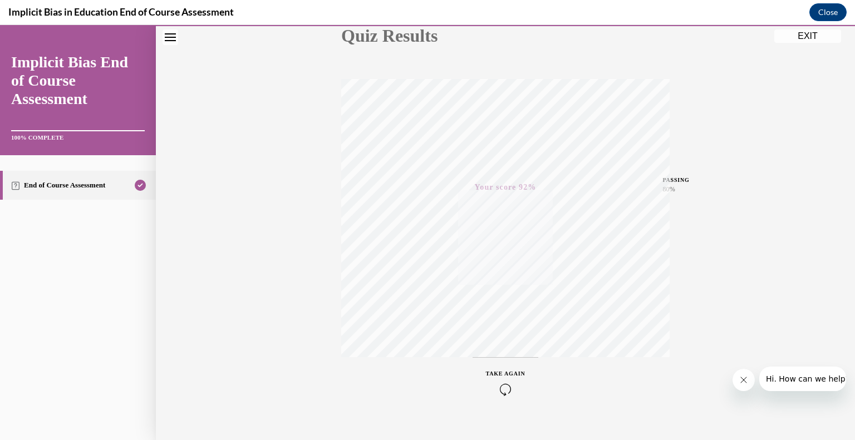
scroll to position [155, 0]
click at [804, 35] on button "EXIT" at bounding box center [808, 36] width 67 height 13
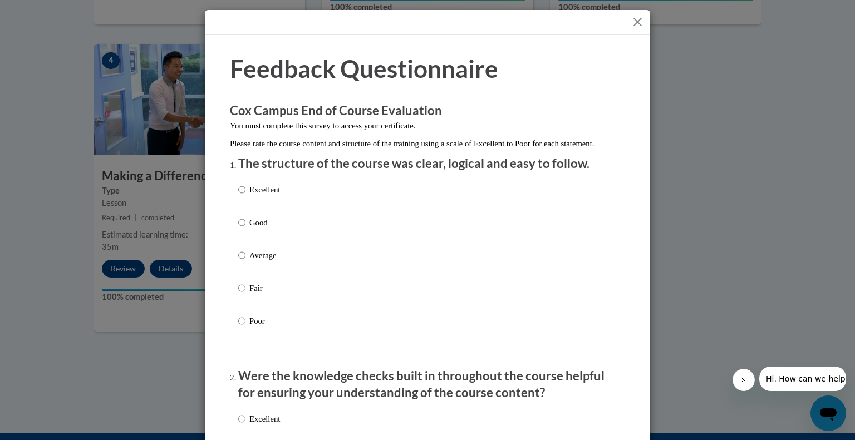
click at [252, 196] on p "Excellent" at bounding box center [264, 190] width 31 height 12
click at [246, 196] on input "Excellent" at bounding box center [241, 190] width 7 height 12
radio input "true"
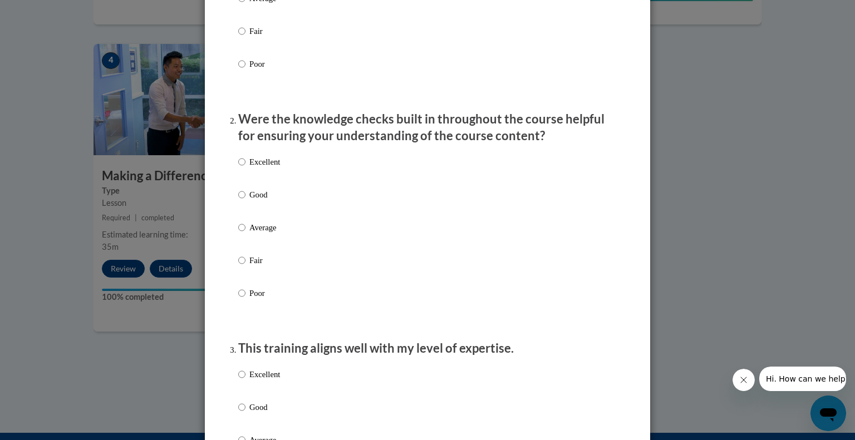
scroll to position [258, 0]
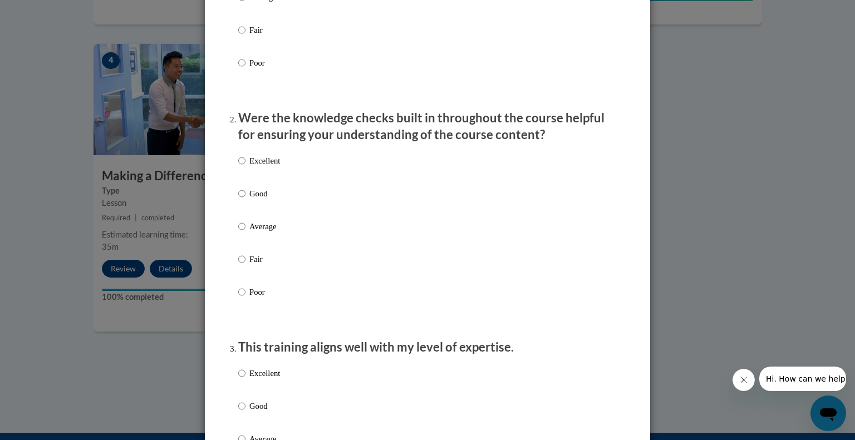
click at [253, 167] on p "Excellent" at bounding box center [264, 161] width 31 height 12
click at [246, 167] on input "Excellent" at bounding box center [241, 161] width 7 height 12
radio input "true"
click at [239, 380] on input "Excellent" at bounding box center [241, 374] width 7 height 12
radio input "true"
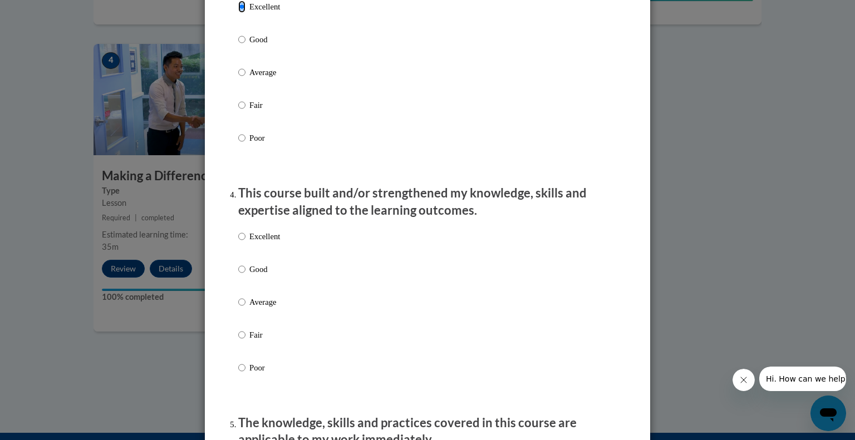
scroll to position [626, 0]
click at [239, 242] on input "Excellent" at bounding box center [241, 236] width 7 height 12
radio input "true"
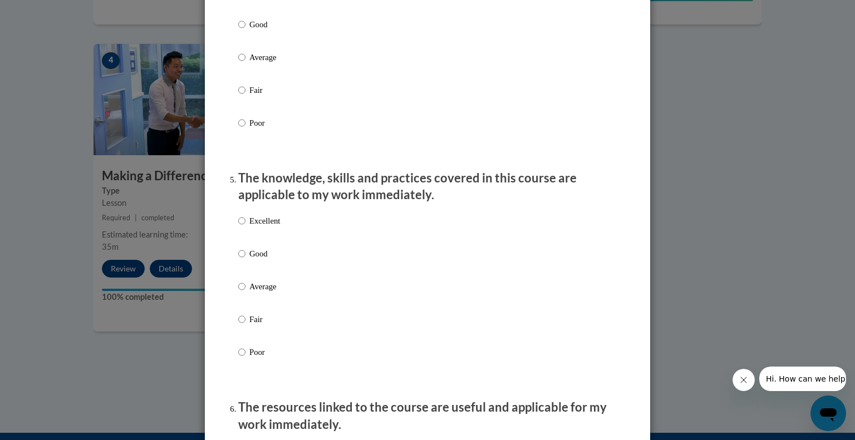
scroll to position [872, 0]
click at [238, 226] on input "Excellent" at bounding box center [241, 220] width 7 height 12
radio input "true"
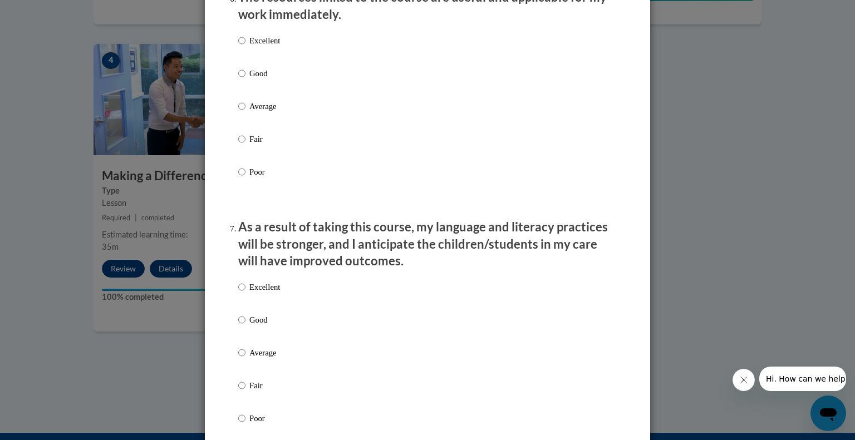
scroll to position [1281, 0]
click at [238, 47] on input "Excellent" at bounding box center [241, 41] width 7 height 12
radio input "true"
click at [238, 293] on input "Excellent" at bounding box center [241, 287] width 7 height 12
radio input "true"
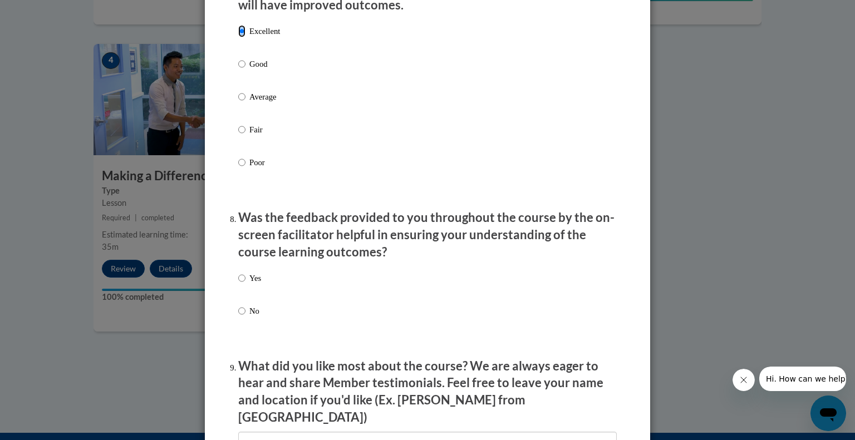
scroll to position [1538, 0]
click at [238, 284] on input "Yes" at bounding box center [241, 278] width 7 height 12
radio input "true"
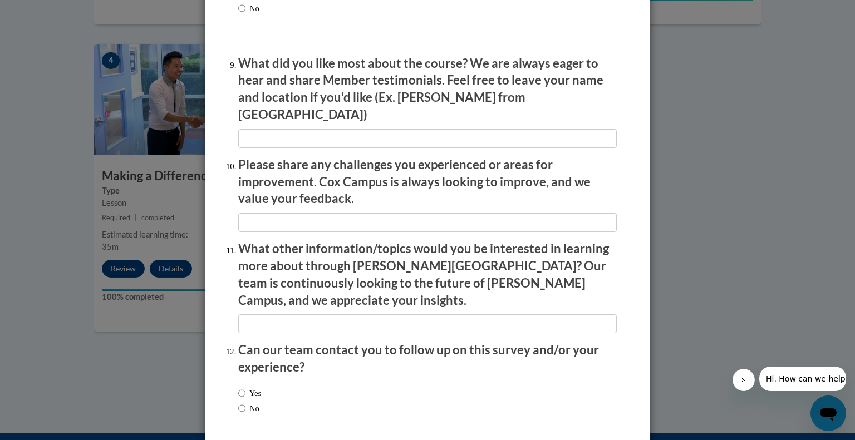
scroll to position [1878, 0]
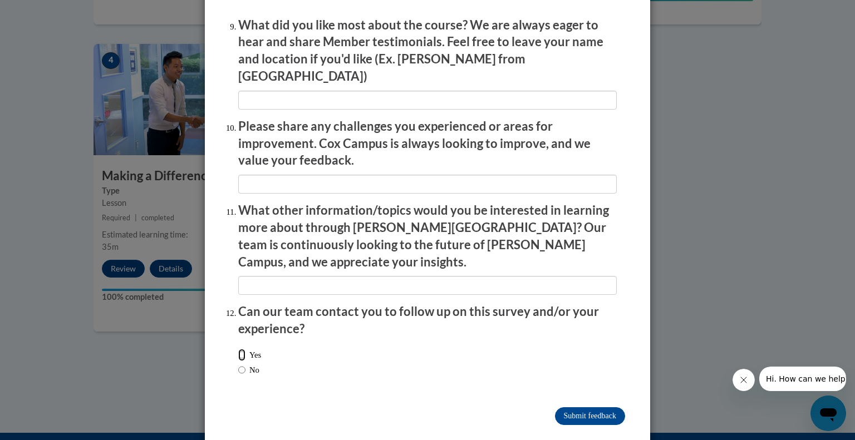
click at [238, 349] on input "Yes" at bounding box center [241, 355] width 7 height 12
radio input "true"
click at [590, 408] on input "Submit feedback" at bounding box center [590, 417] width 70 height 18
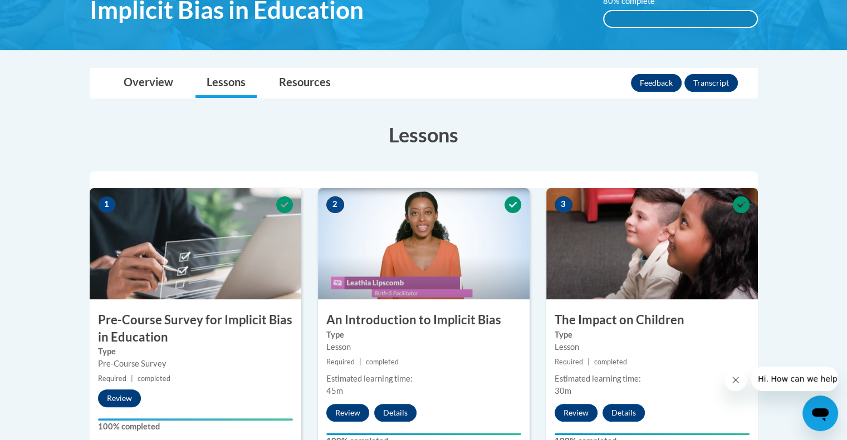
scroll to position [203, 0]
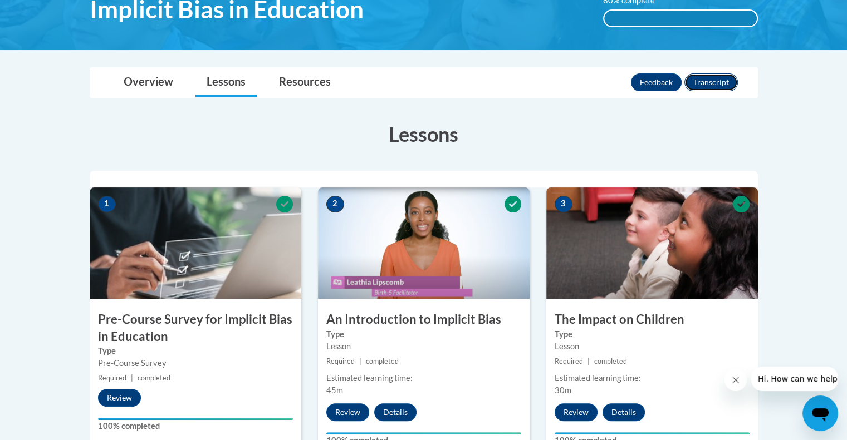
click at [713, 85] on button "Transcript" at bounding box center [710, 83] width 53 height 18
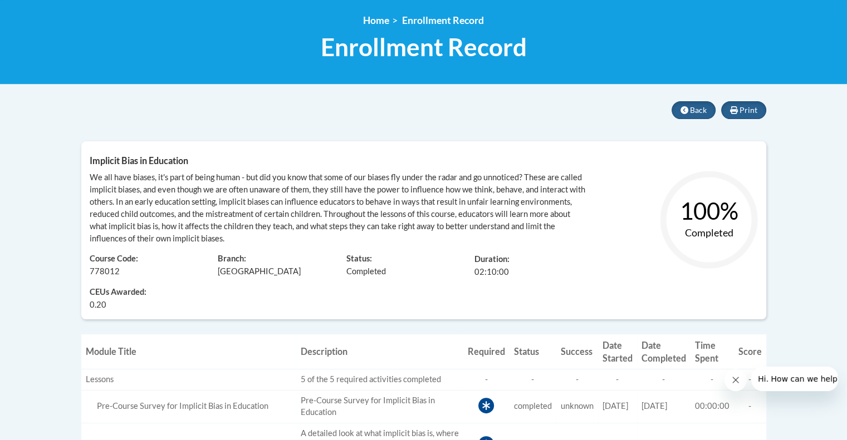
scroll to position [146, 0]
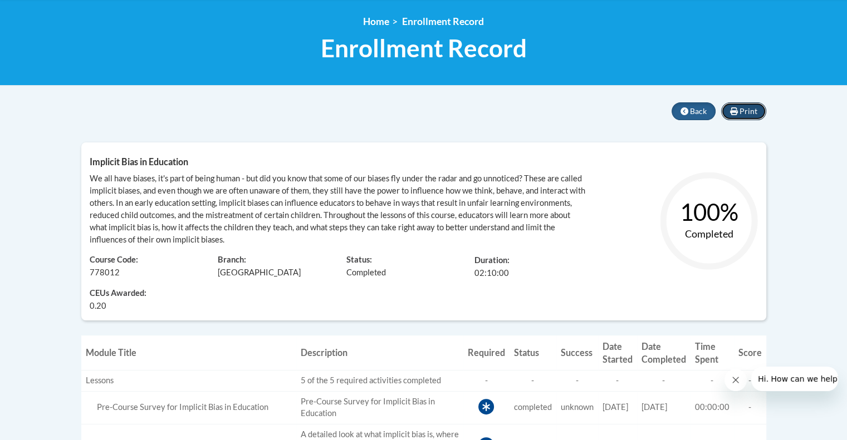
click at [748, 111] on span "Print" at bounding box center [749, 110] width 18 height 9
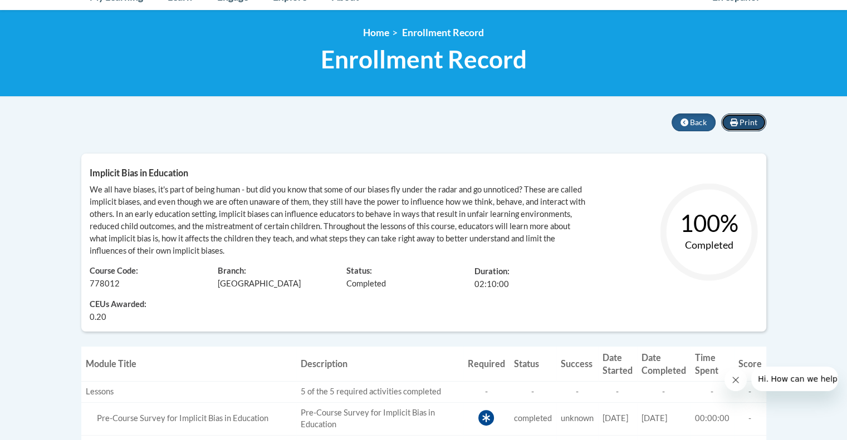
scroll to position [133, 0]
